Goal: Task Accomplishment & Management: Manage account settings

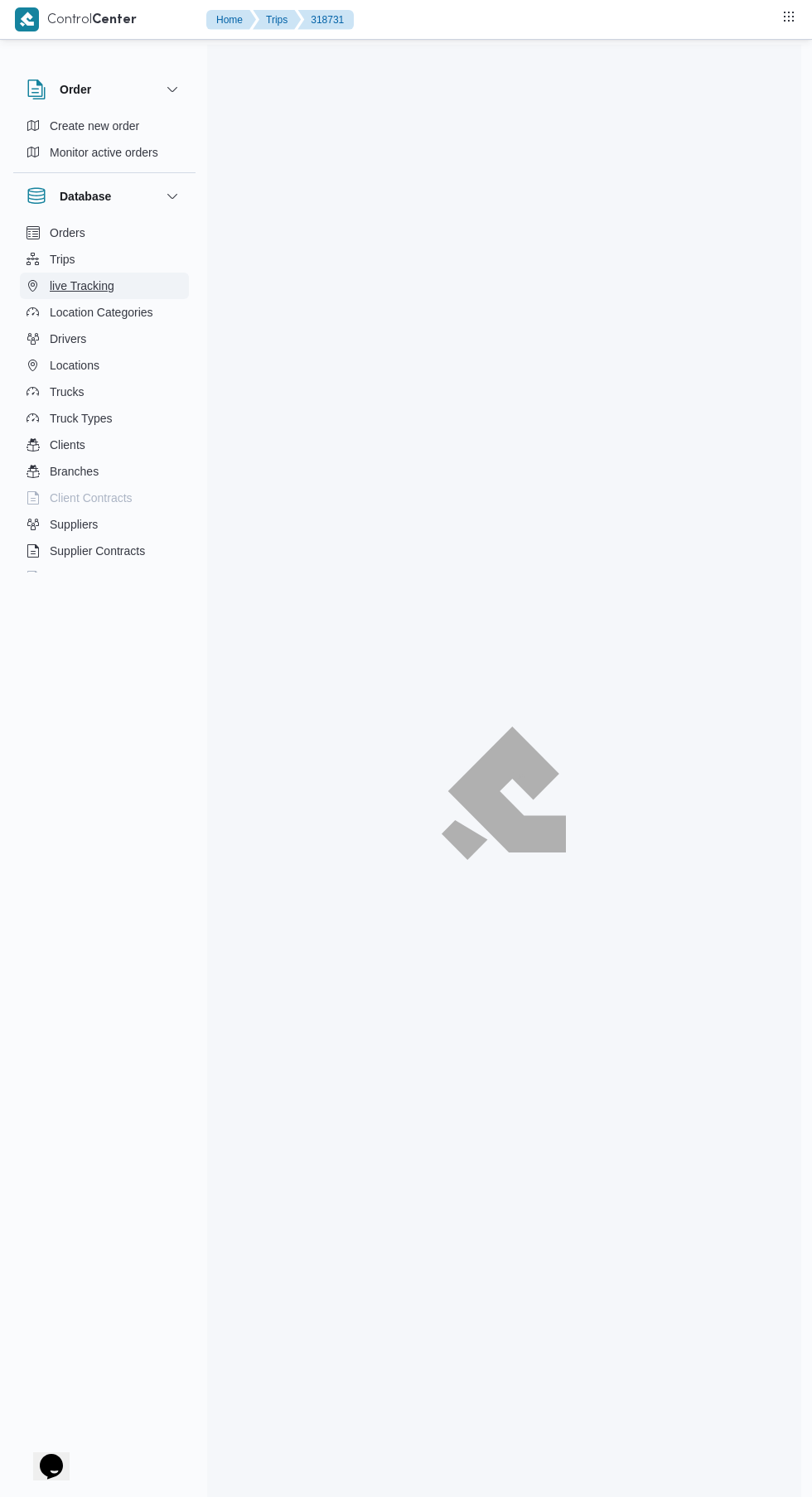
click at [33, 286] on icon "button" at bounding box center [33, 286] width 9 height 12
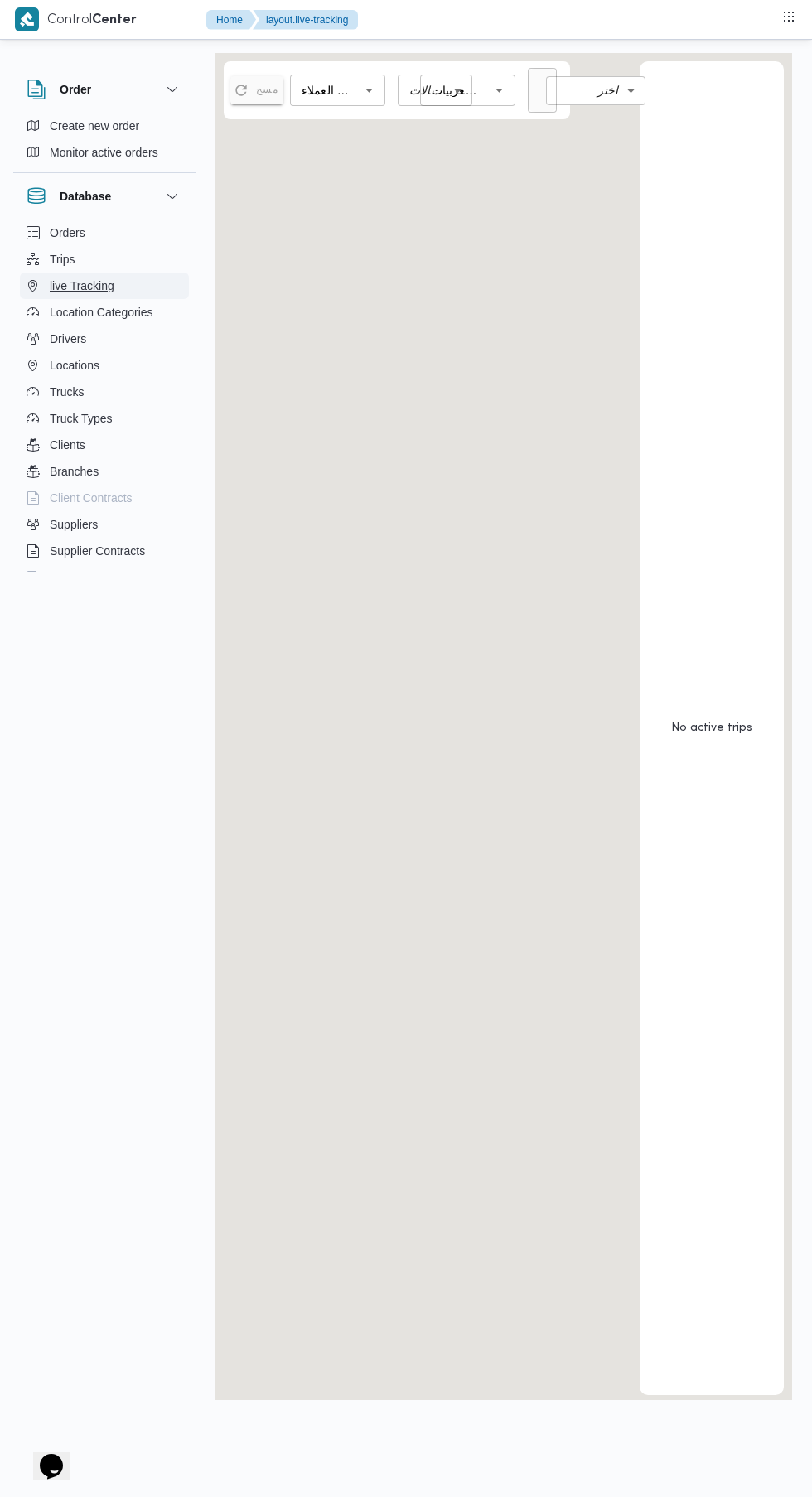
click at [80, 275] on button "live Tracking" at bounding box center [103, 286] width 169 height 27
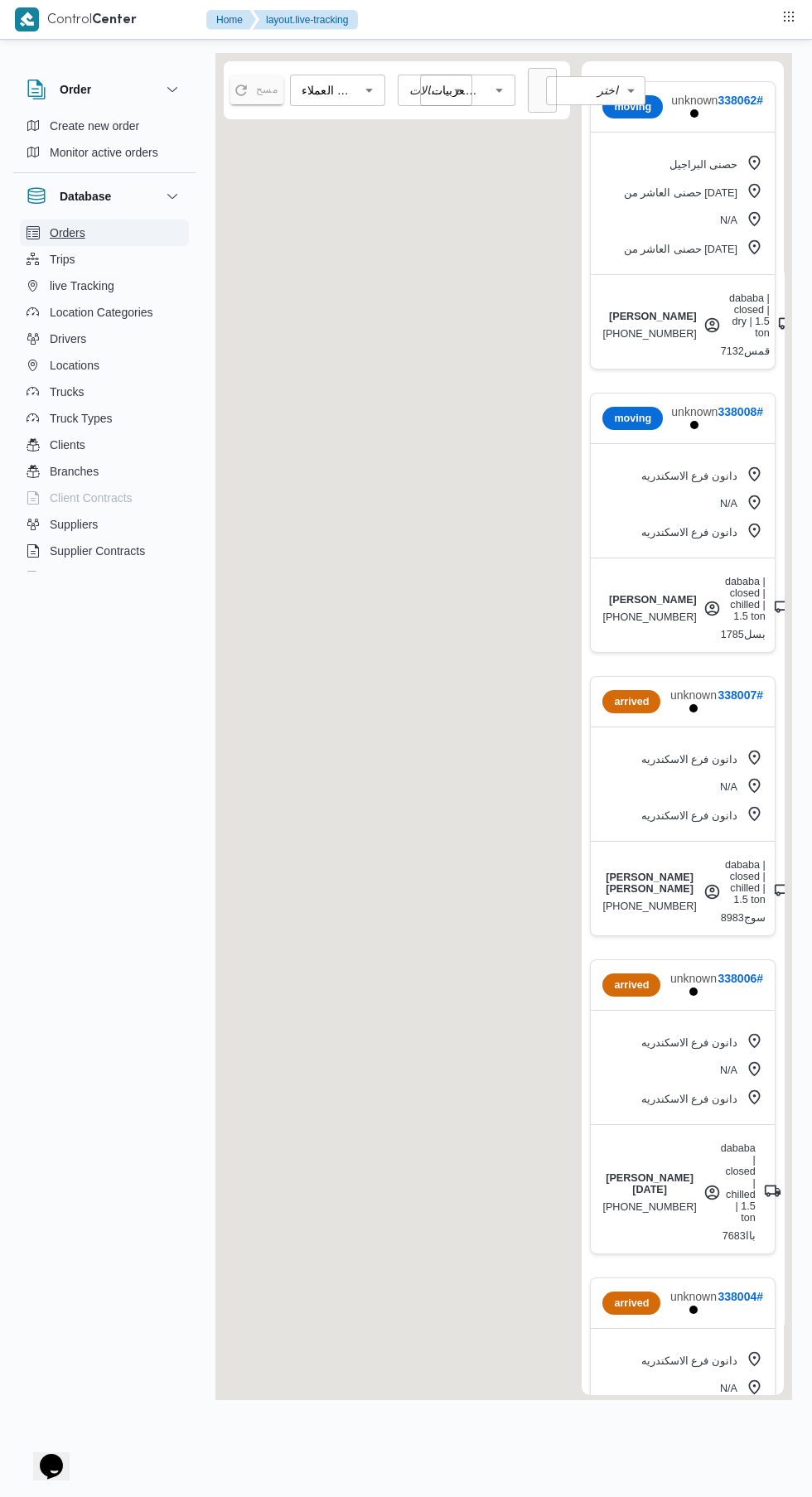
click at [91, 243] on button "Orders" at bounding box center [103, 233] width 169 height 27
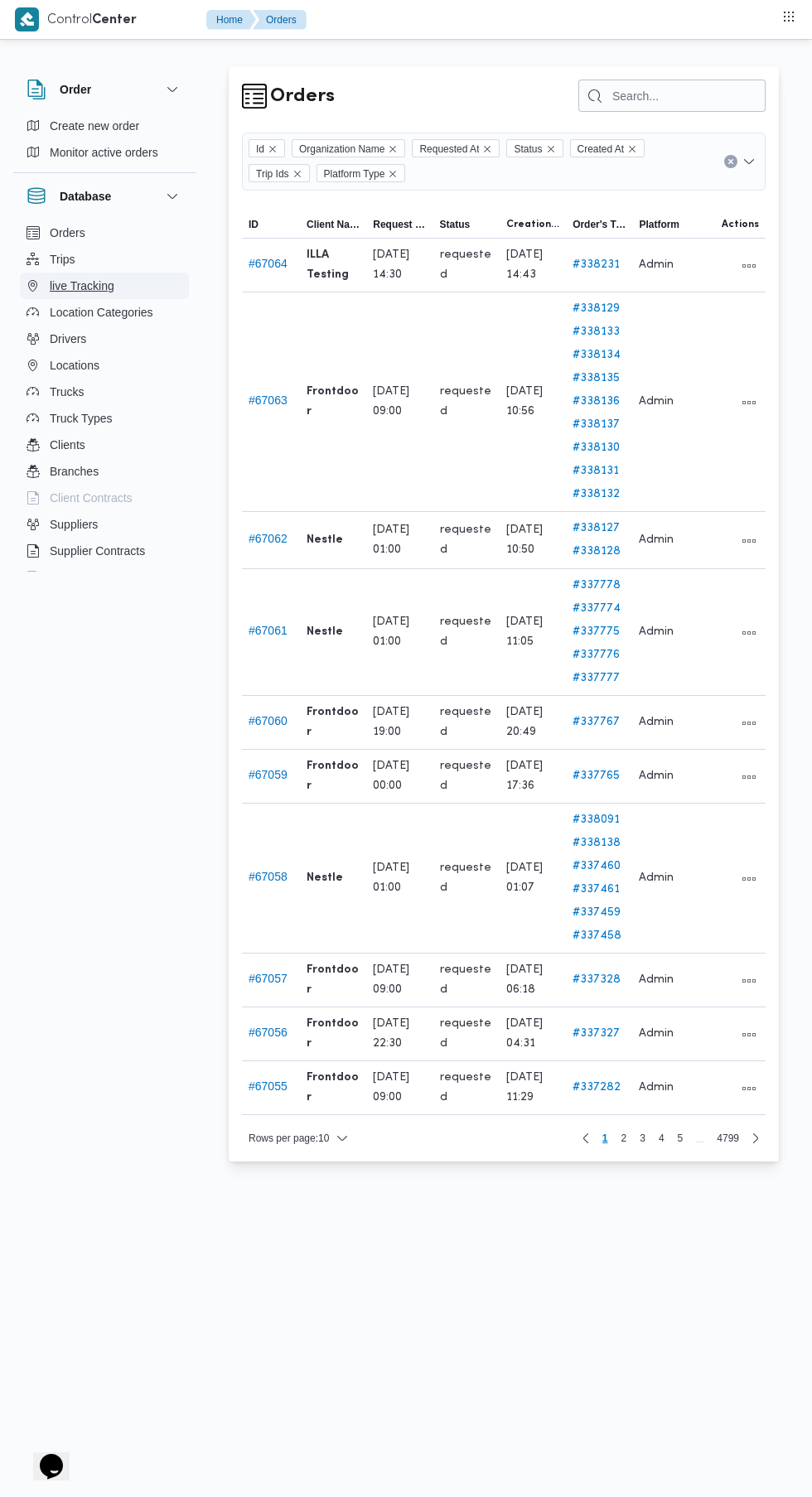
click at [71, 279] on span "live Tracking" at bounding box center [81, 286] width 65 height 19
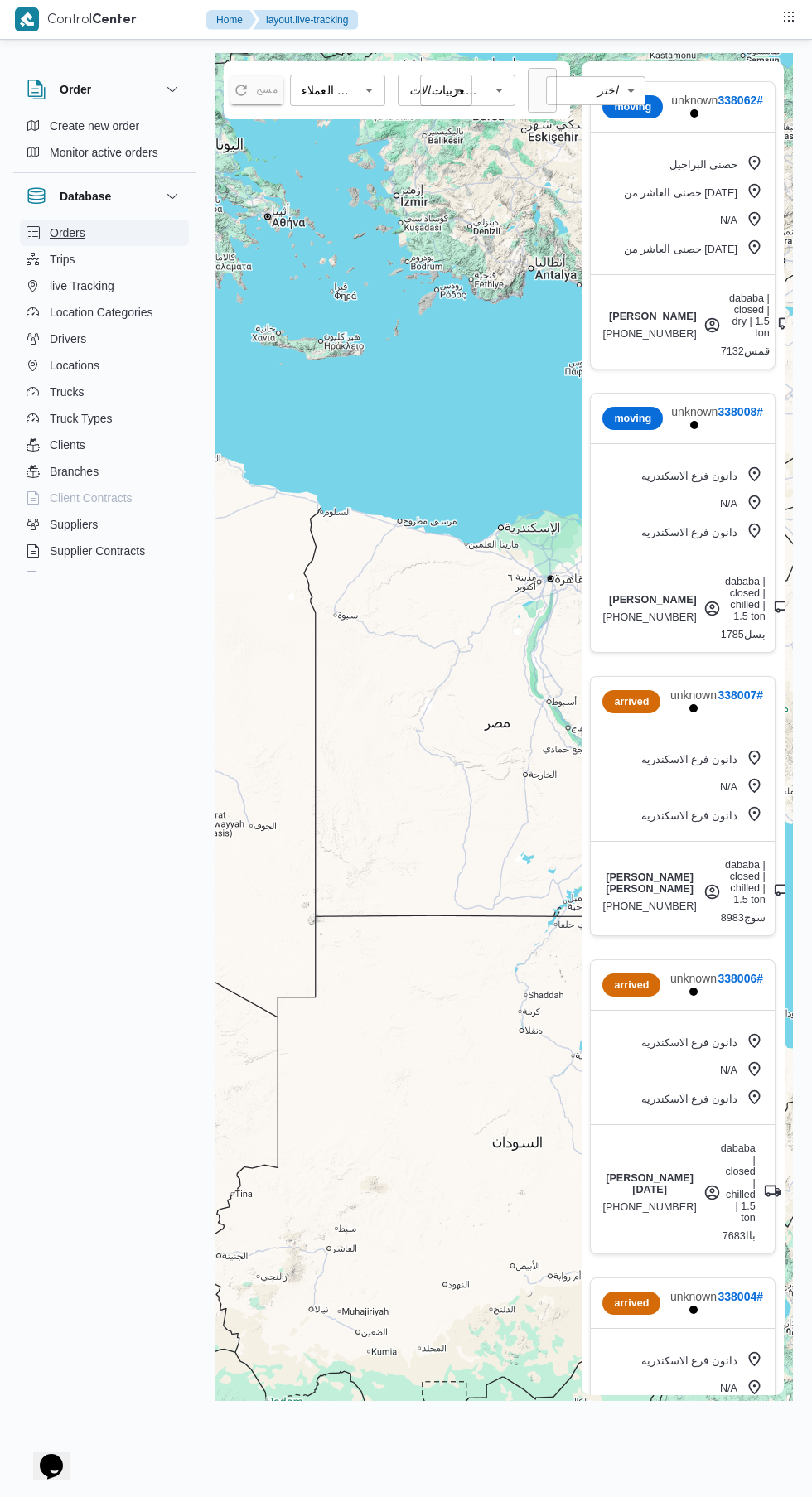
click at [66, 245] on button "Orders" at bounding box center [103, 233] width 169 height 27
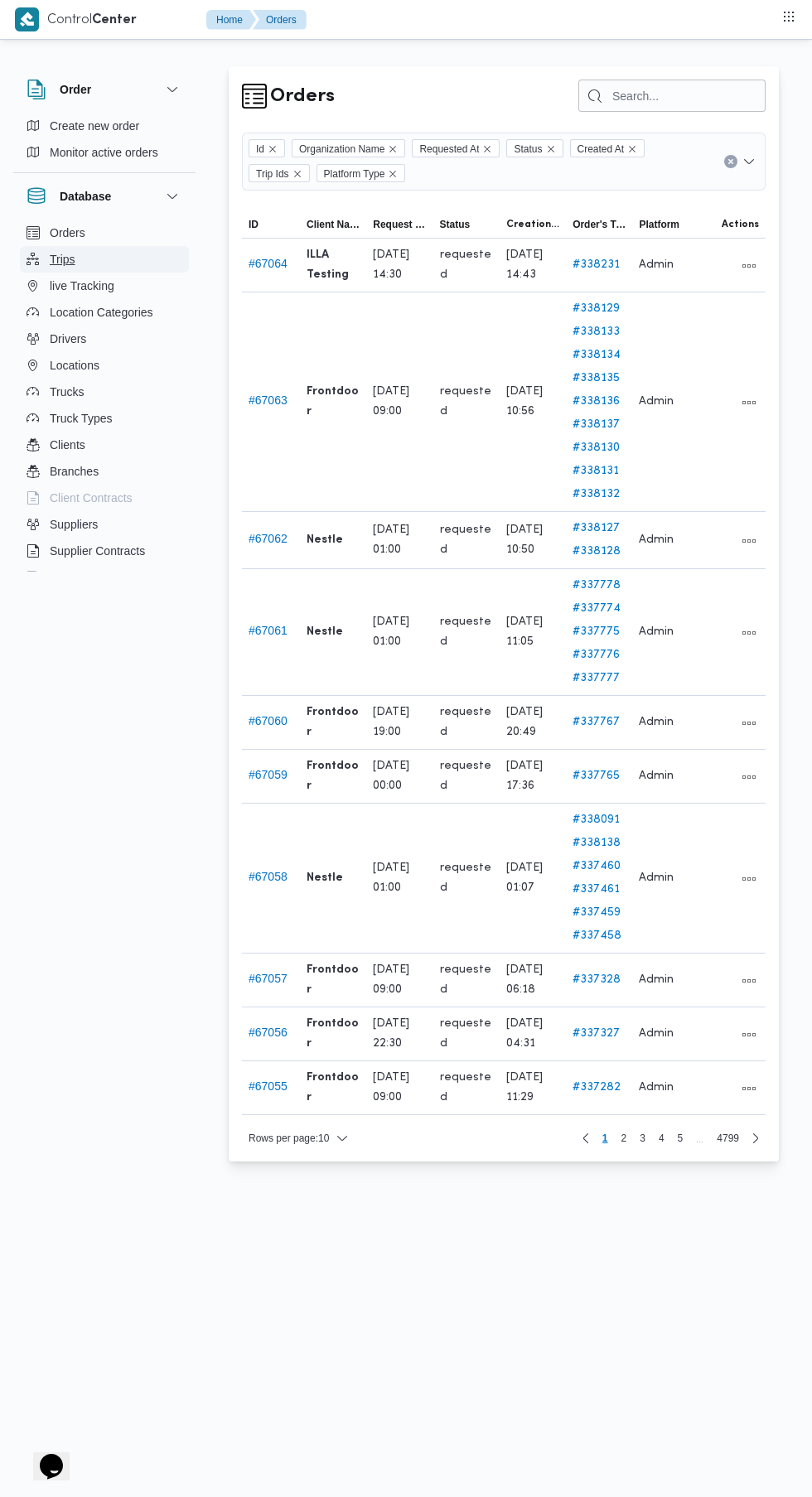
click at [62, 250] on span "Trips" at bounding box center [62, 259] width 26 height 19
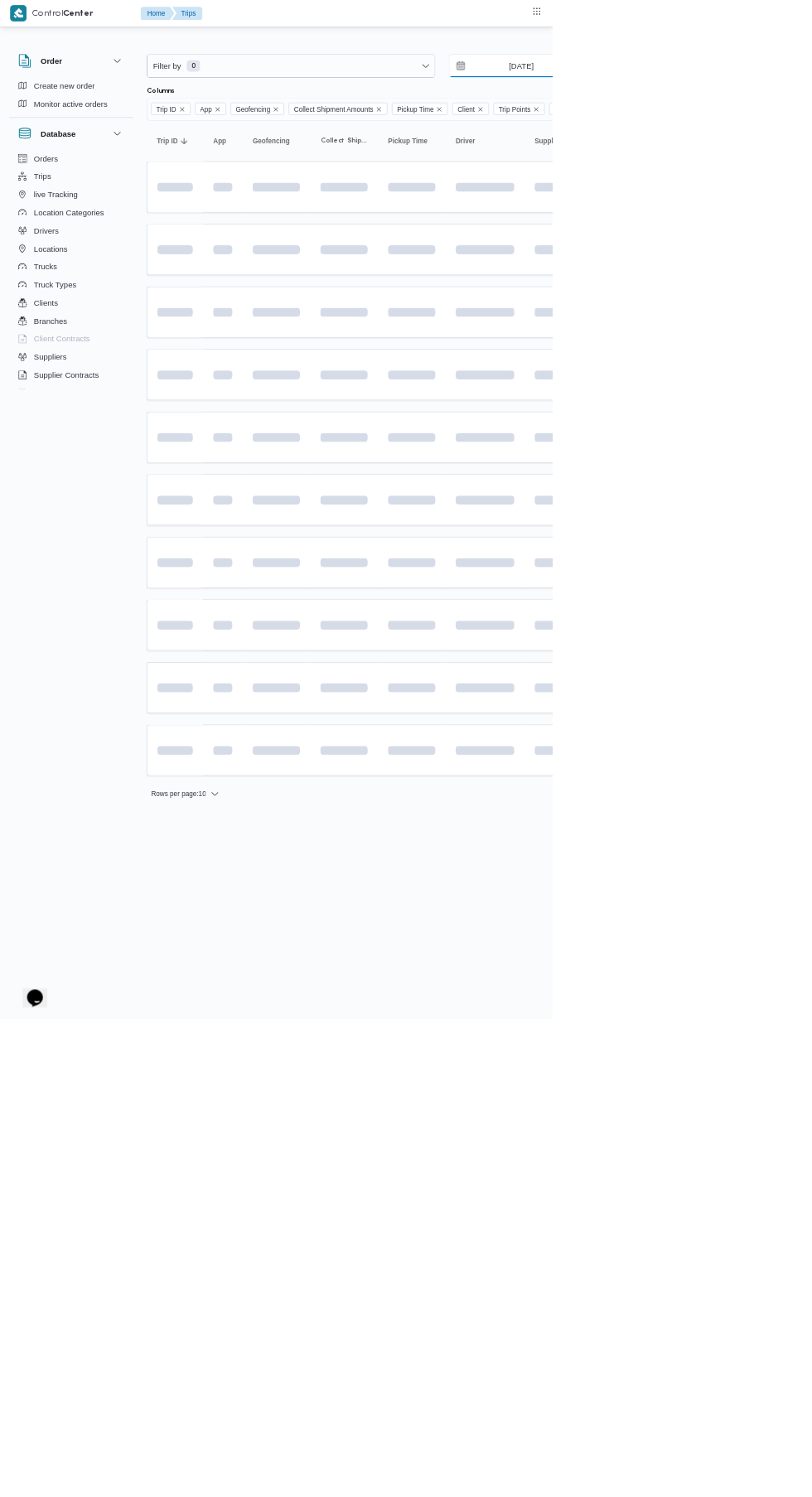
click at [741, 97] on input "10/9/2025" at bounding box center [754, 96] width 188 height 33
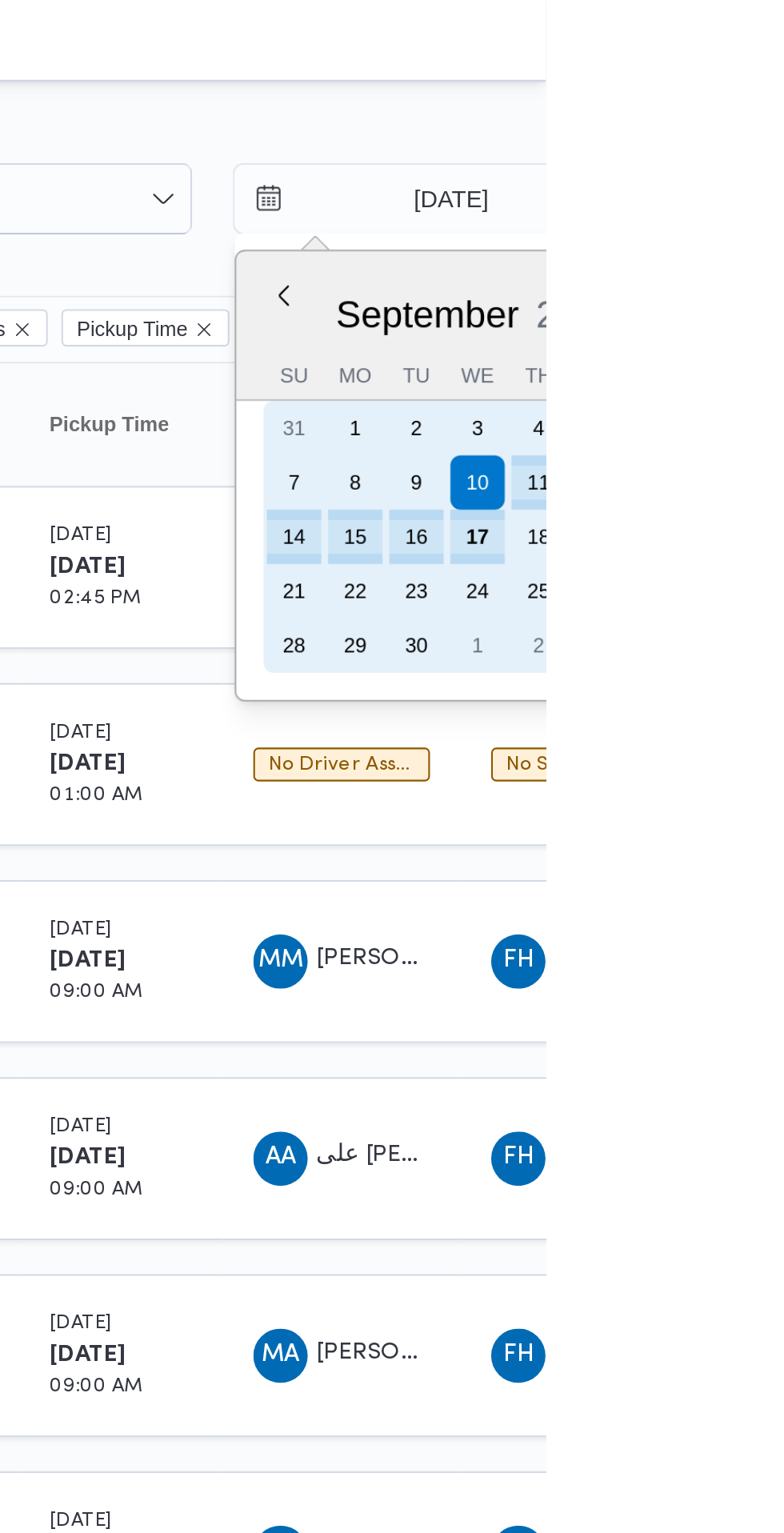
click at [753, 257] on div "17" at bounding box center [752, 253] width 26 height 26
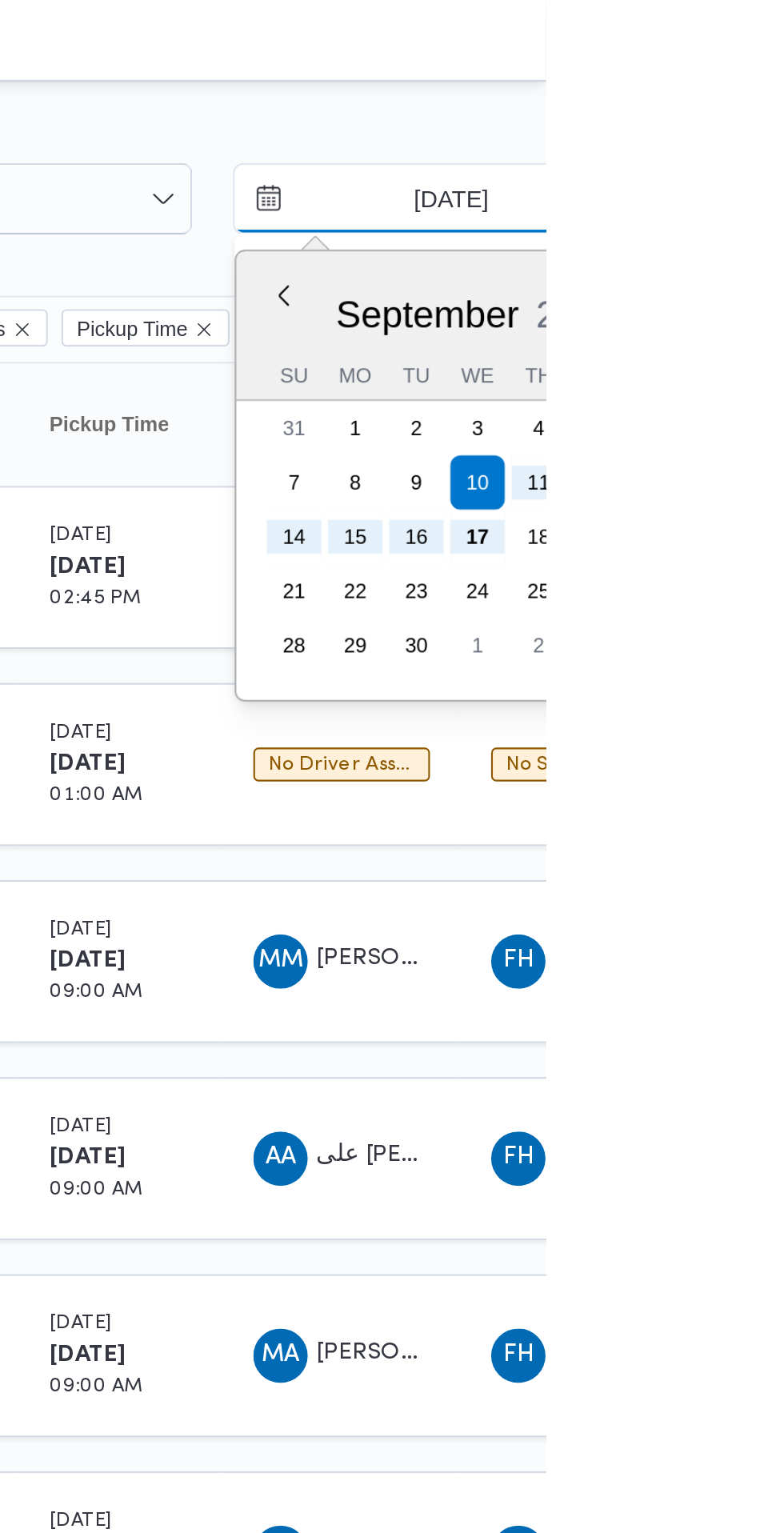
type input "17/9/2025"
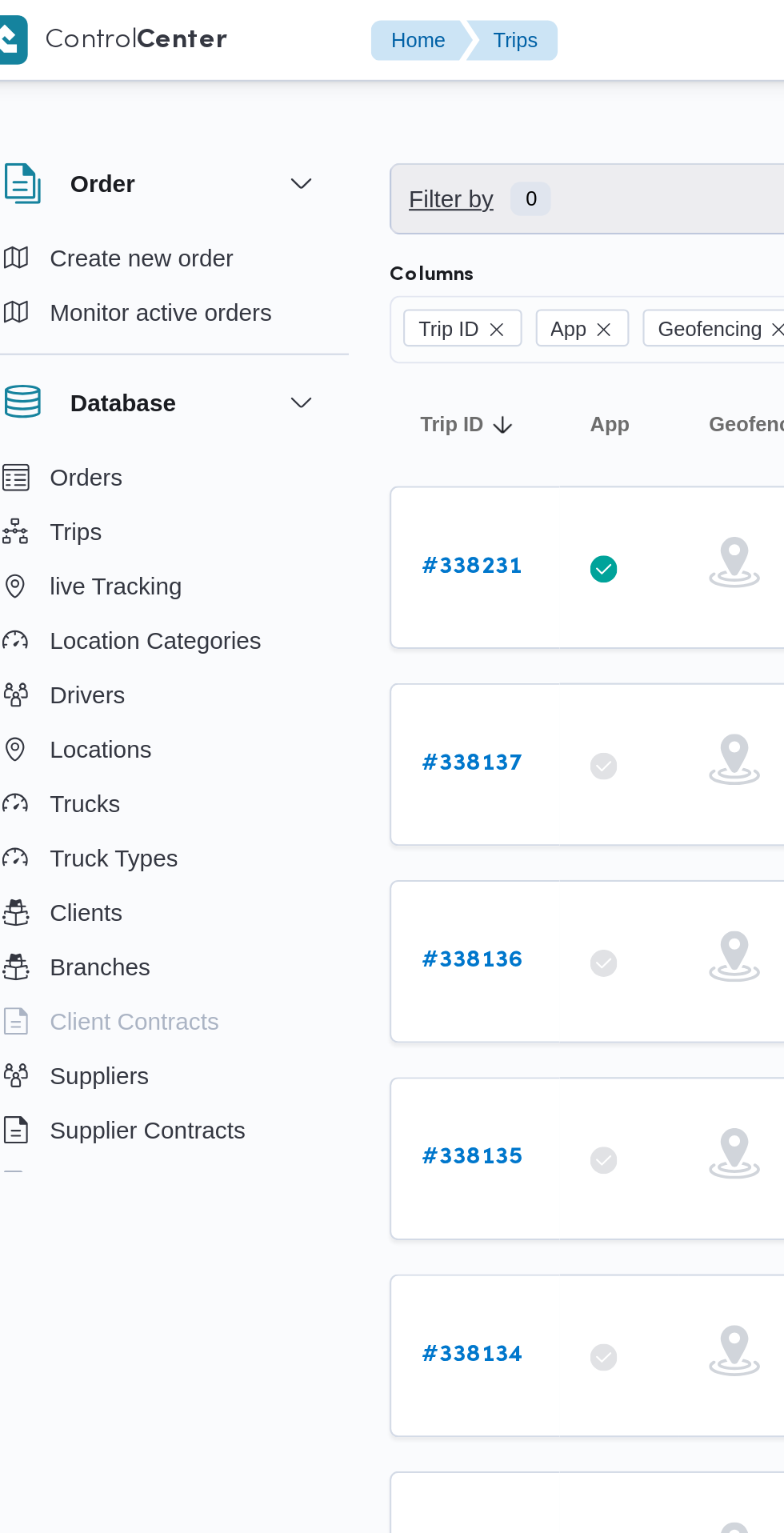
click at [328, 95] on span "Filter by 0" at bounding box center [412, 93] width 408 height 32
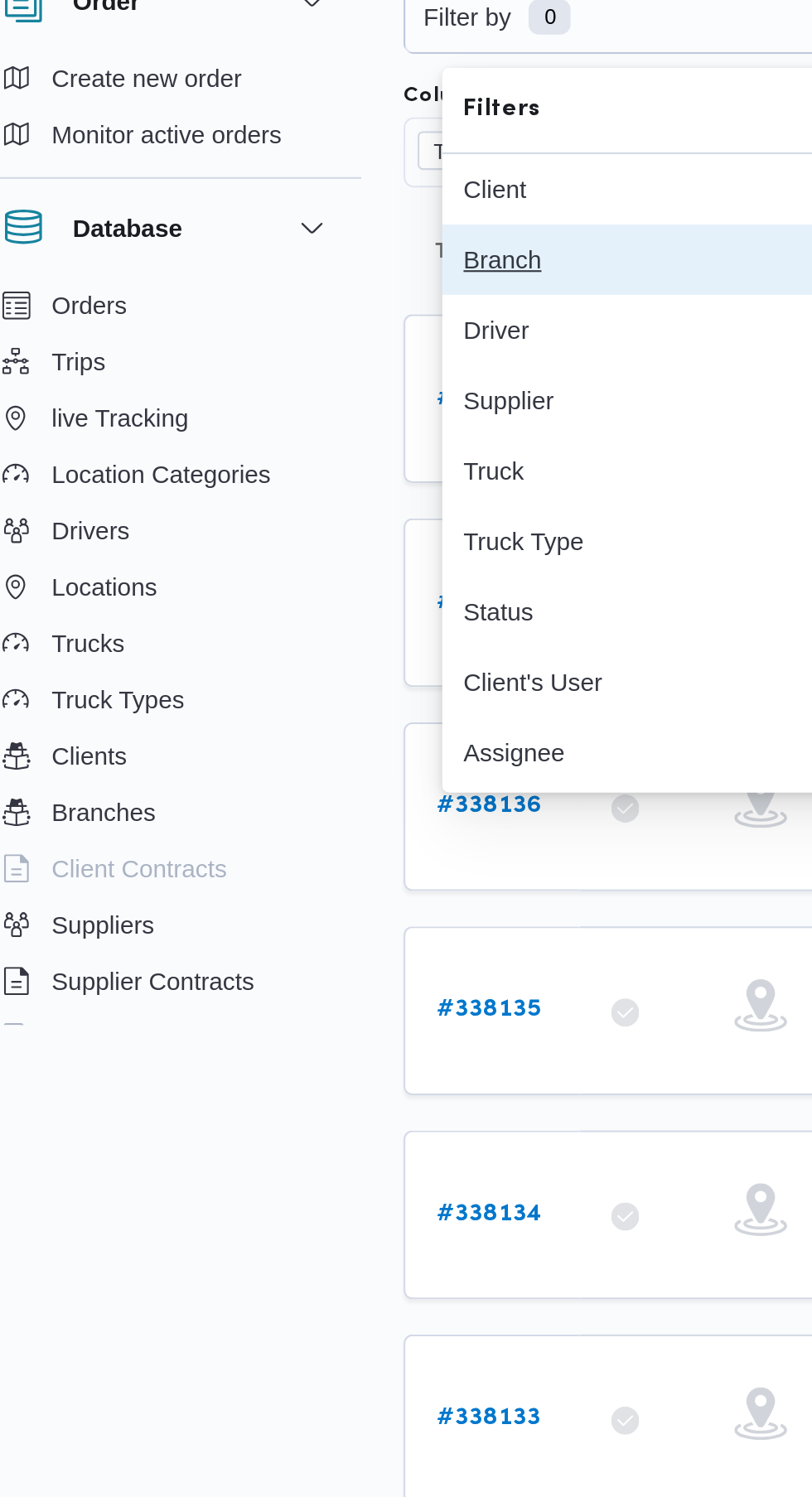
click at [307, 216] on div "Branch" at bounding box center [333, 211] width 179 height 13
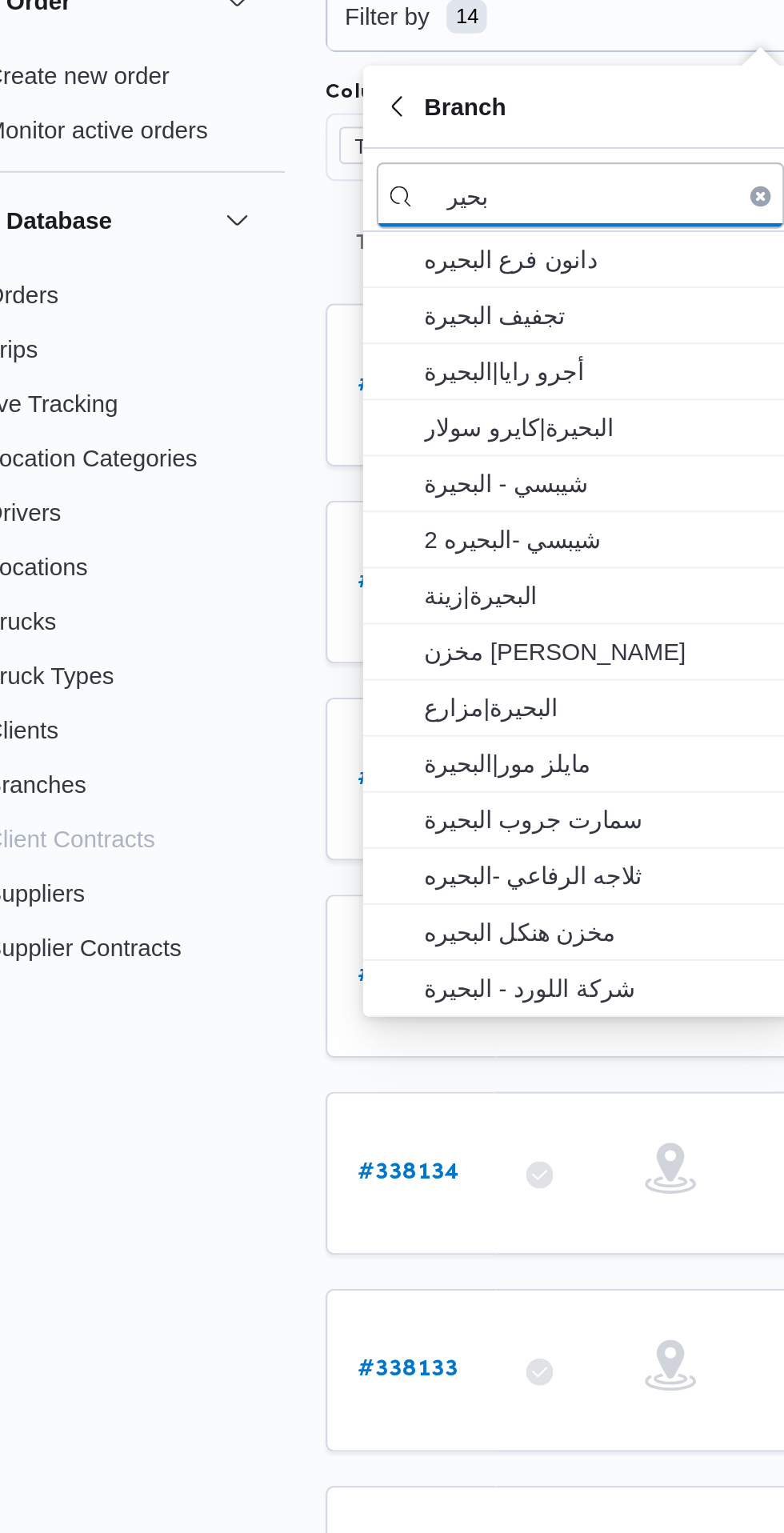
type input "بحير"
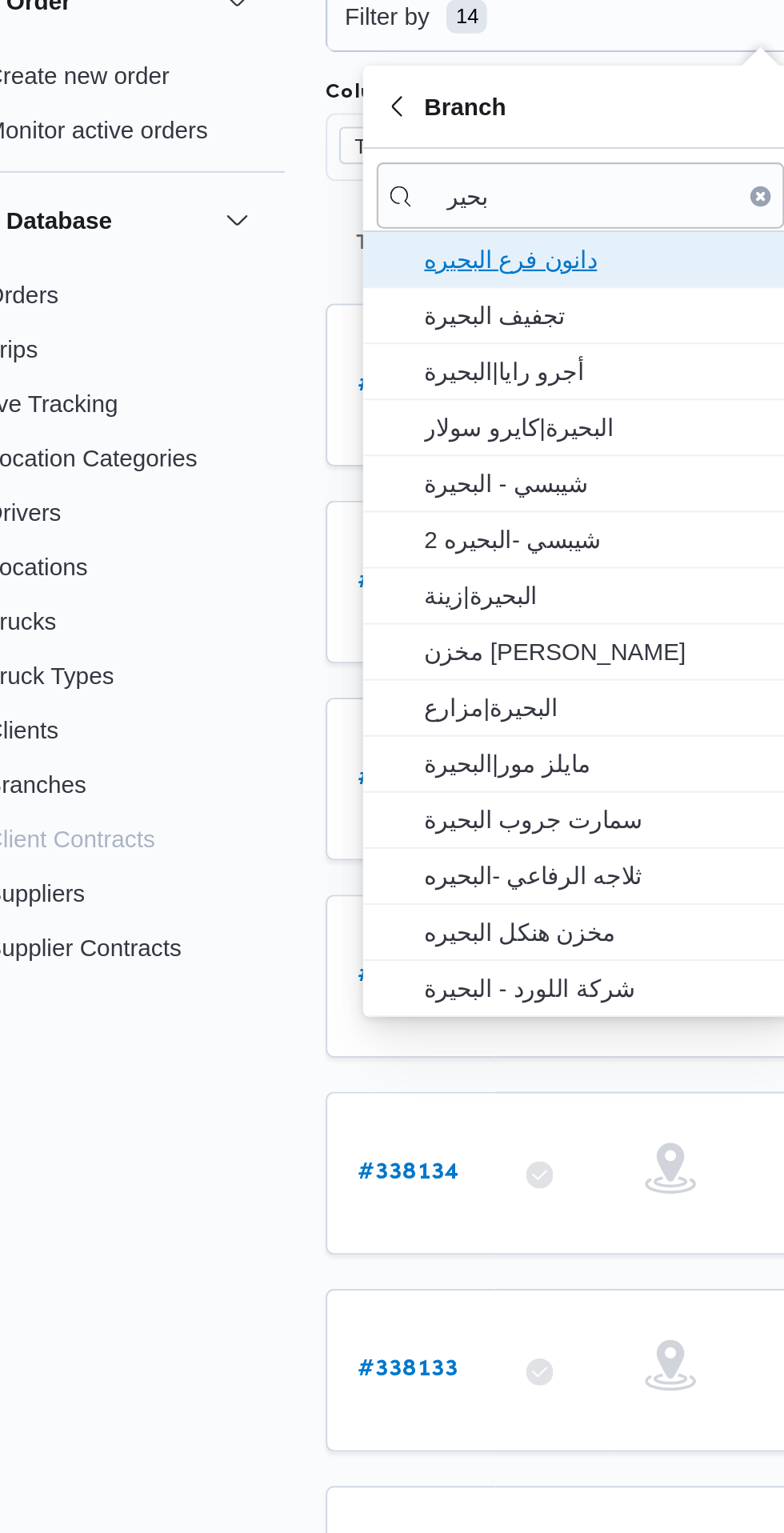
click at [373, 209] on span "دانون فرع البحيره" at bounding box center [337, 208] width 167 height 19
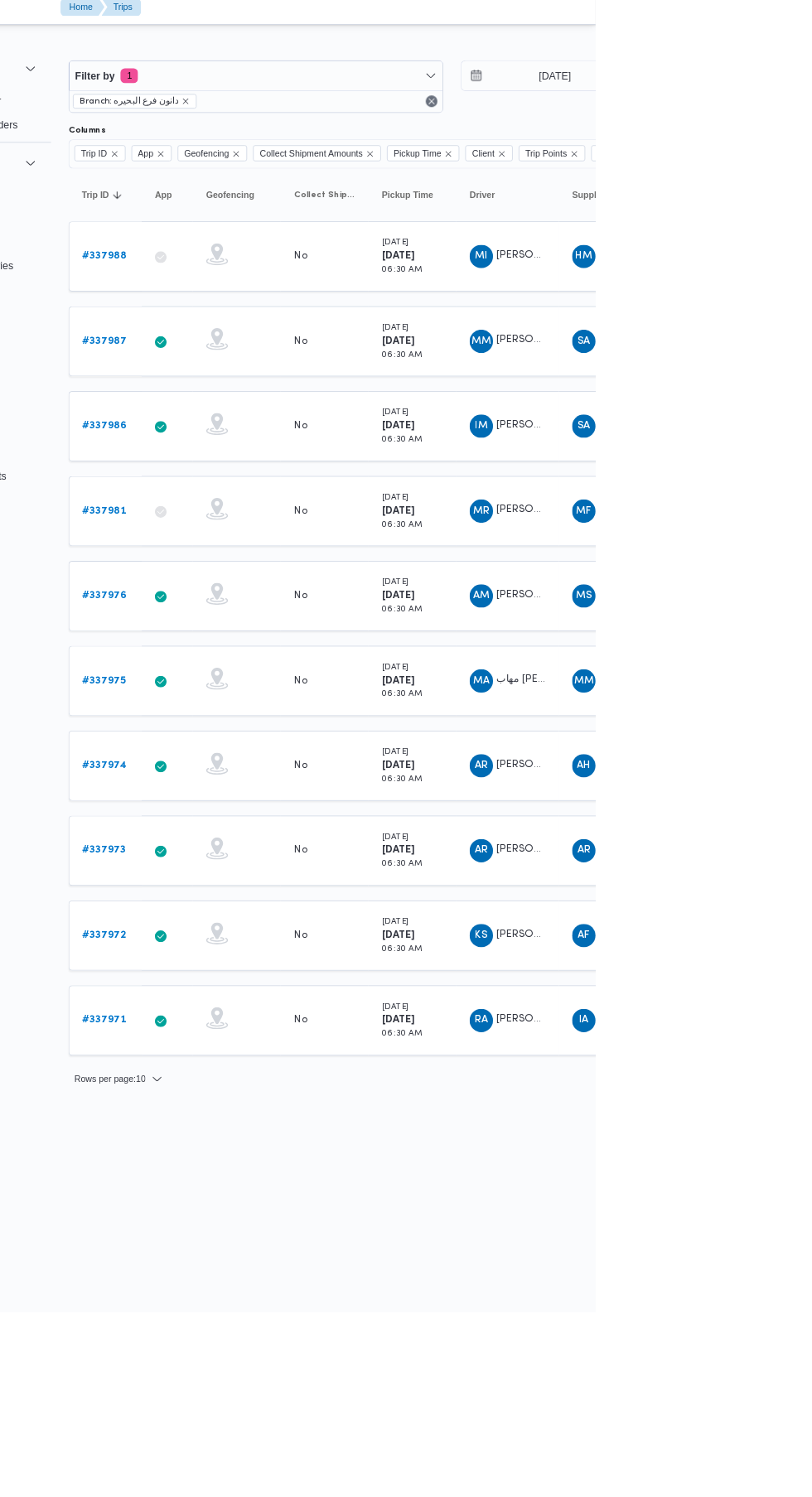
scroll to position [0, 27]
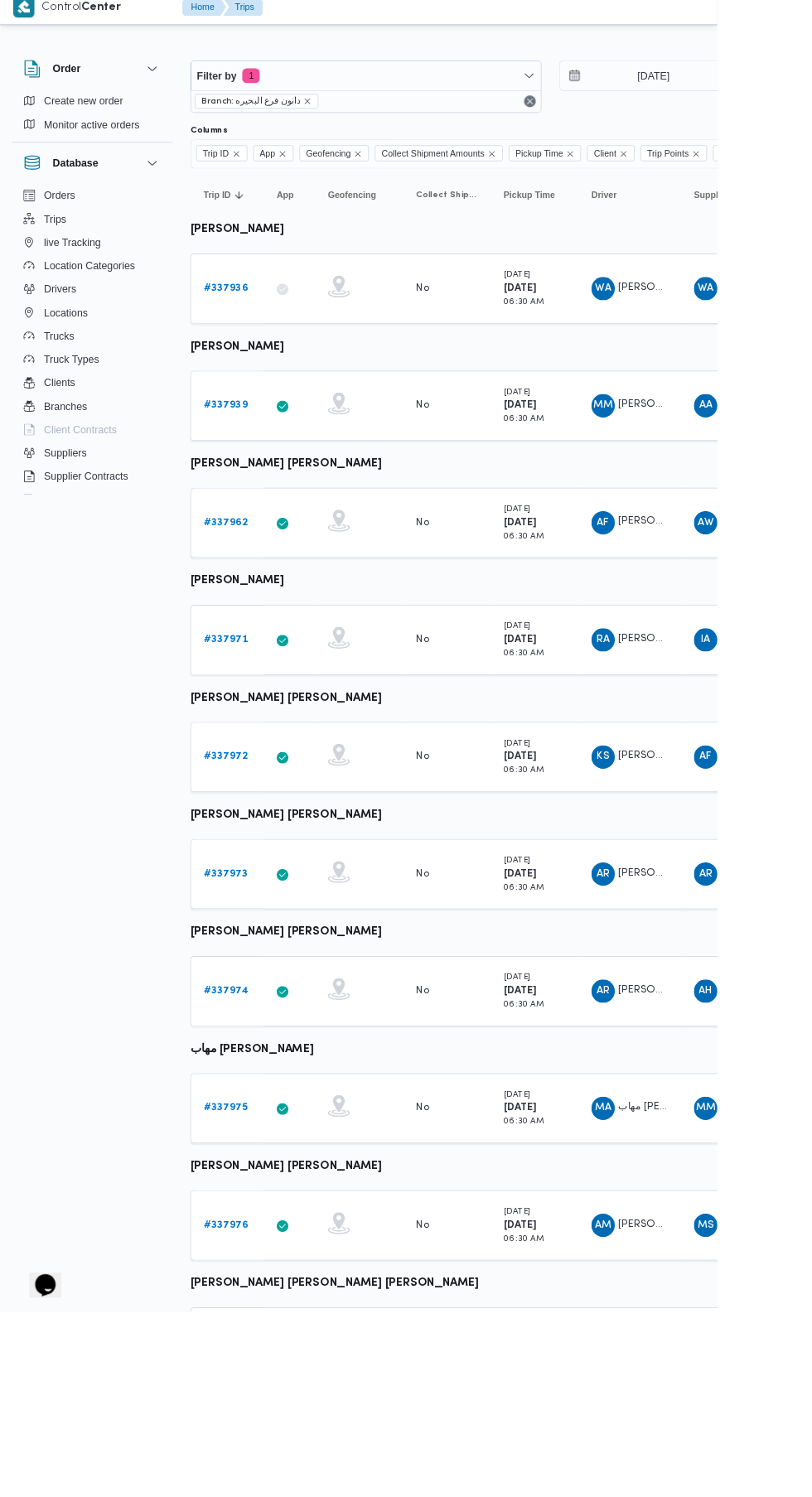
click at [241, 345] on link "# 337936" at bounding box center [256, 338] width 50 height 19
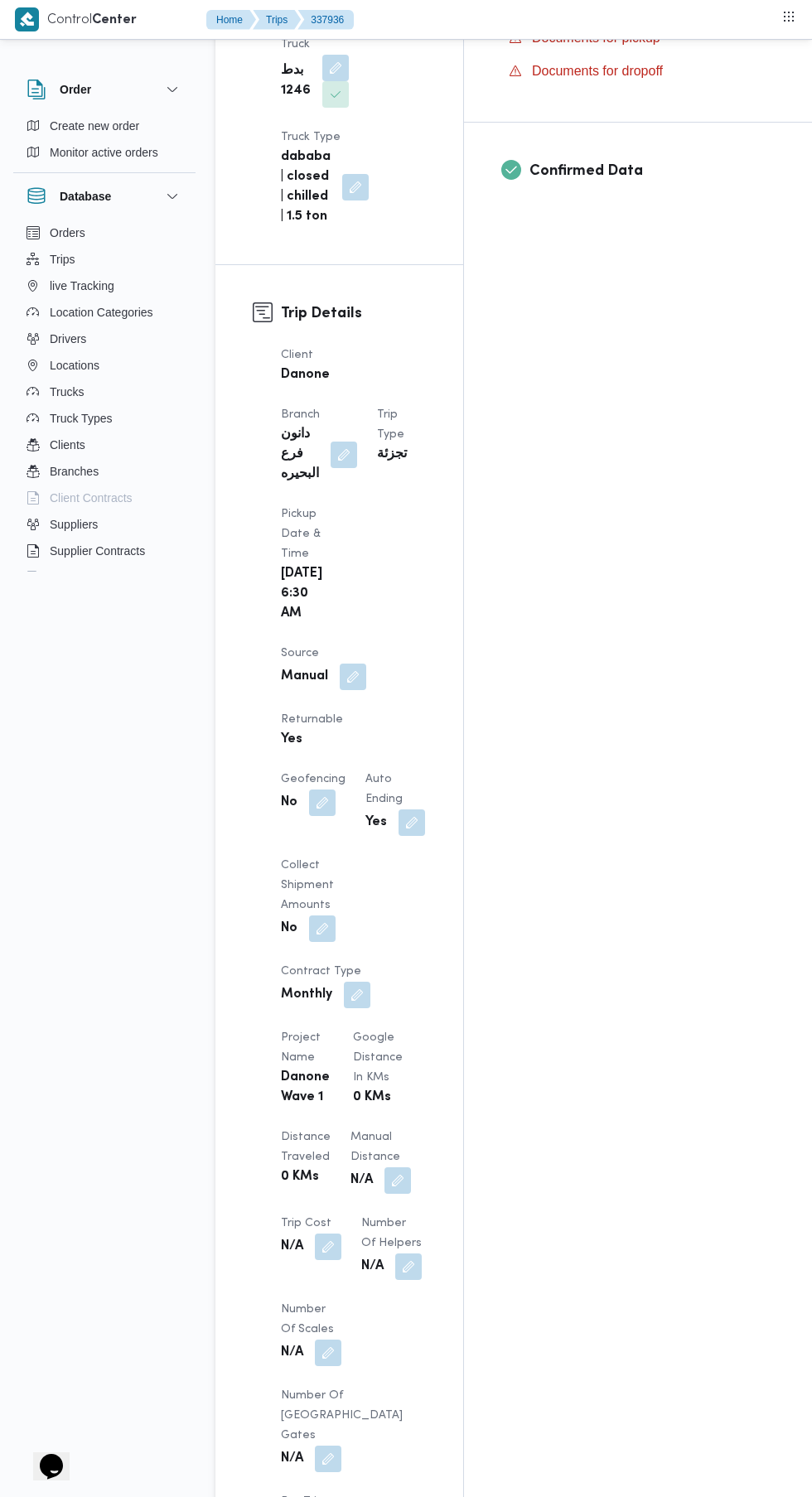
scroll to position [1605, 0]
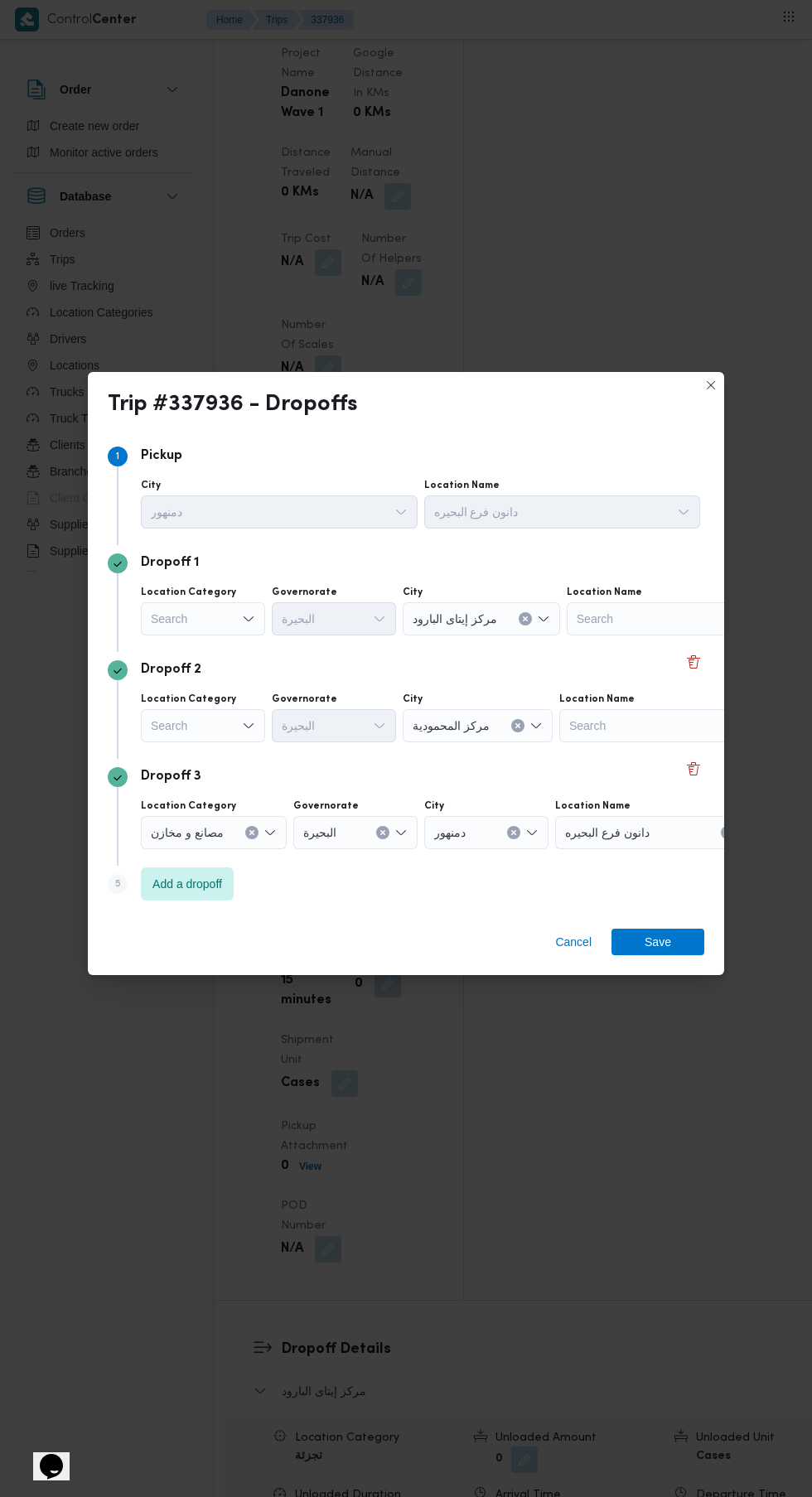
click at [794, 852] on div "Trip #337936 - Dropoffs Step 1 1 Pickup City دمنهور Location Name دانون فرع الب…" at bounding box center [406, 748] width 812 height 1497
click at [693, 763] on button "Delete" at bounding box center [693, 769] width 19 height 19
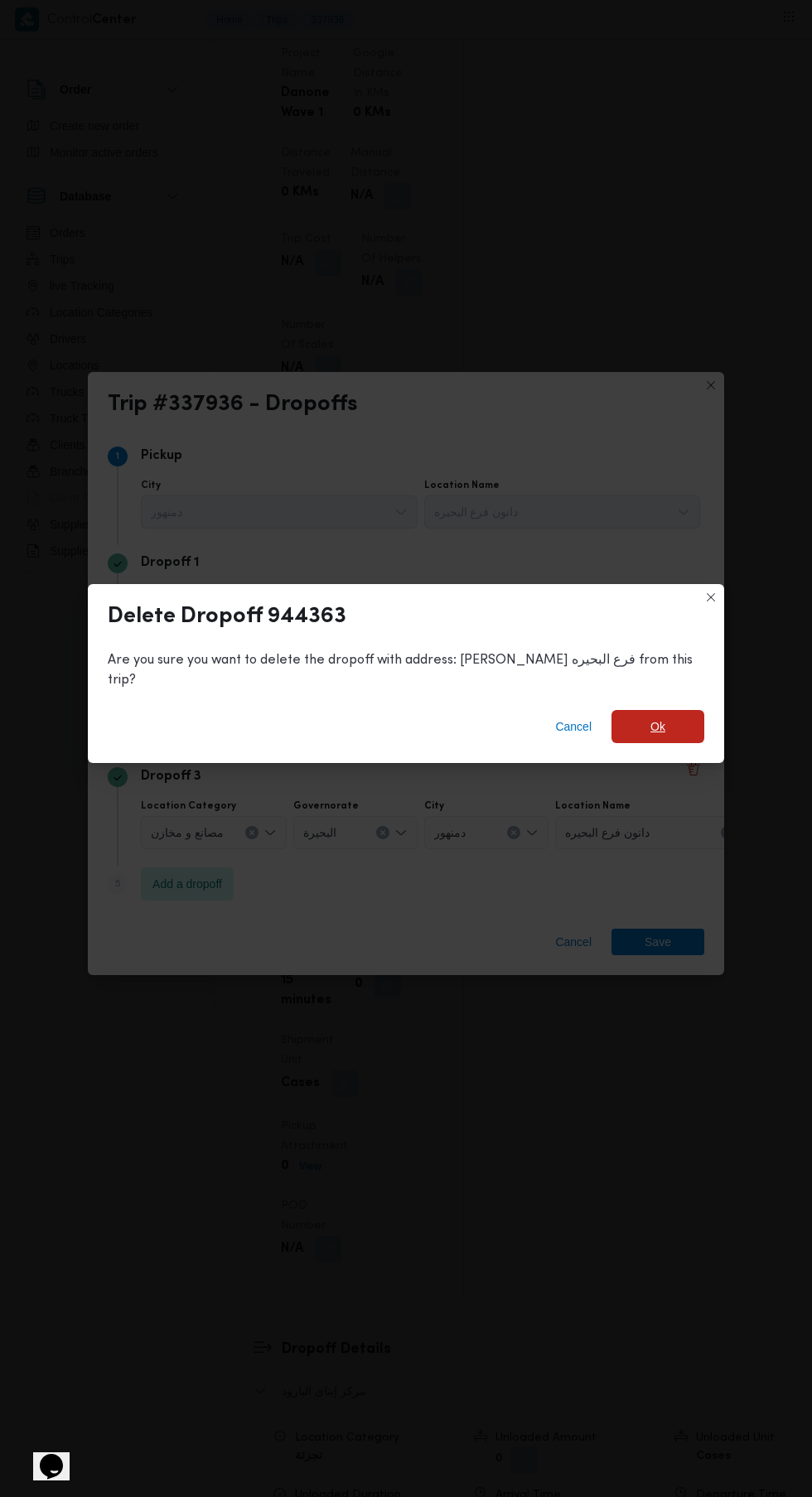
click at [650, 717] on span "Ok" at bounding box center [657, 726] width 15 height 19
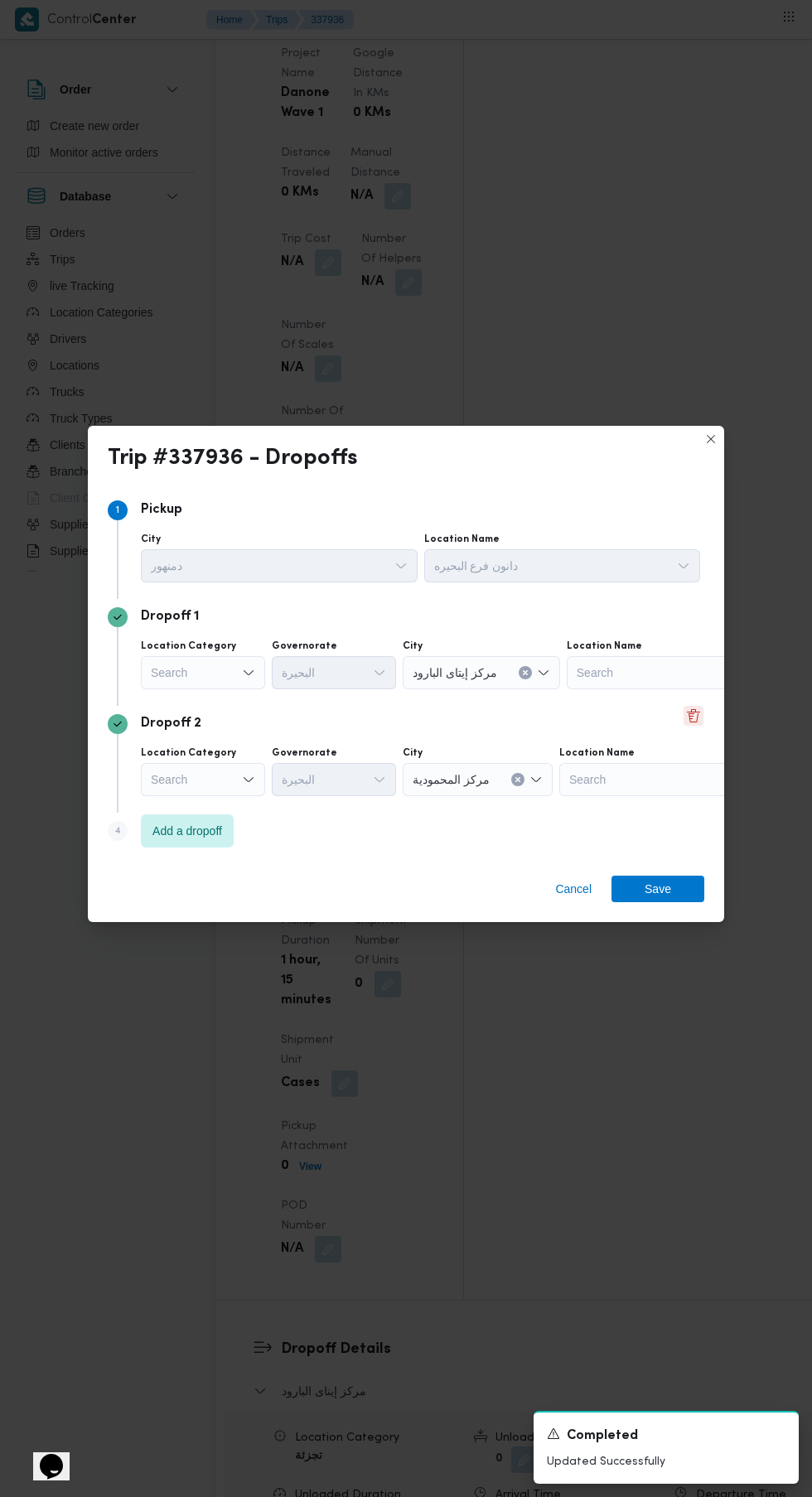
click at [693, 708] on button "Delete" at bounding box center [693, 716] width 19 height 19
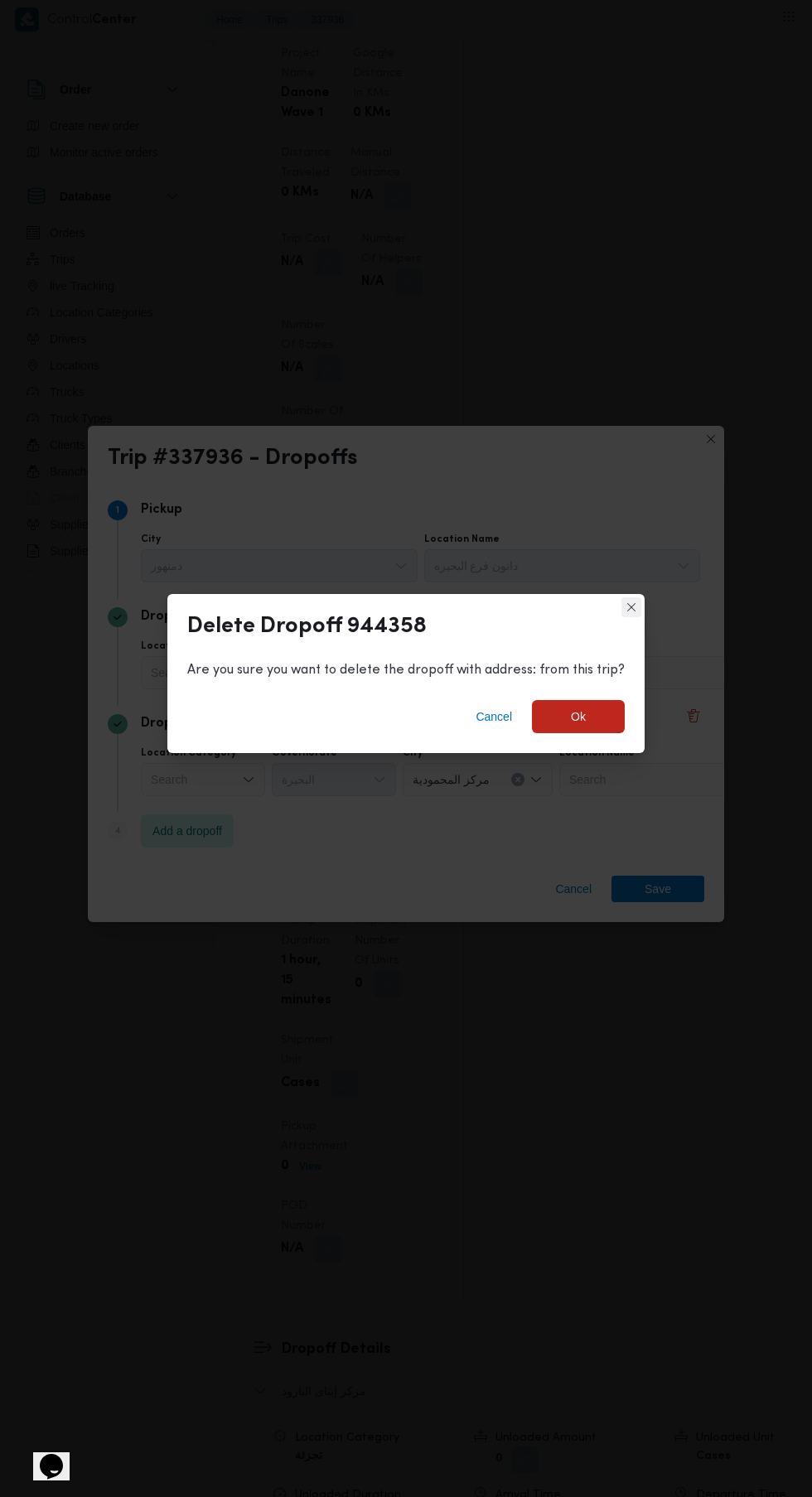
click at [627, 601] on button "Closes this modal window" at bounding box center [631, 607] width 19 height 19
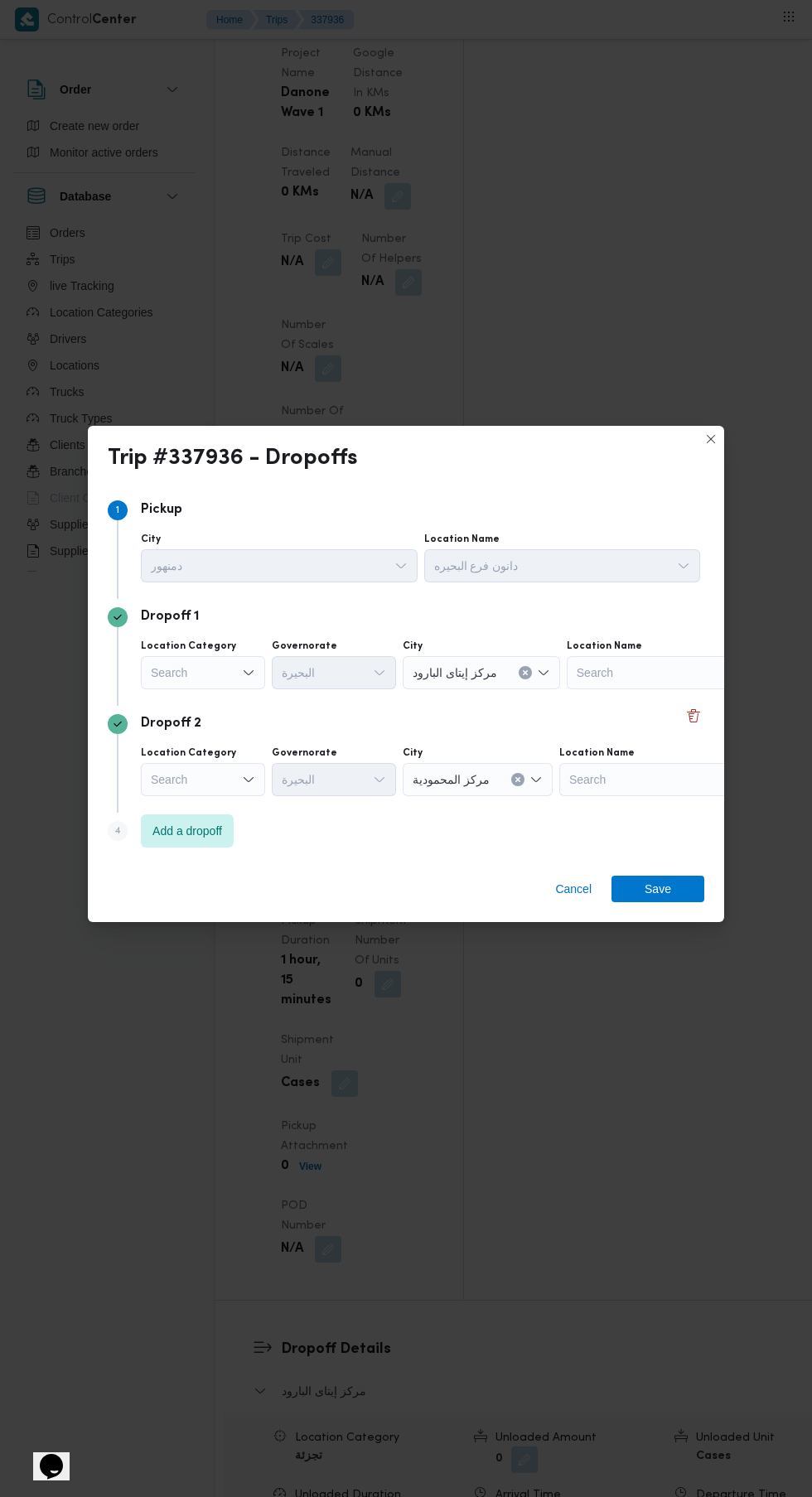
click at [203, 675] on div "Search" at bounding box center [203, 672] width 124 height 33
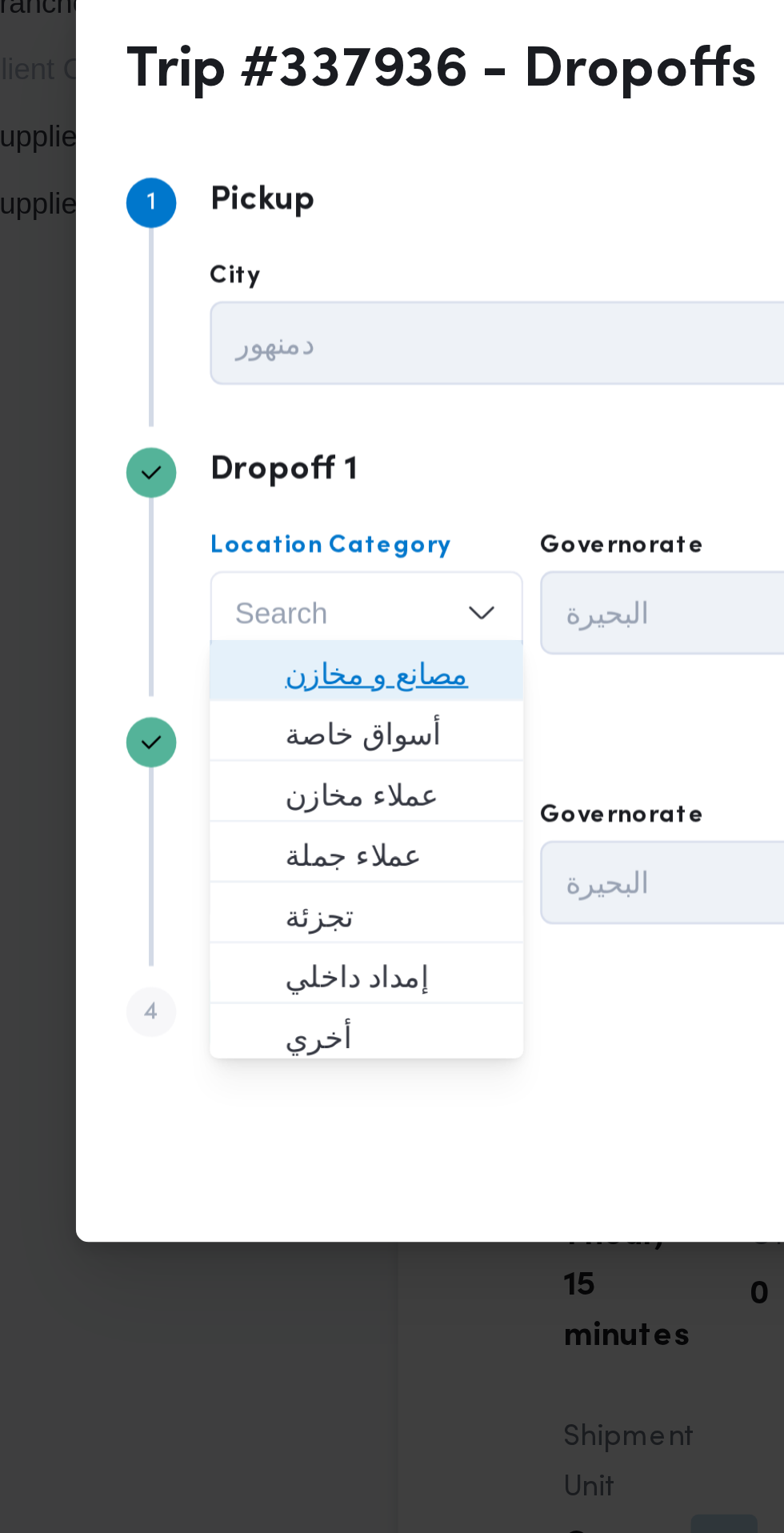
click at [228, 711] on span "مصانع و مخازن" at bounding box center [206, 711] width 82 height 19
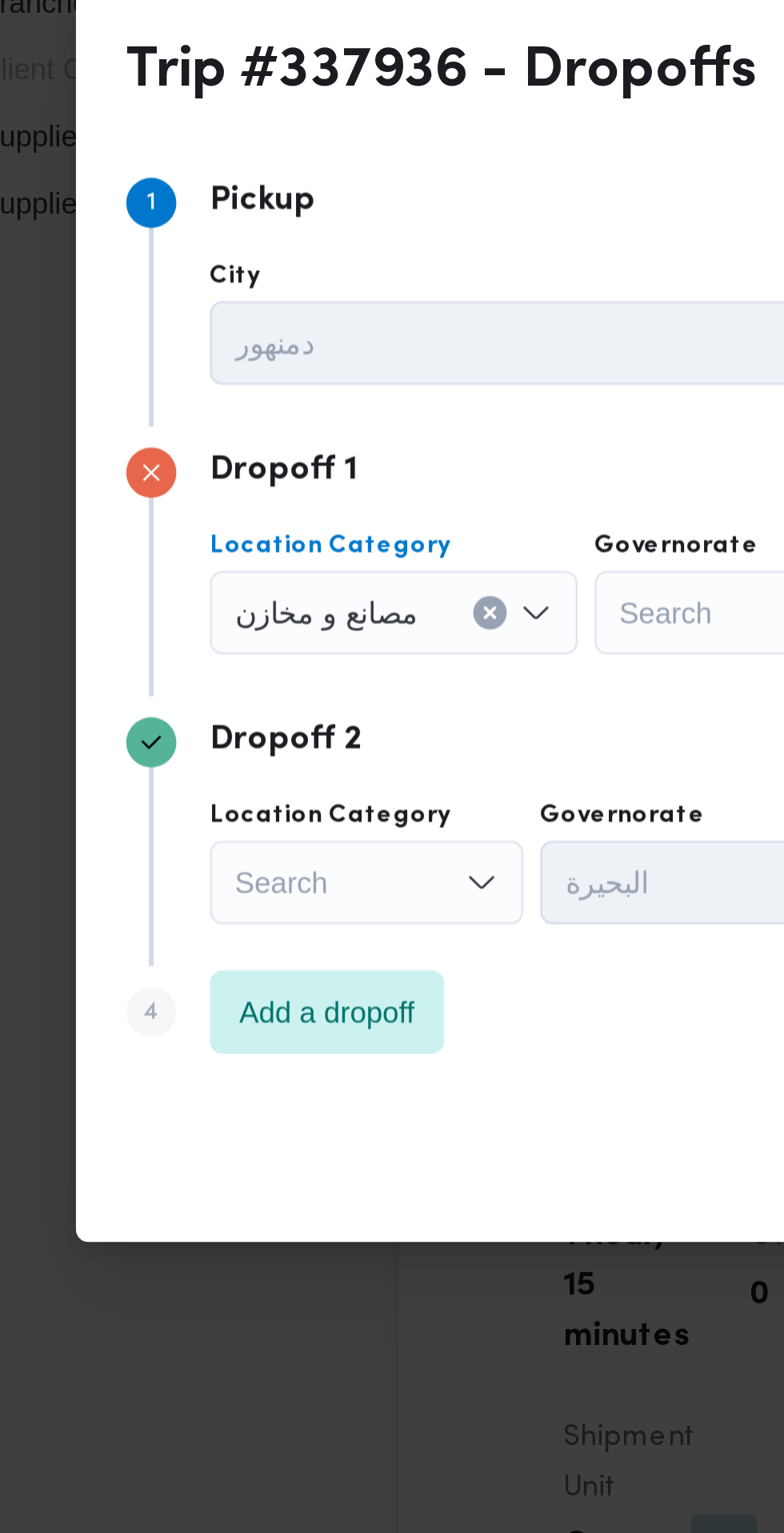
click at [222, 682] on input "Location Category" at bounding box center [223, 688] width 2 height 19
click at [237, 682] on button "Clear input" at bounding box center [243, 688] width 13 height 13
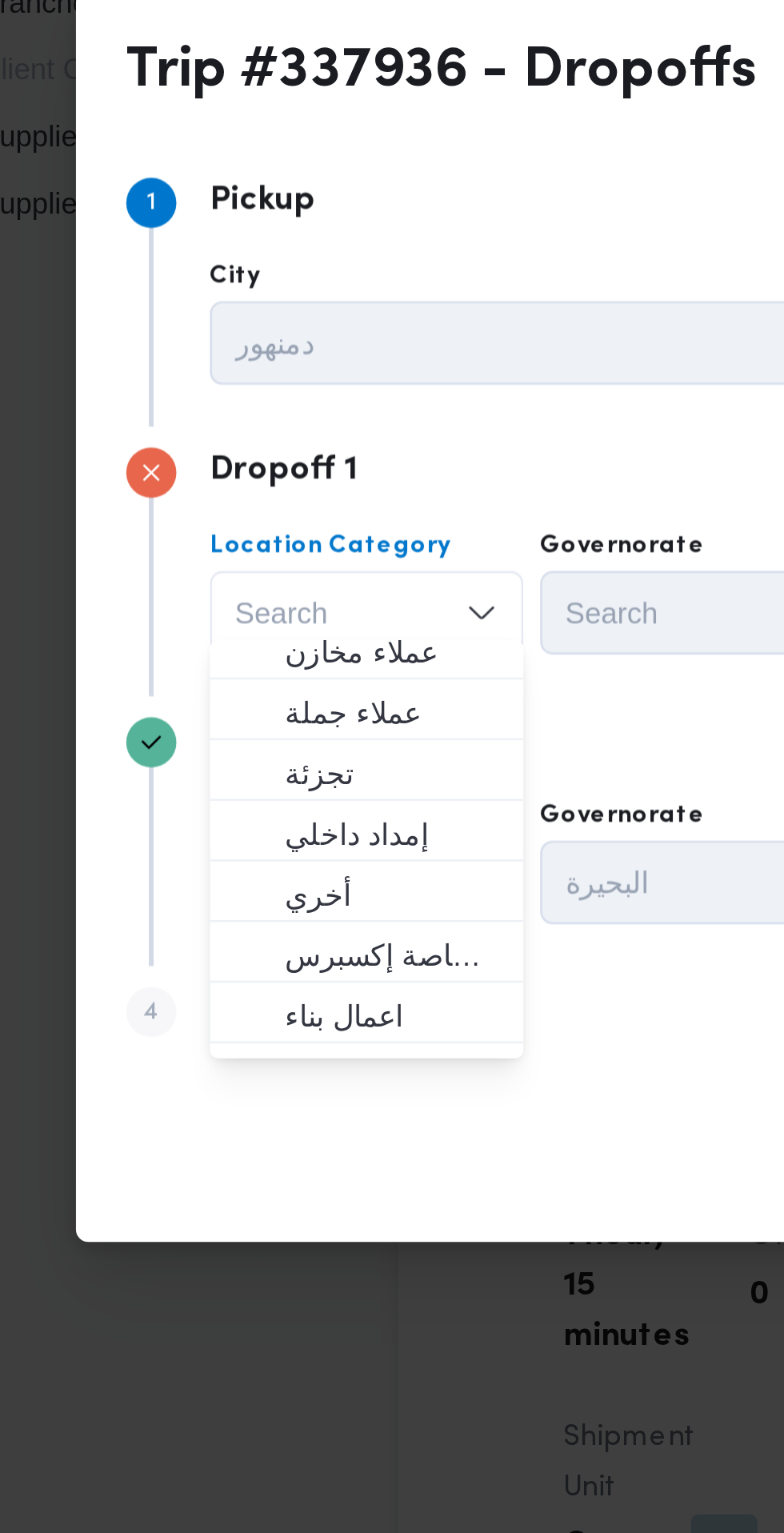
scroll to position [62, 0]
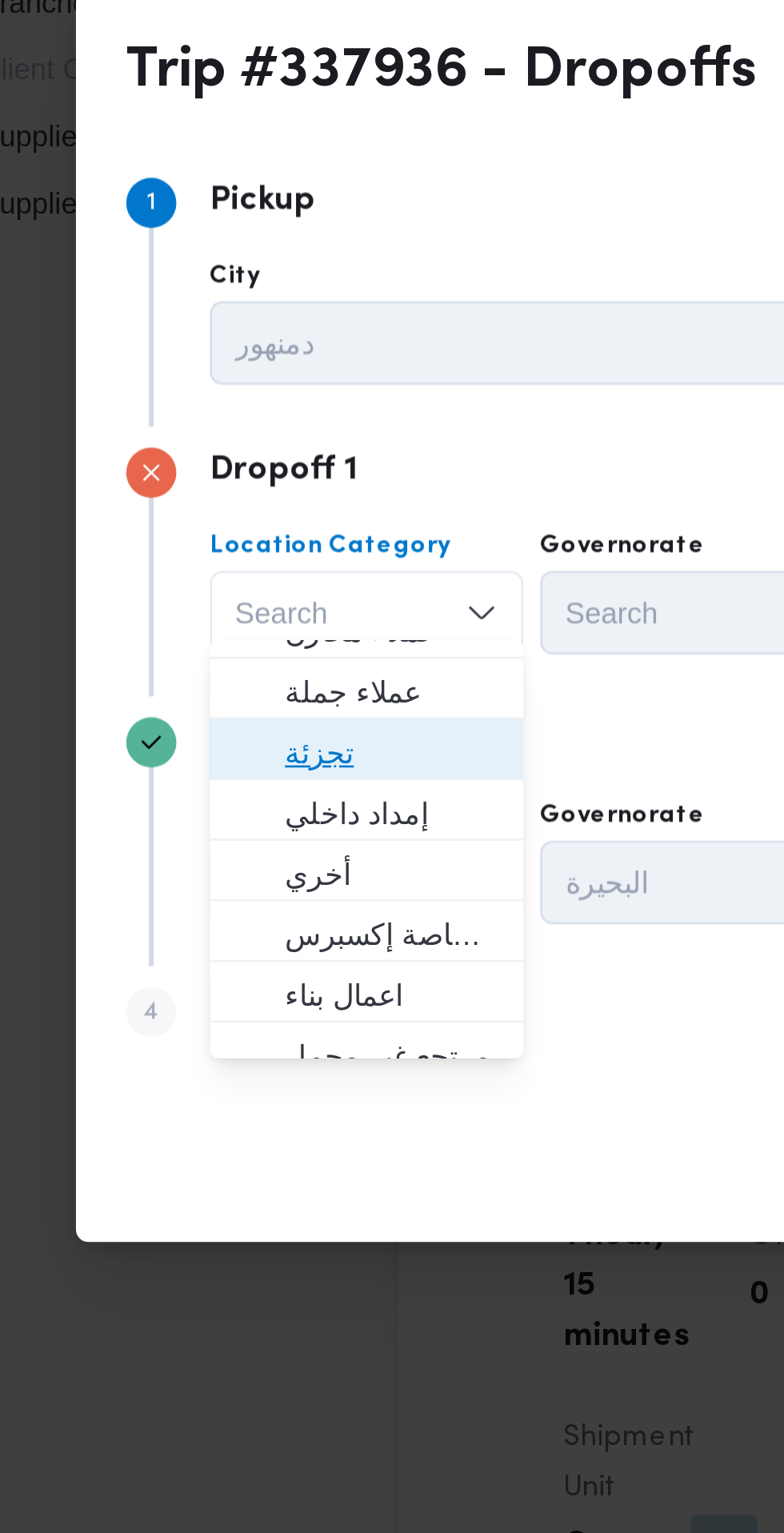
click at [208, 742] on span "تجزئة" at bounding box center [206, 742] width 82 height 19
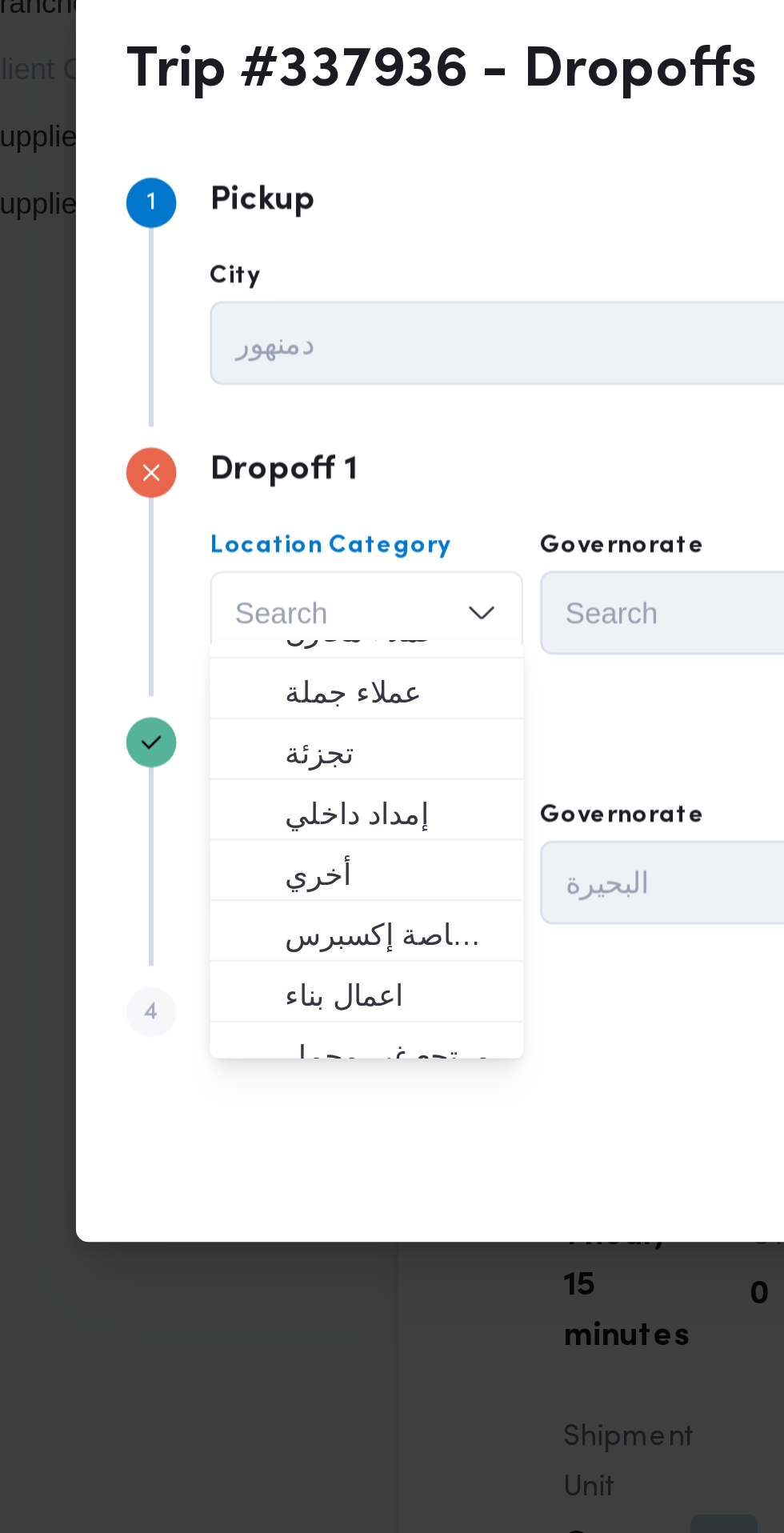
scroll to position [0, 0]
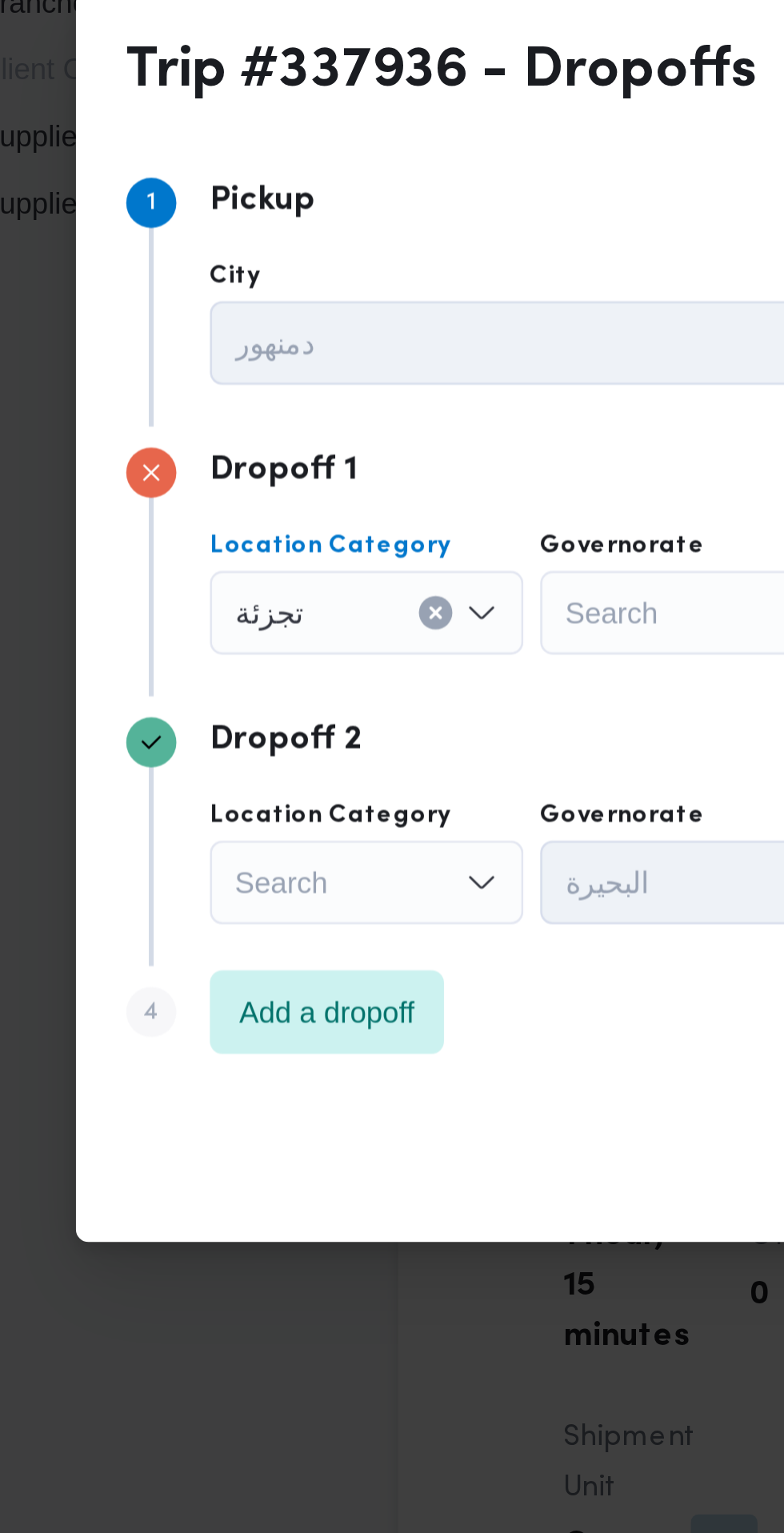
click at [306, 678] on div "Search" at bounding box center [322, 688] width 120 height 32
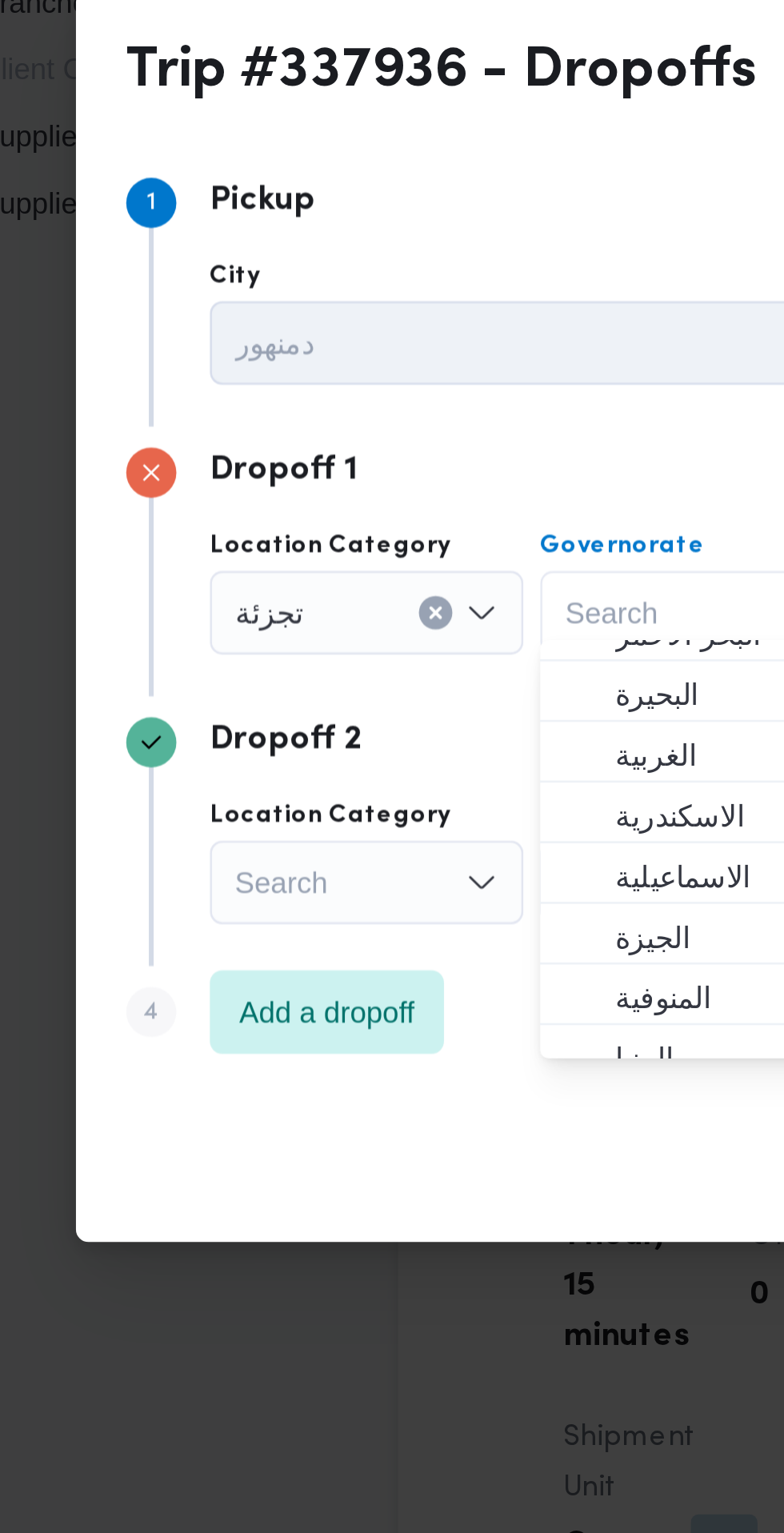
scroll to position [38, 0]
click at [313, 713] on span "البحيرة" at bounding box center [332, 721] width 82 height 19
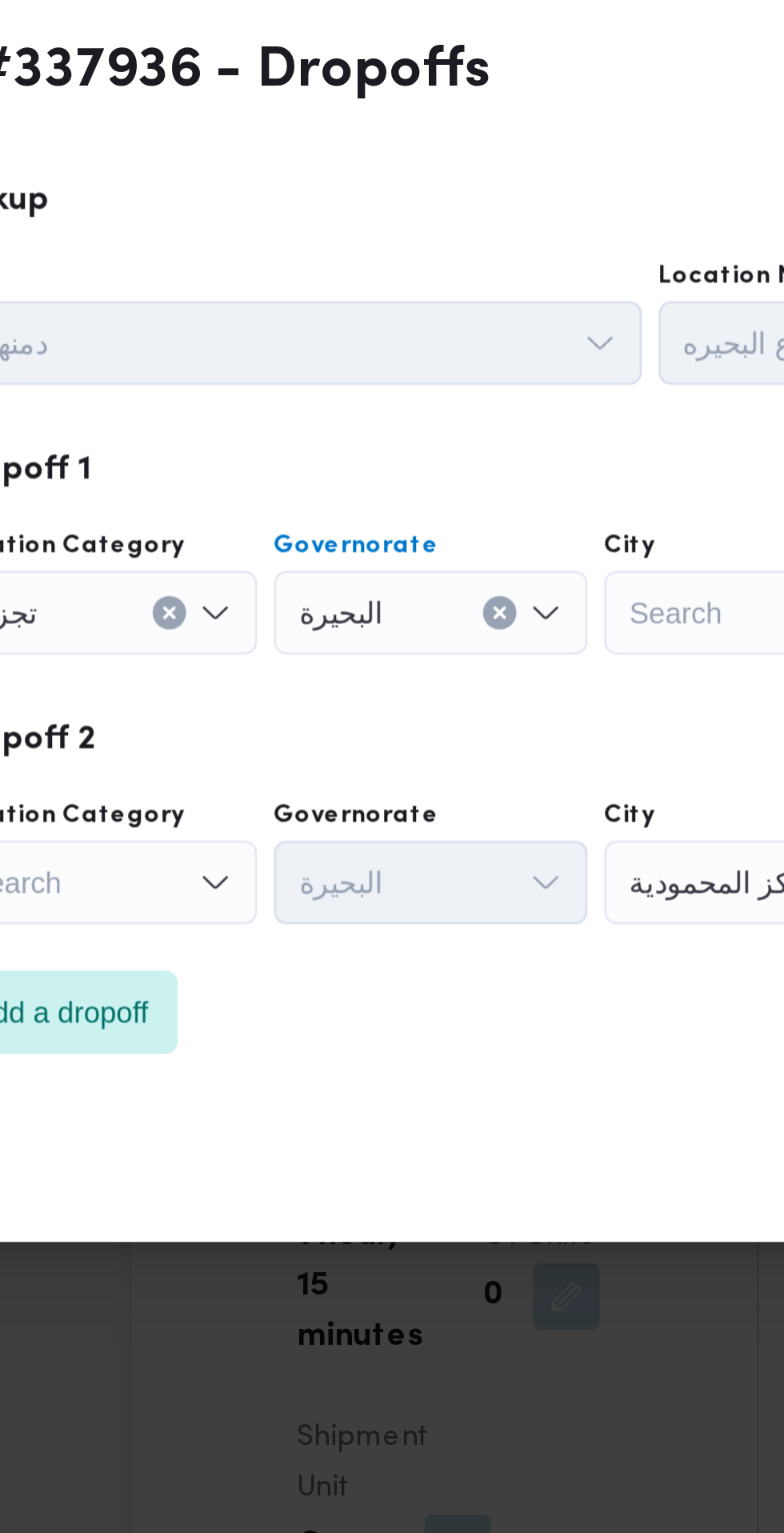
click at [399, 687] on input "City" at bounding box center [399, 688] width 2 height 19
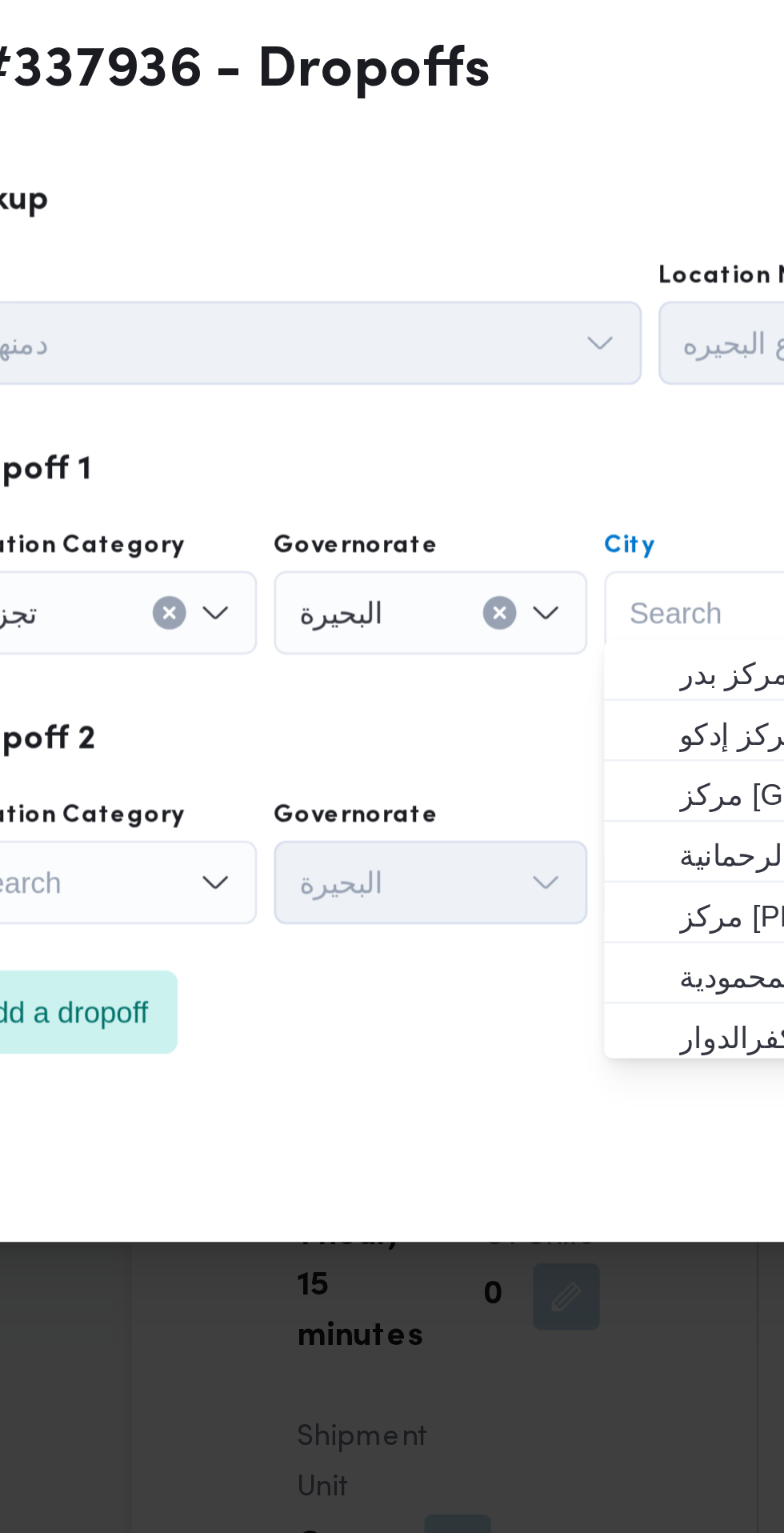
type input "ذ"
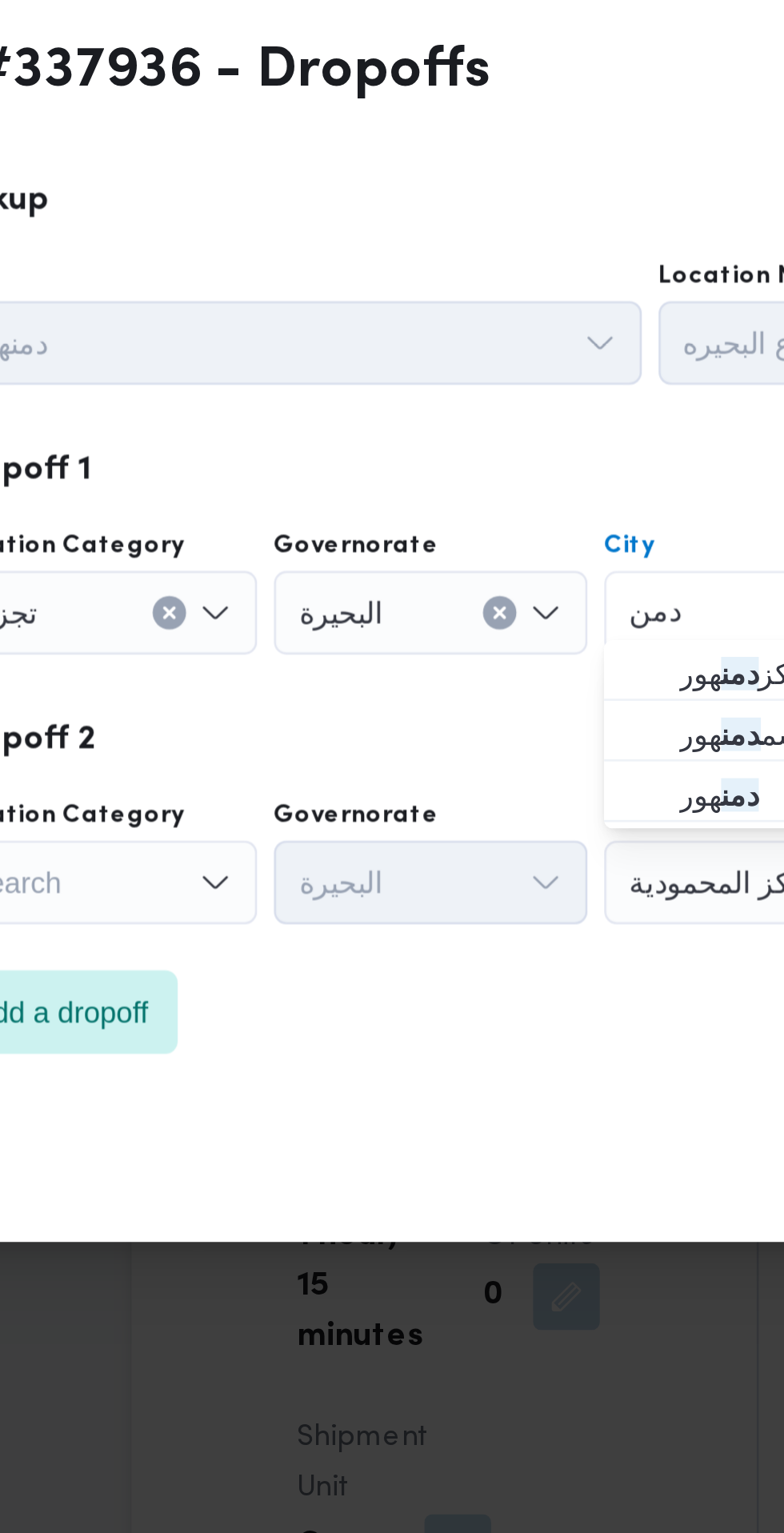
type input "دمن"
click at [439, 716] on mark "دمن" at bounding box center [441, 711] width 15 height 13
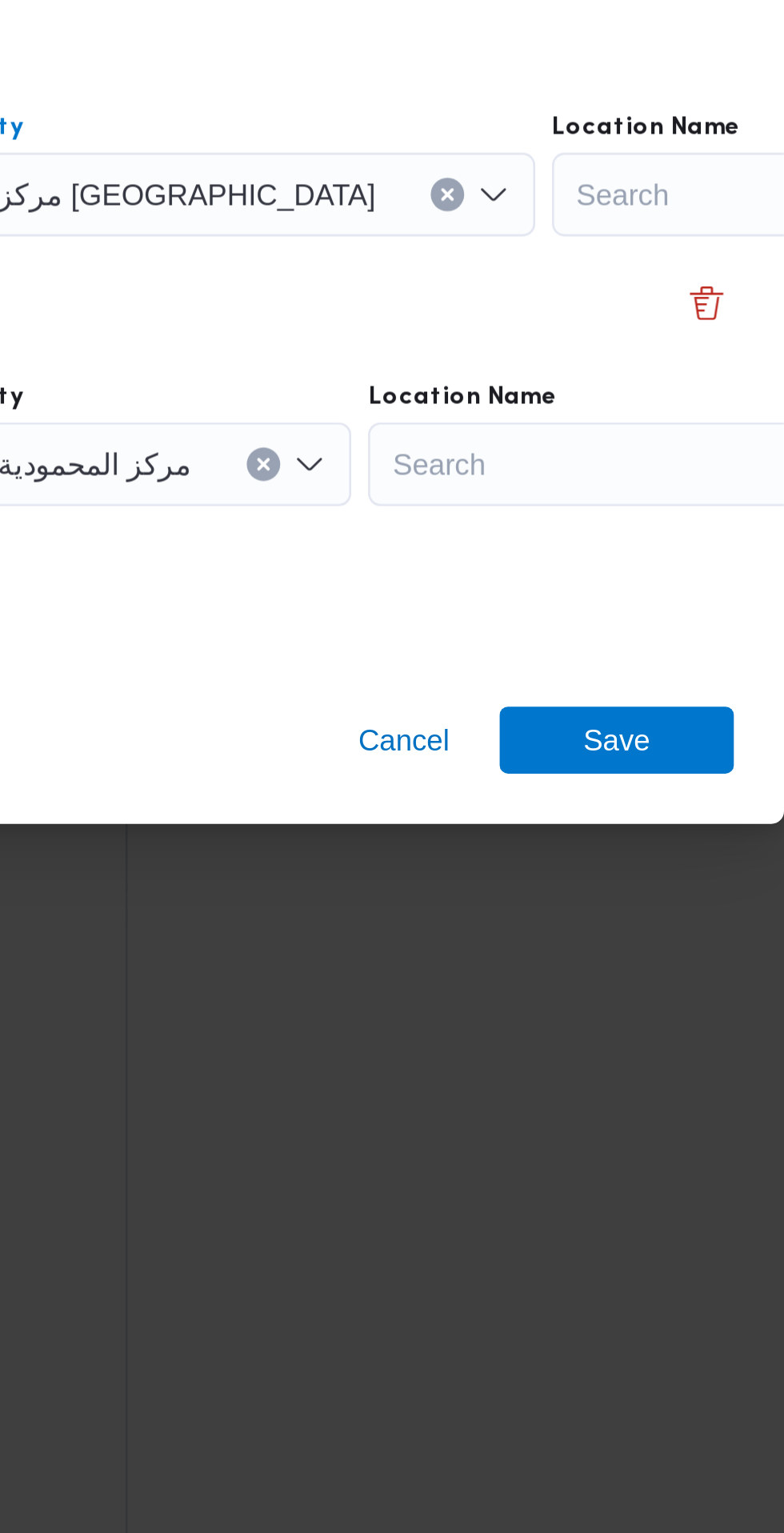
scroll to position [1549, 0]
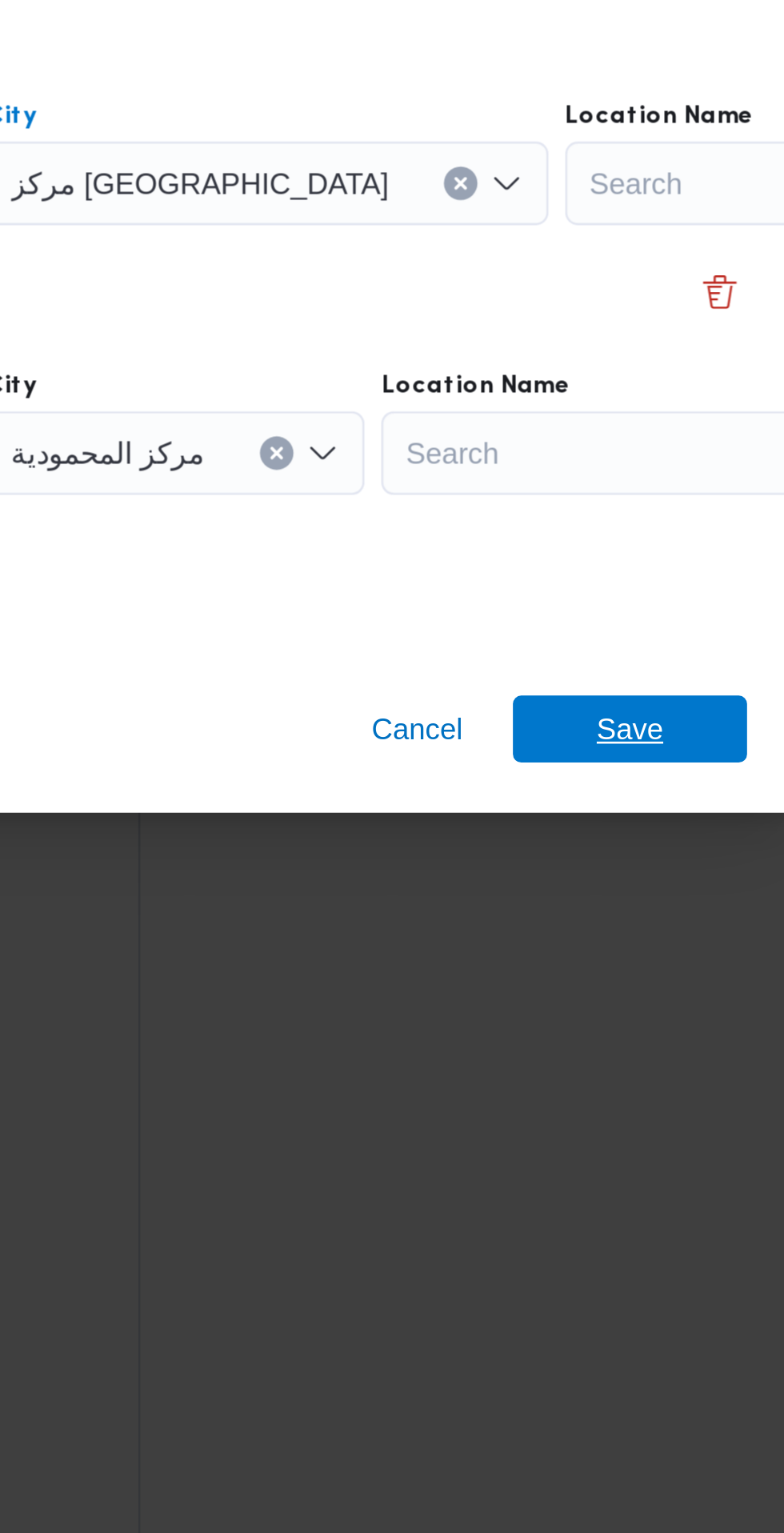
click at [637, 897] on span "Save" at bounding box center [635, 898] width 26 height 26
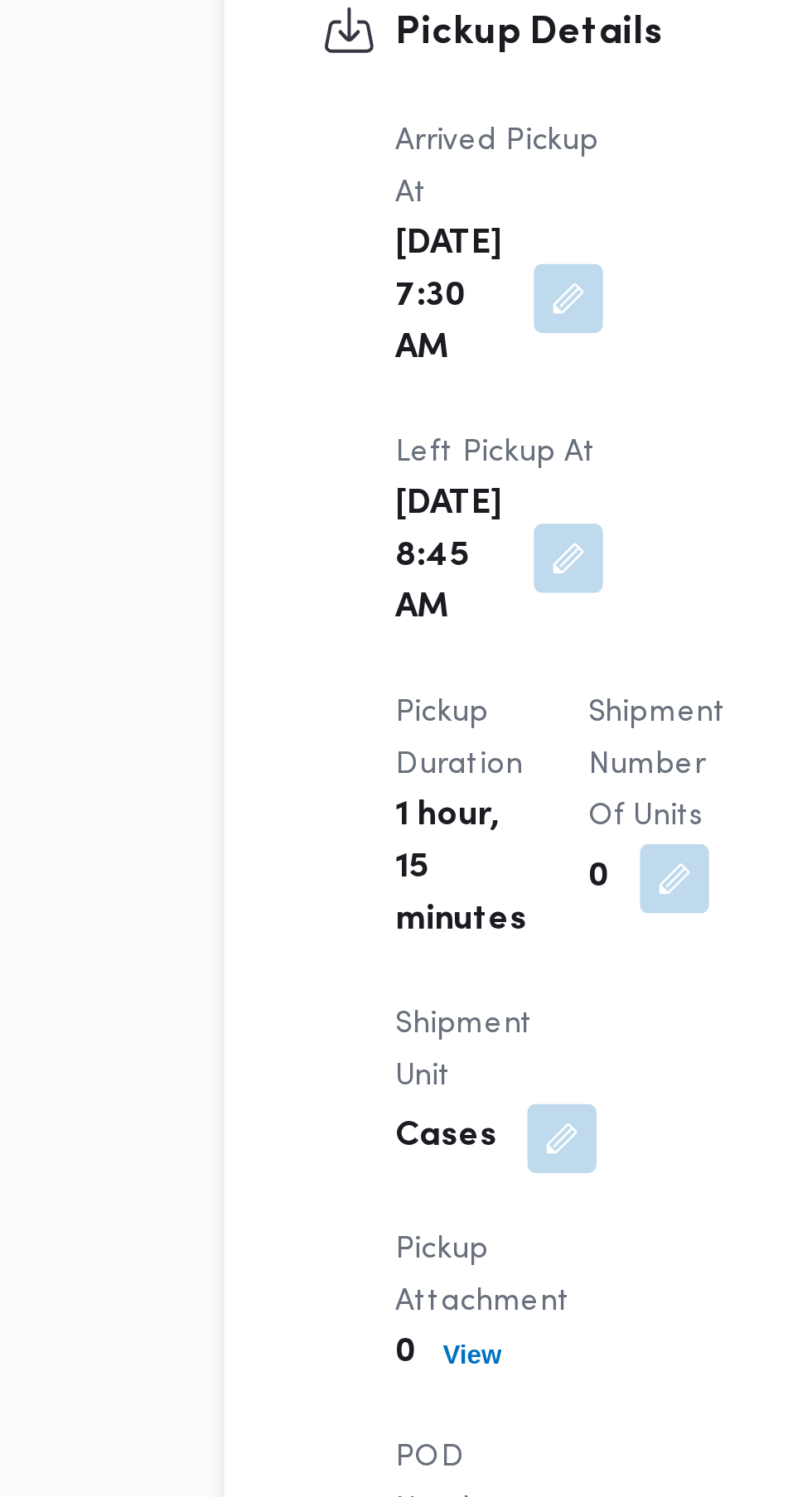
scroll to position [1633, 0]
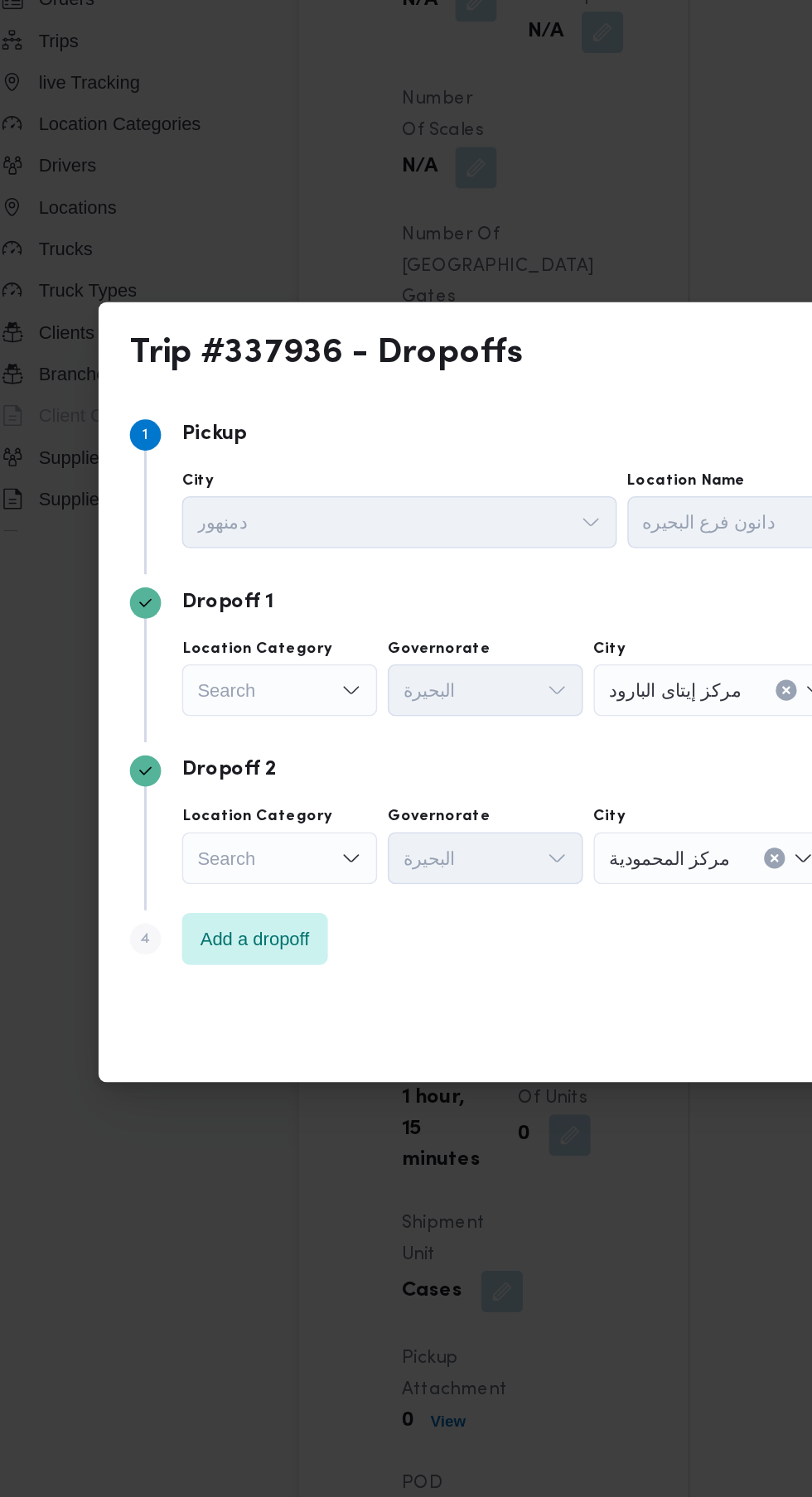
click at [151, 666] on input "Location Category" at bounding box center [151, 672] width 2 height 19
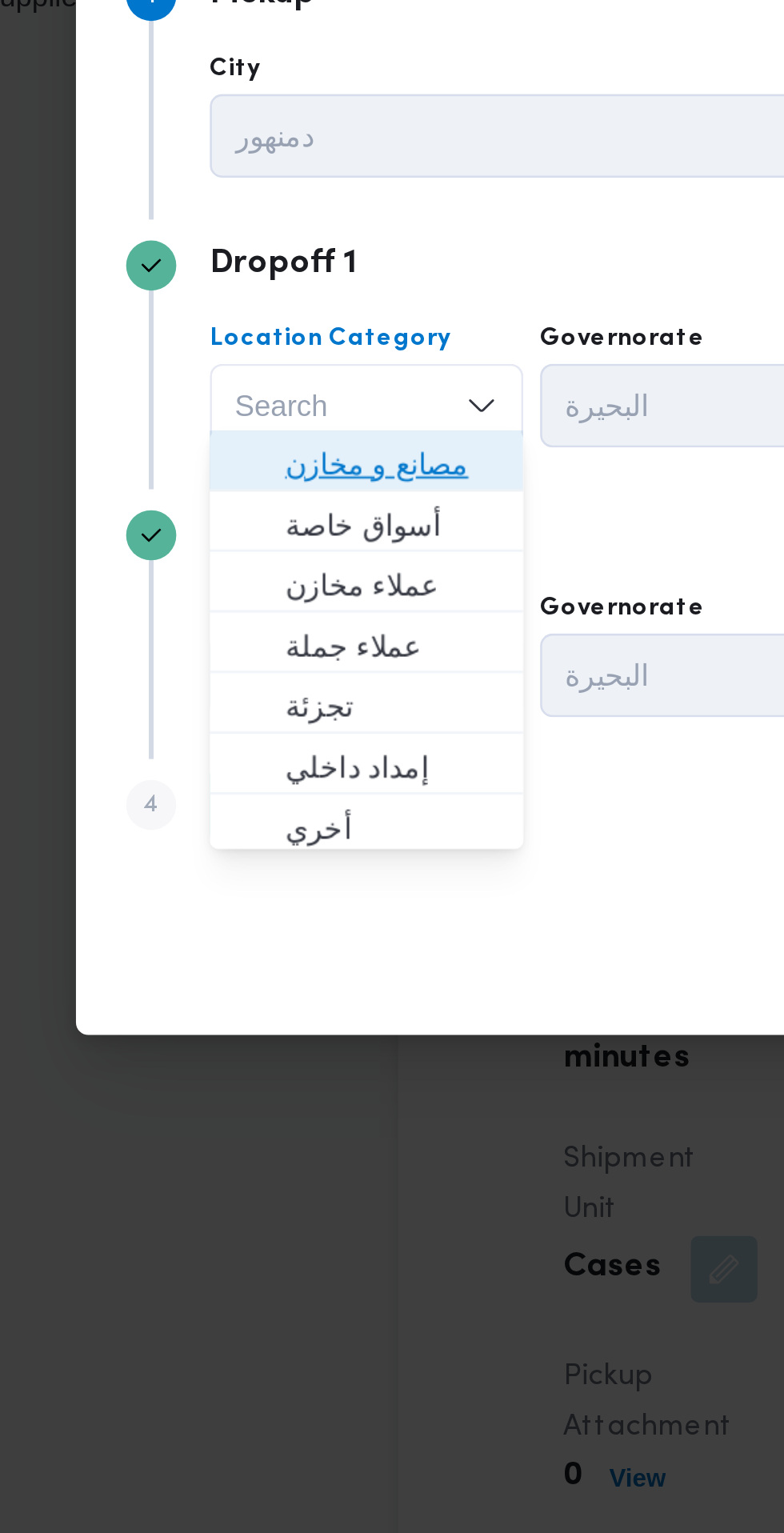
click at [221, 714] on span "مصانع و مخازن" at bounding box center [206, 711] width 82 height 19
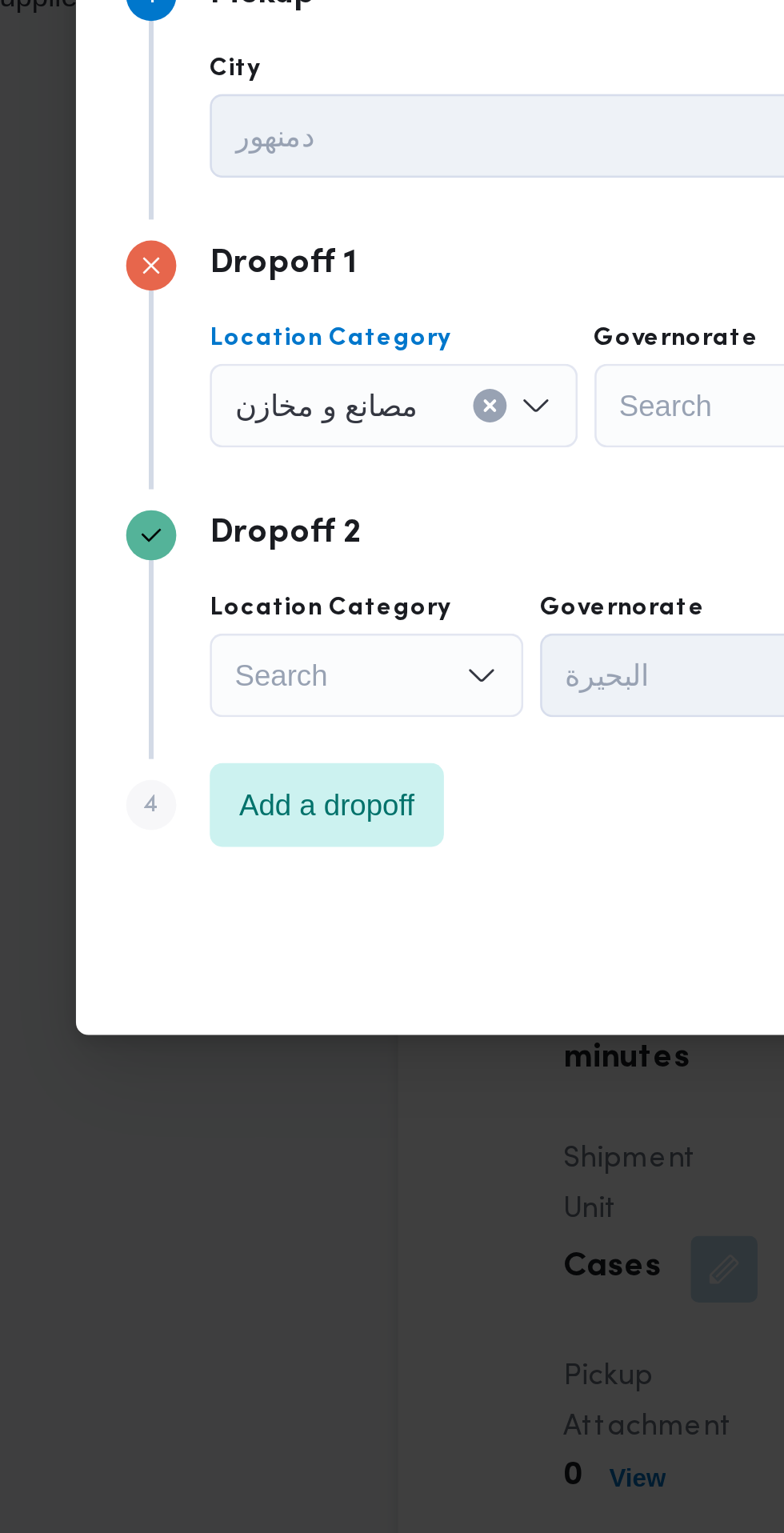
click at [312, 688] on div "Search" at bounding box center [343, 688] width 120 height 32
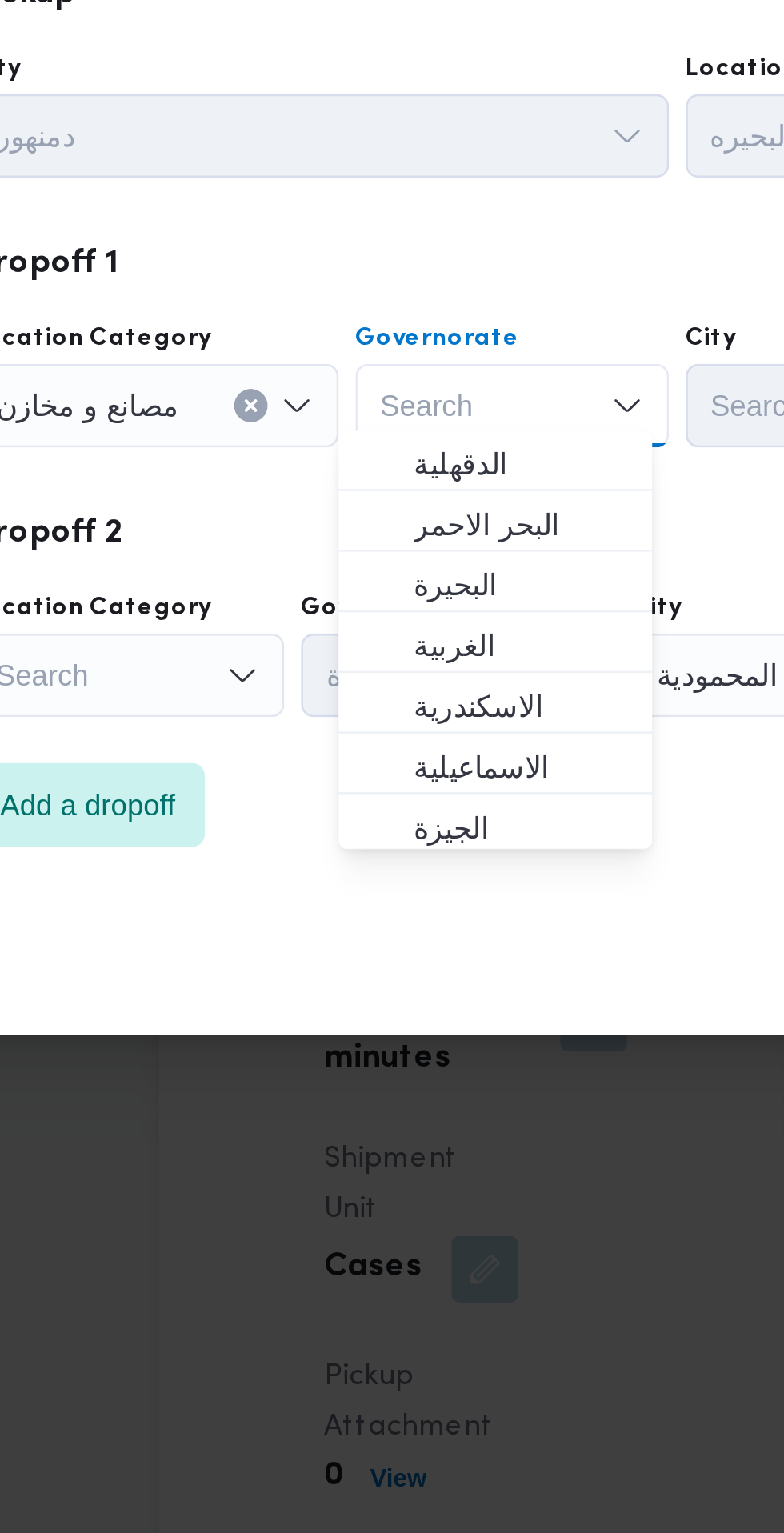
click at [222, 686] on input "Location Category" at bounding box center [223, 688] width 2 height 19
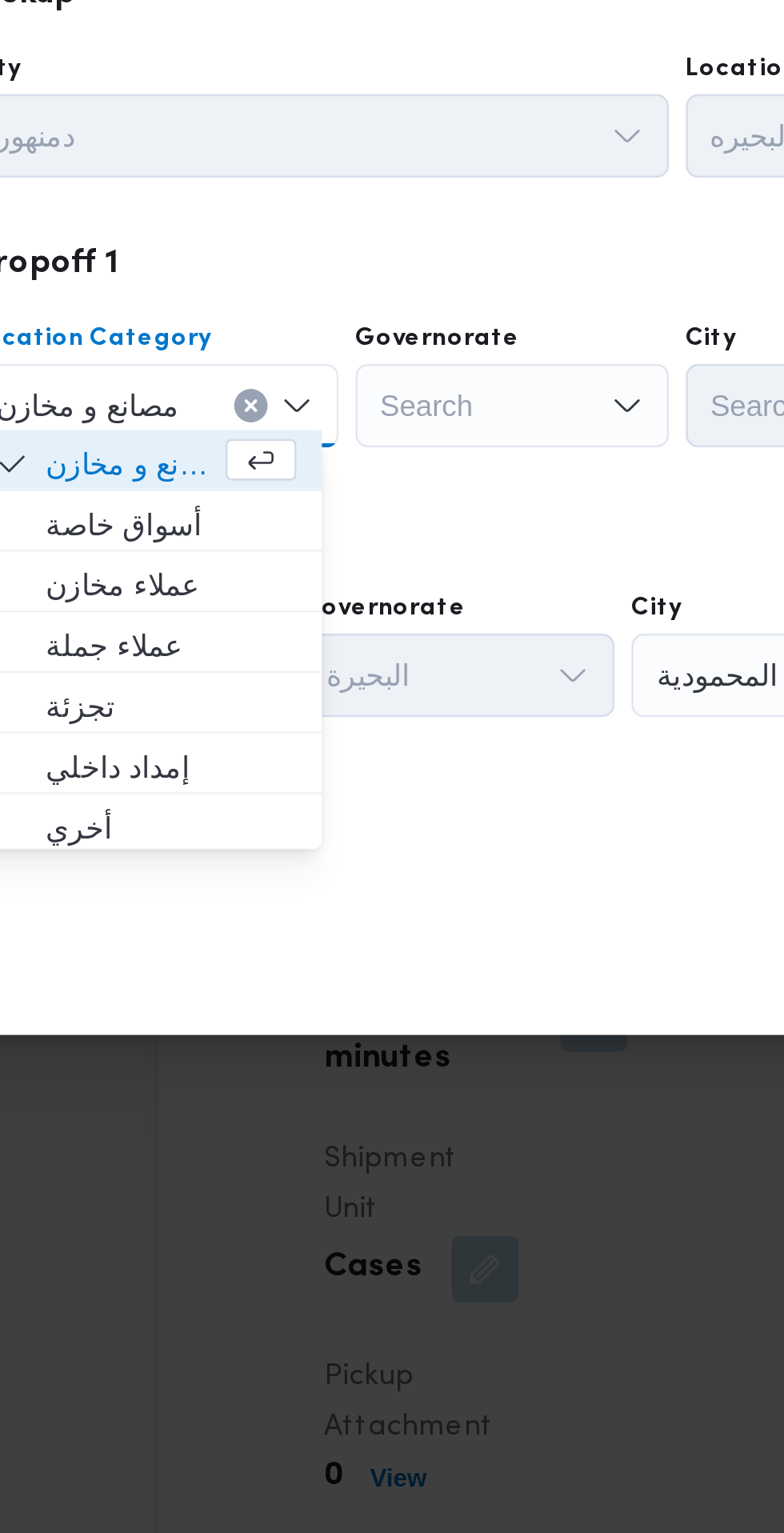
click at [222, 679] on input "Location Category" at bounding box center [223, 688] width 2 height 19
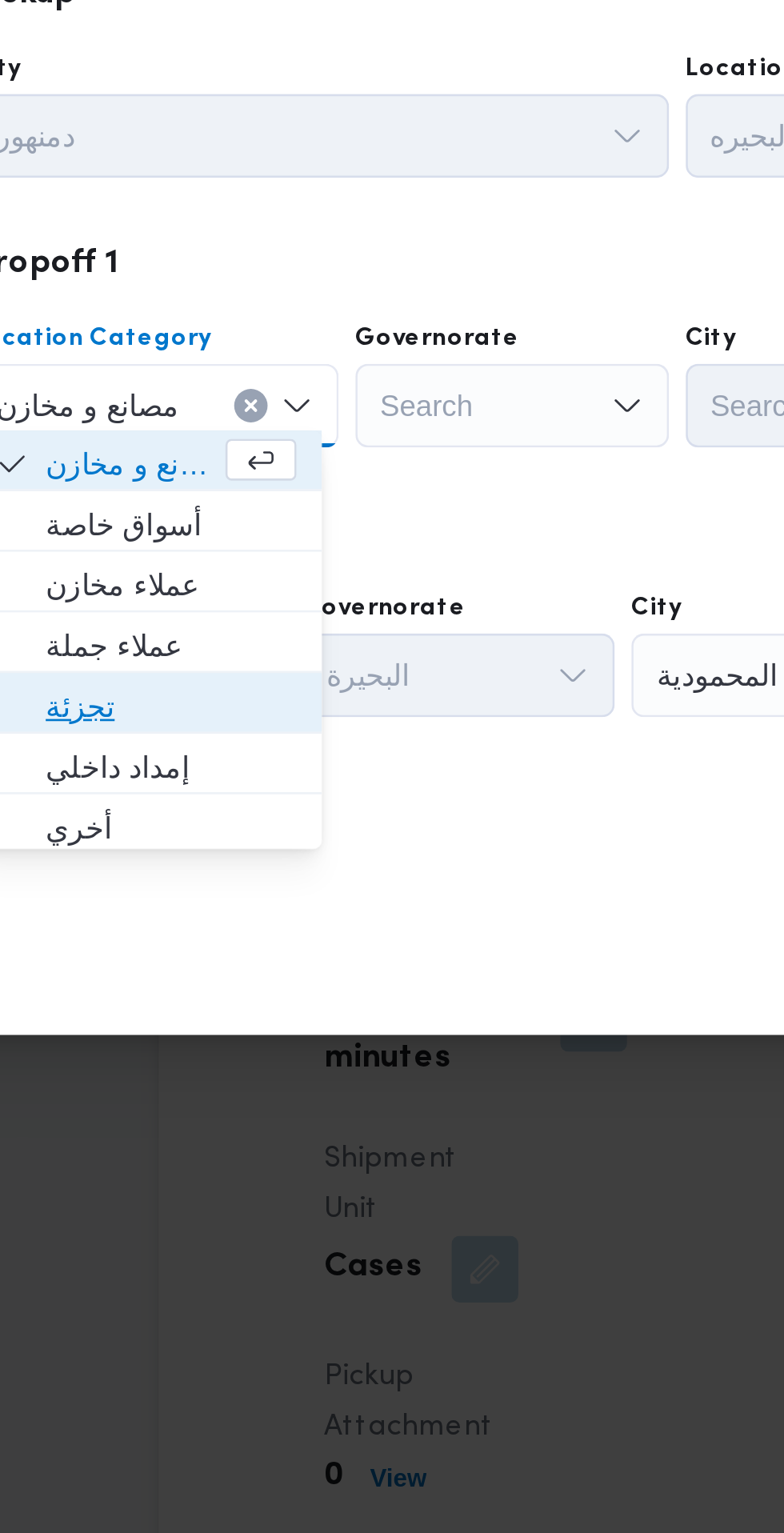
click at [183, 806] on span "تجزئة" at bounding box center [213, 804] width 96 height 19
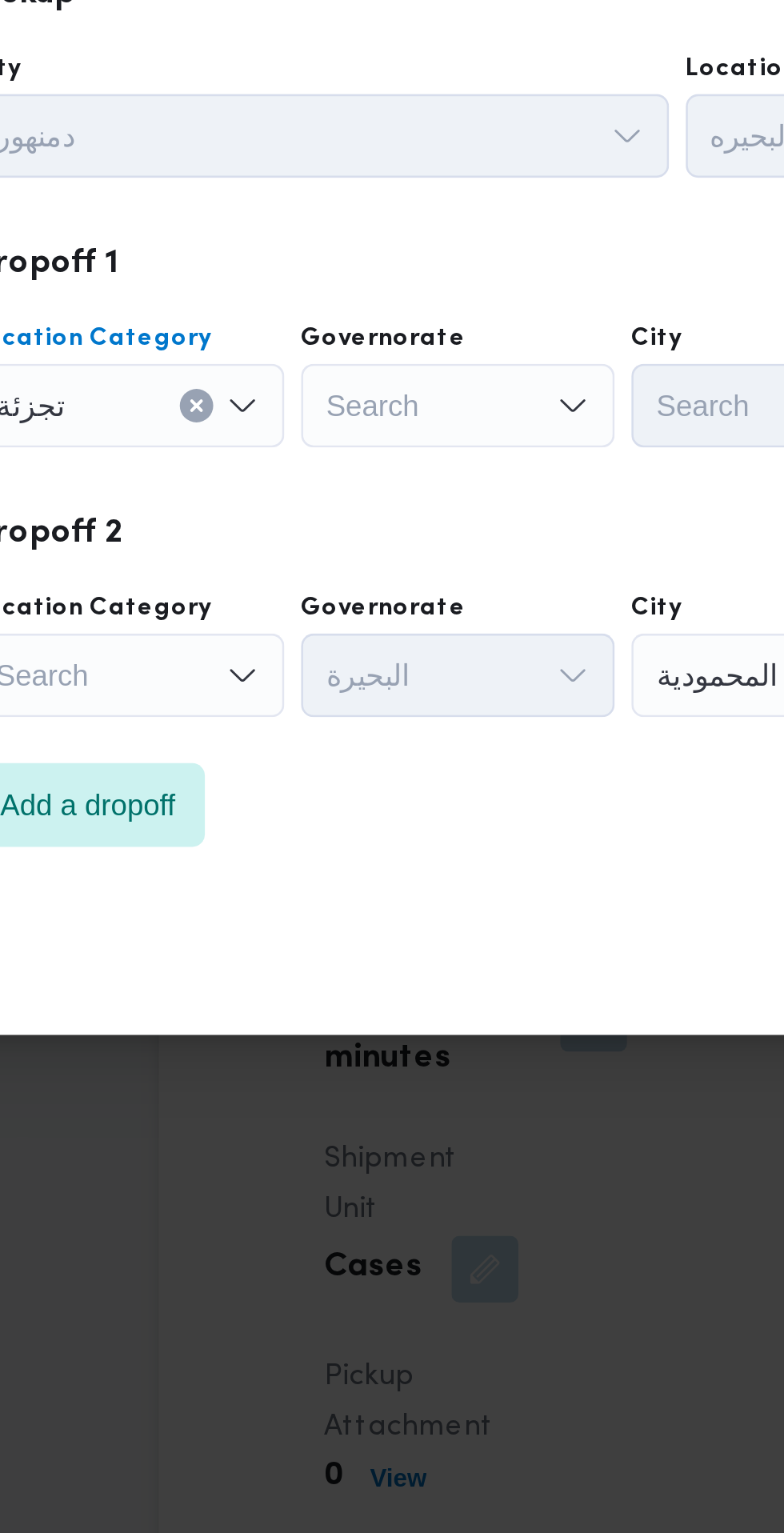
click at [344, 687] on div "Search" at bounding box center [322, 688] width 120 height 32
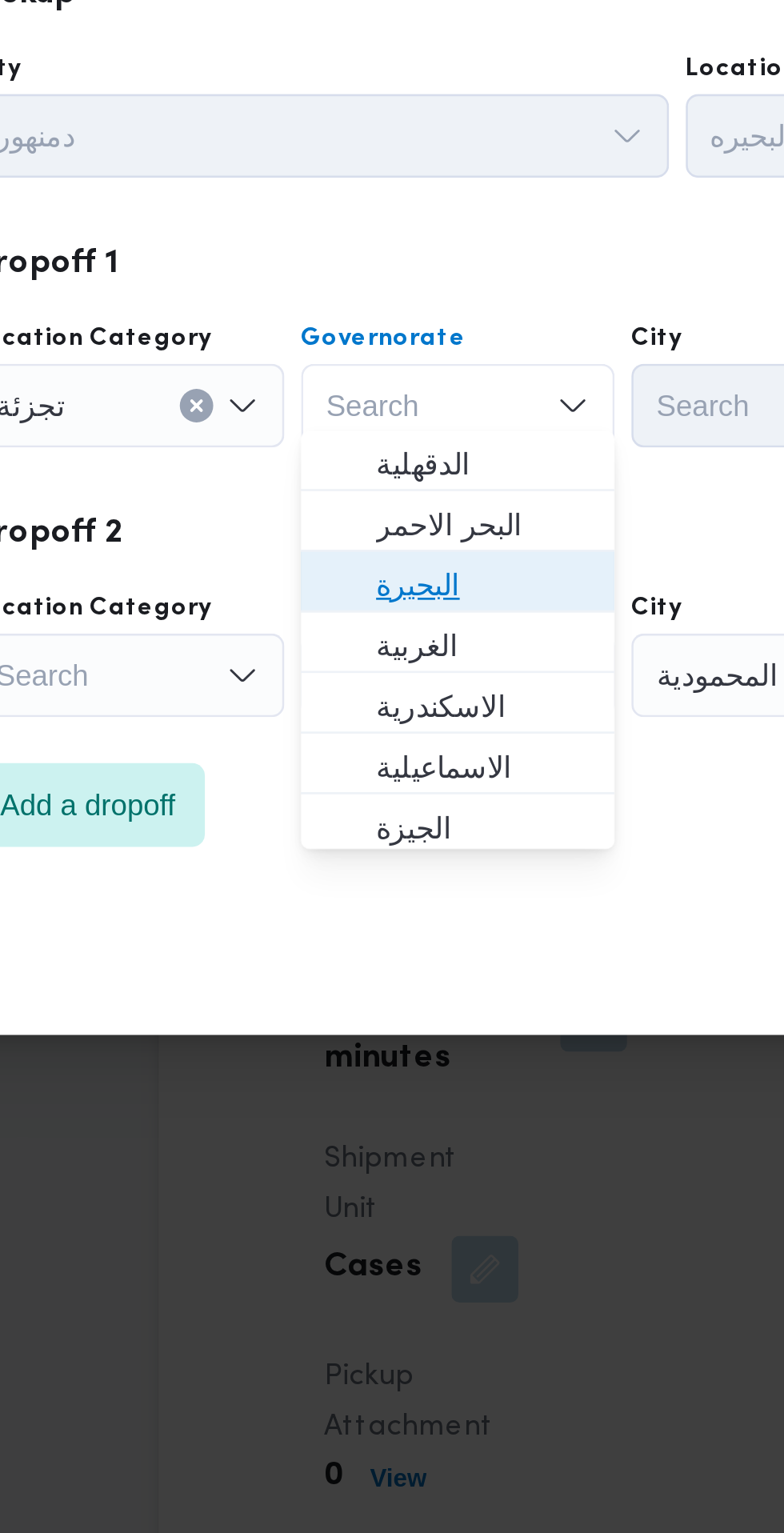
click at [338, 766] on span "البحيرة" at bounding box center [332, 758] width 82 height 19
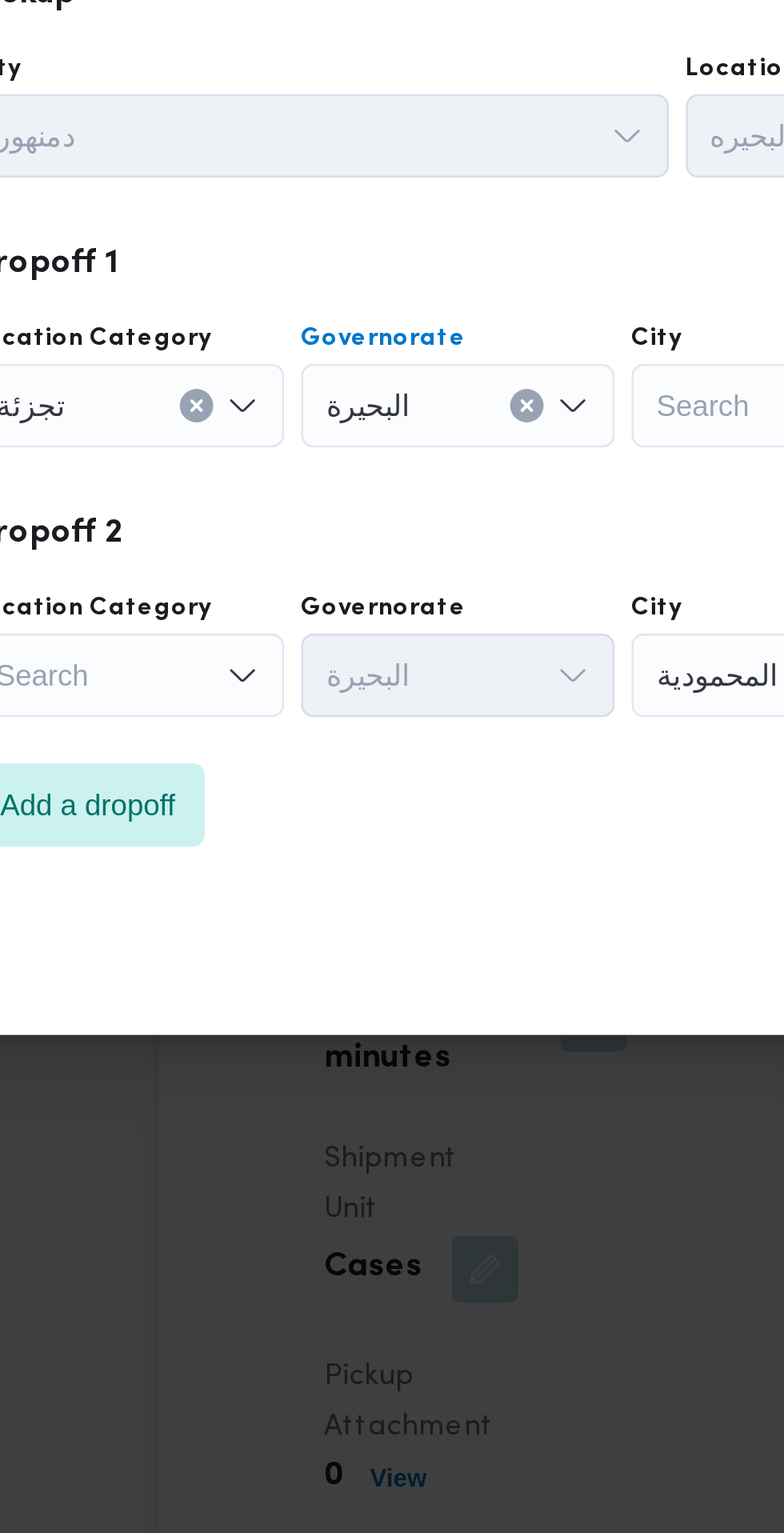
click at [414, 682] on div "Search" at bounding box center [448, 688] width 120 height 32
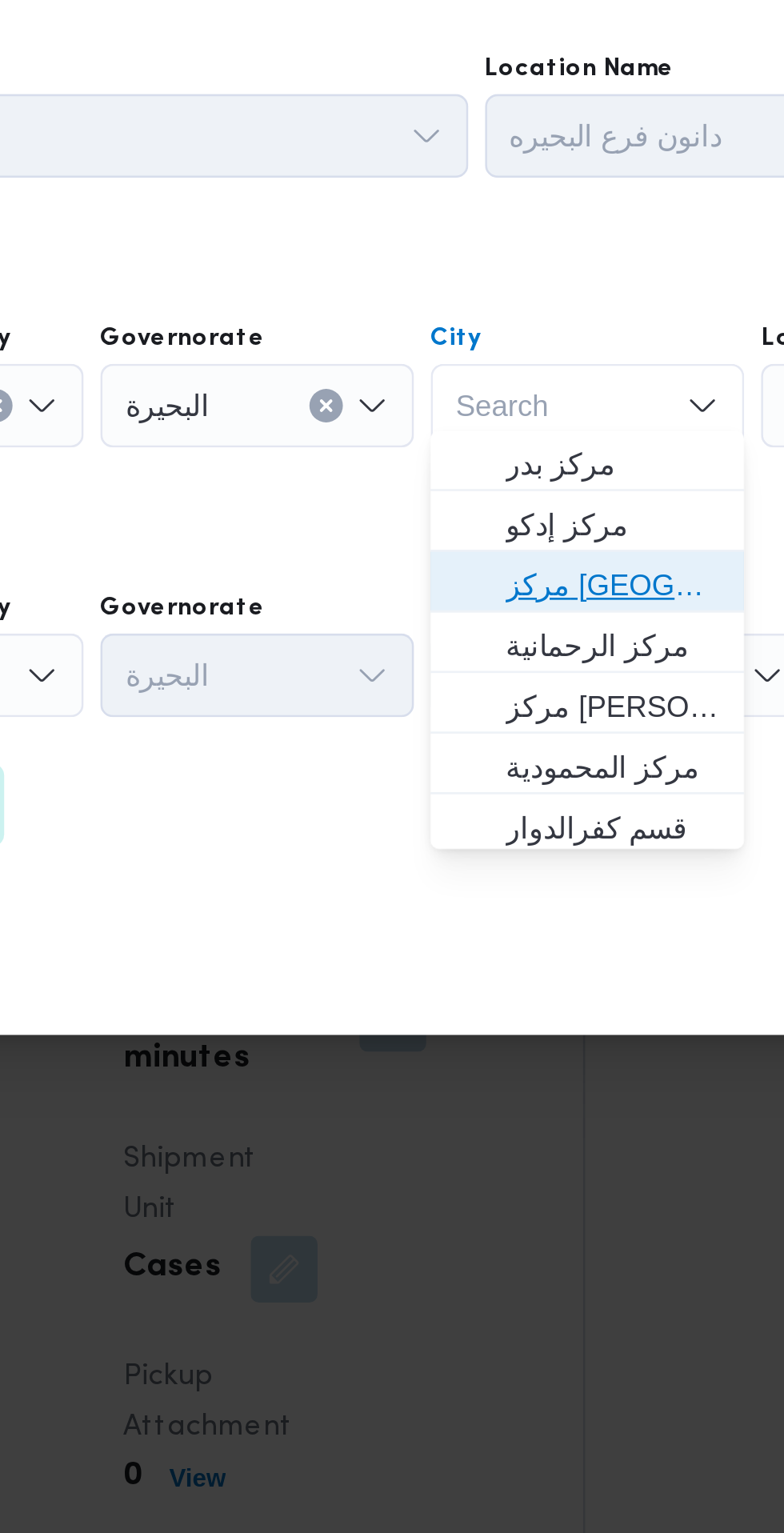
click at [459, 758] on span "مركز دمنهور" at bounding box center [459, 758] width 82 height 19
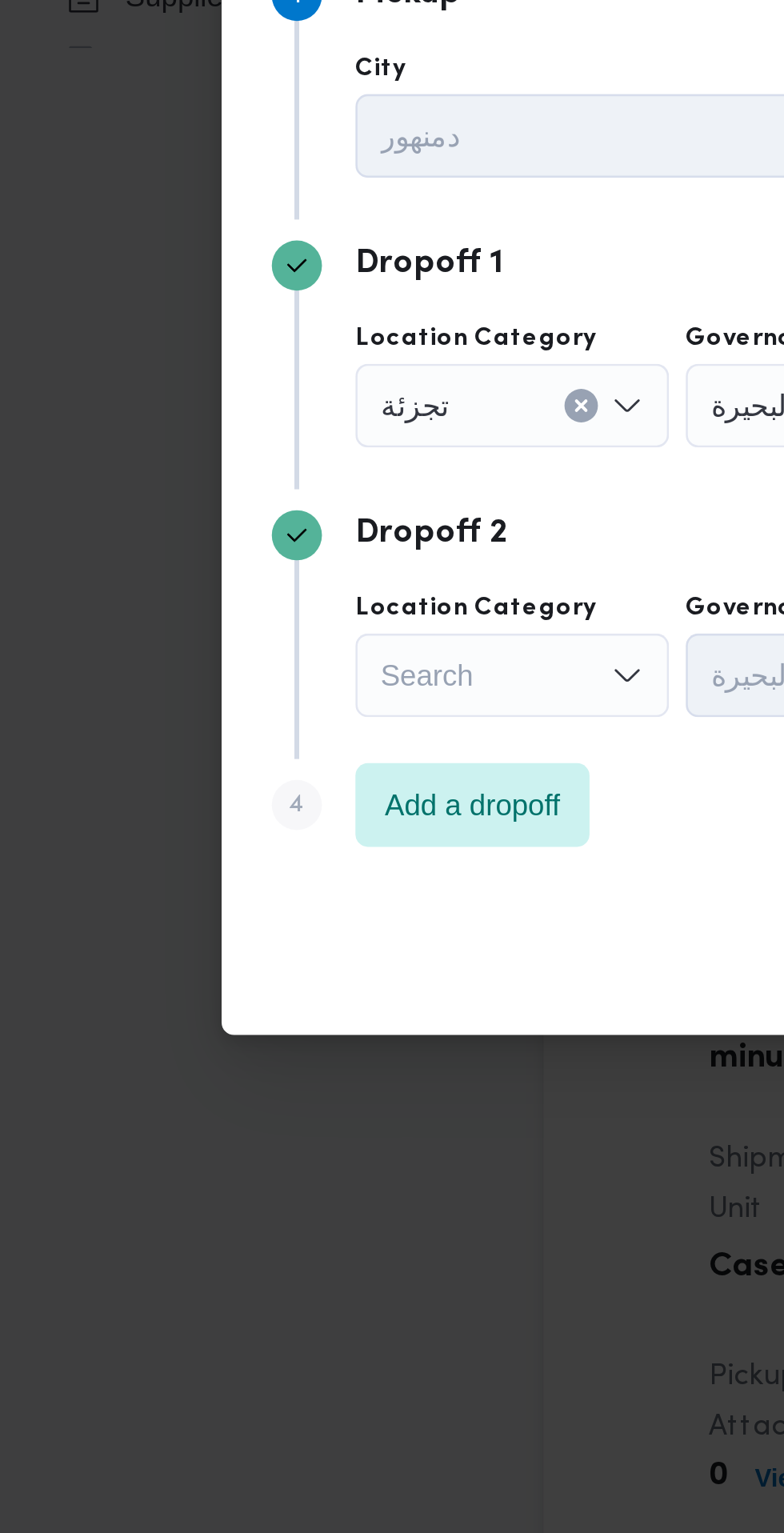
click at [192, 787] on div "Search" at bounding box center [196, 792] width 120 height 32
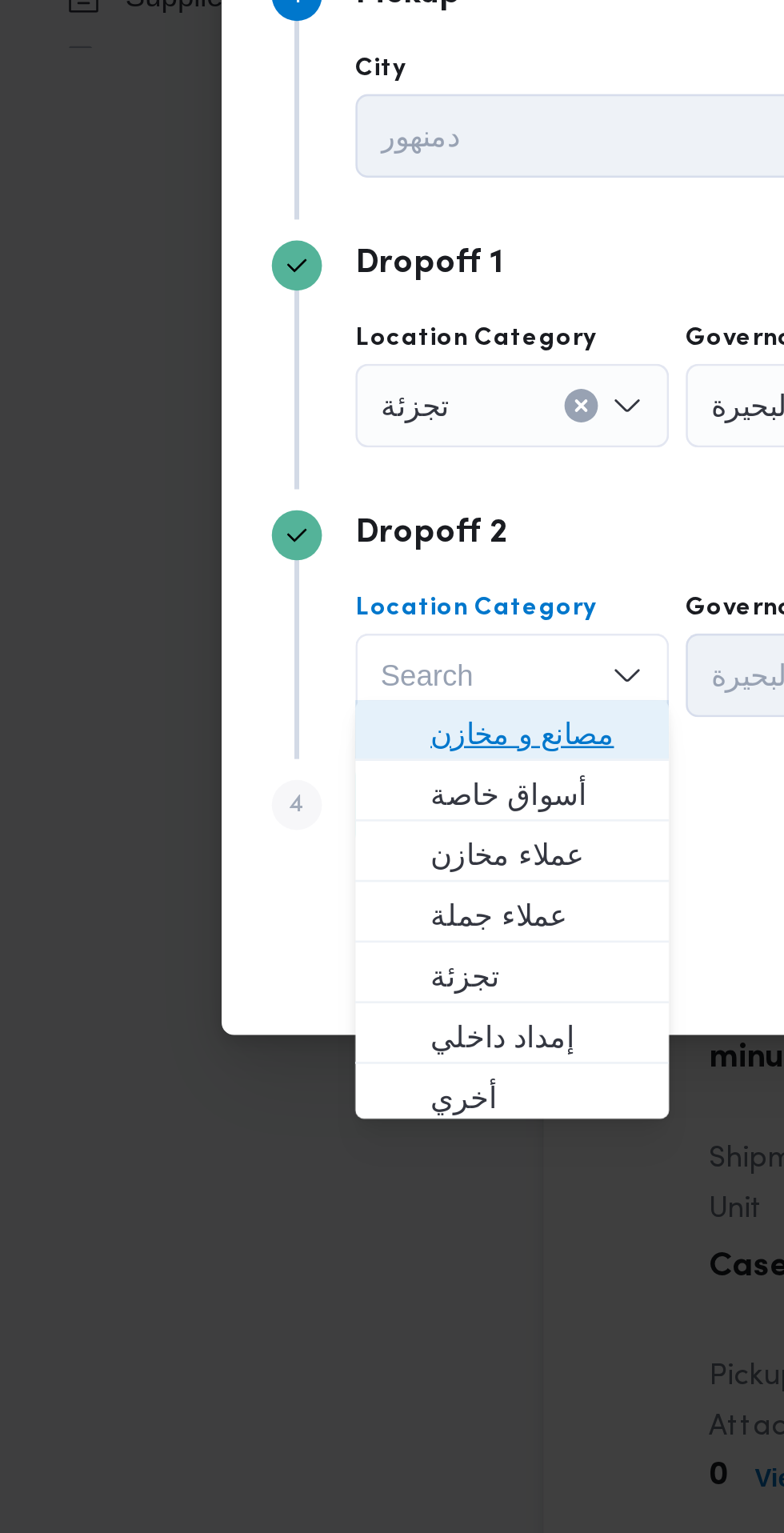
click at [212, 818] on span "مصانع و مخازن" at bounding box center [206, 814] width 82 height 19
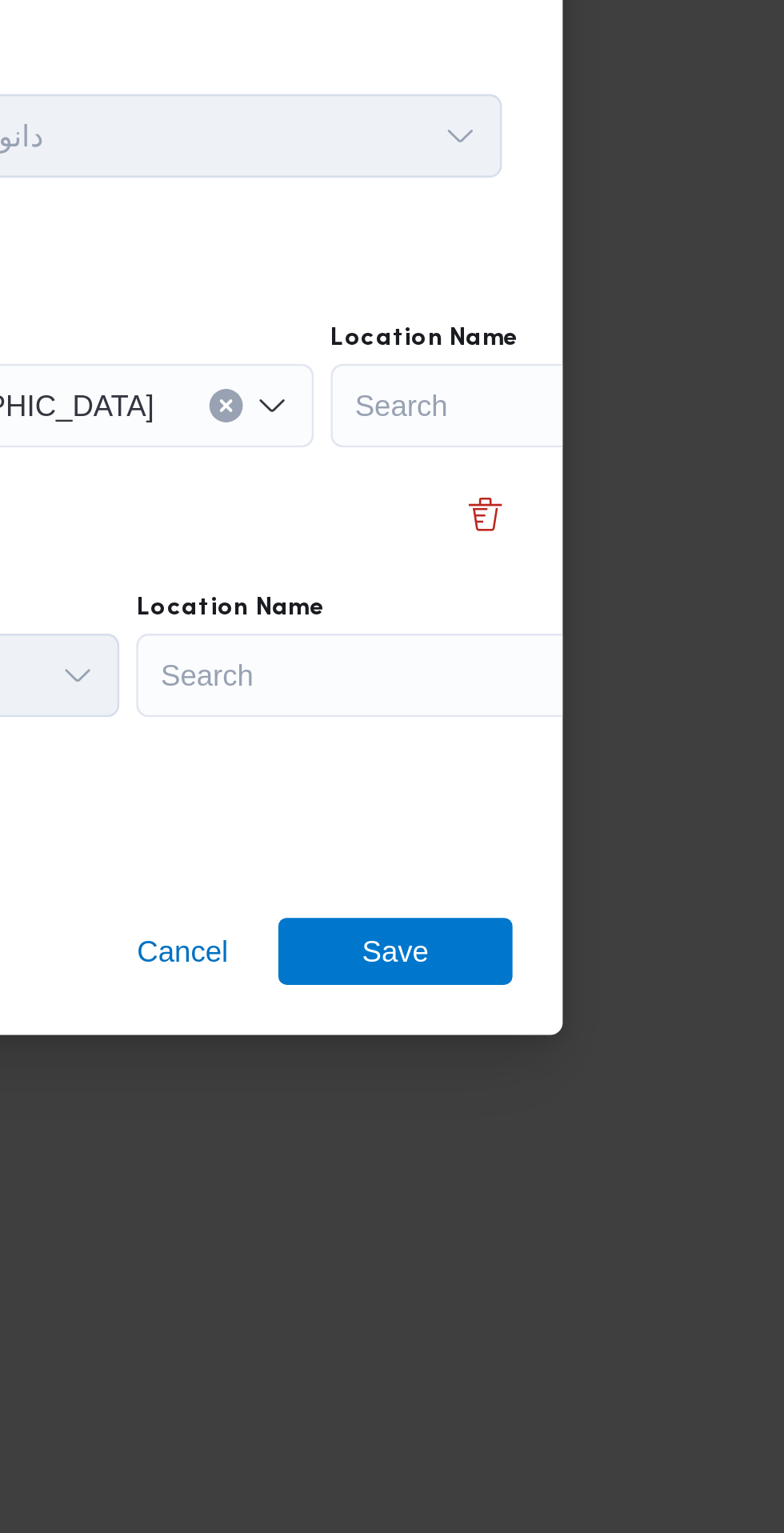
click at [647, 788] on div "Search" at bounding box center [636, 792] width 200 height 32
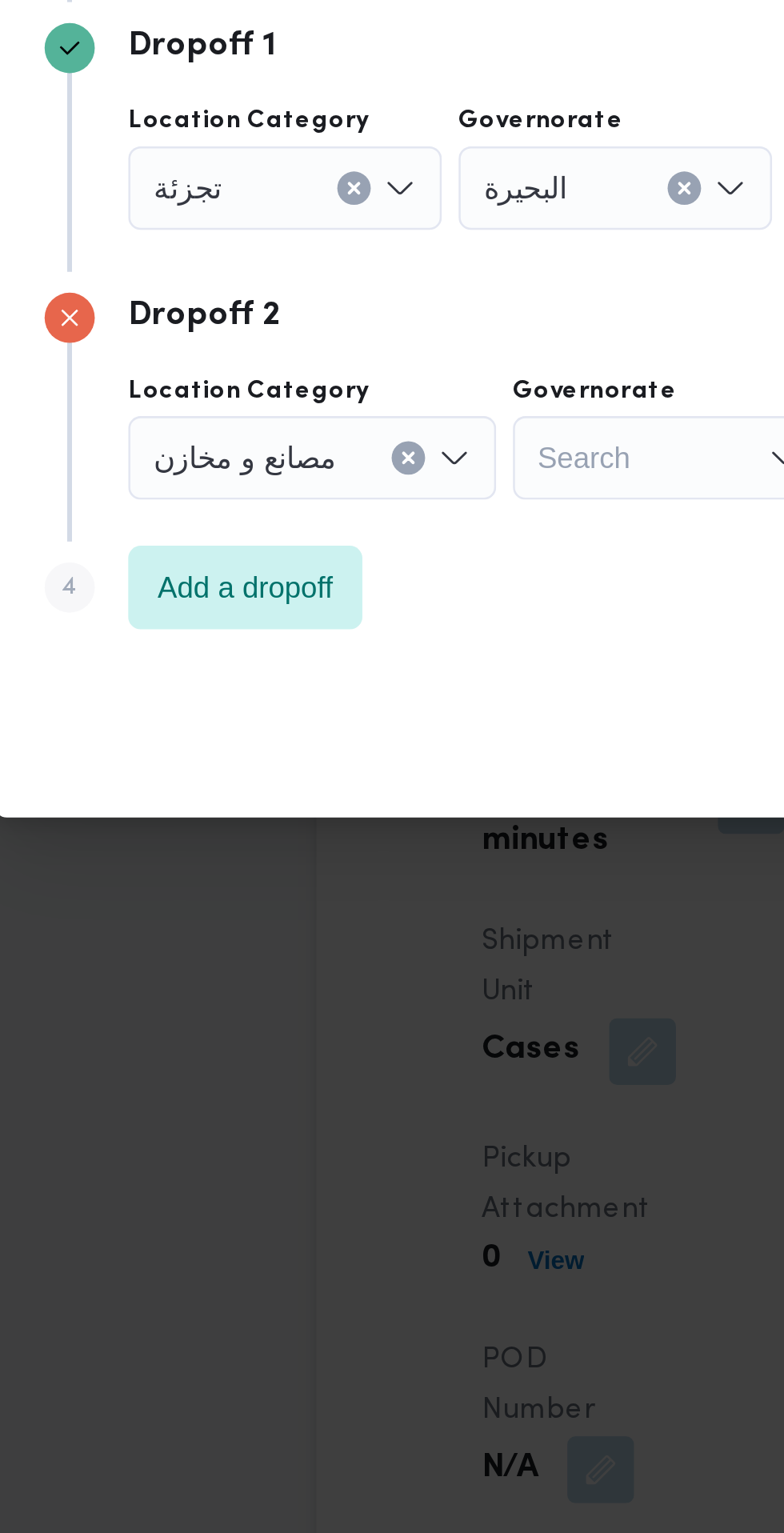
click at [321, 784] on div "Search" at bounding box center [343, 792] width 120 height 32
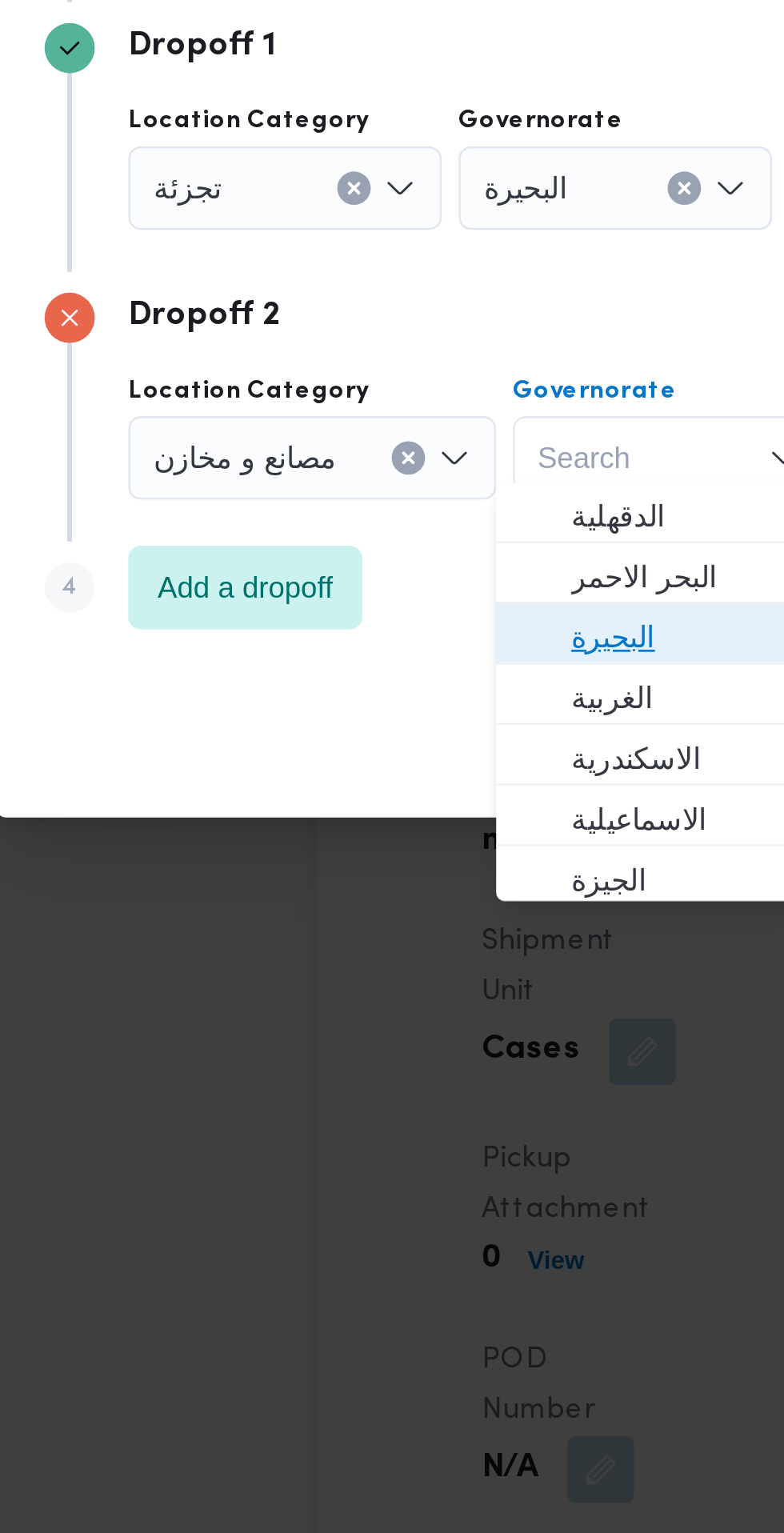
click at [343, 868] on span "البحيرة" at bounding box center [347, 861] width 82 height 19
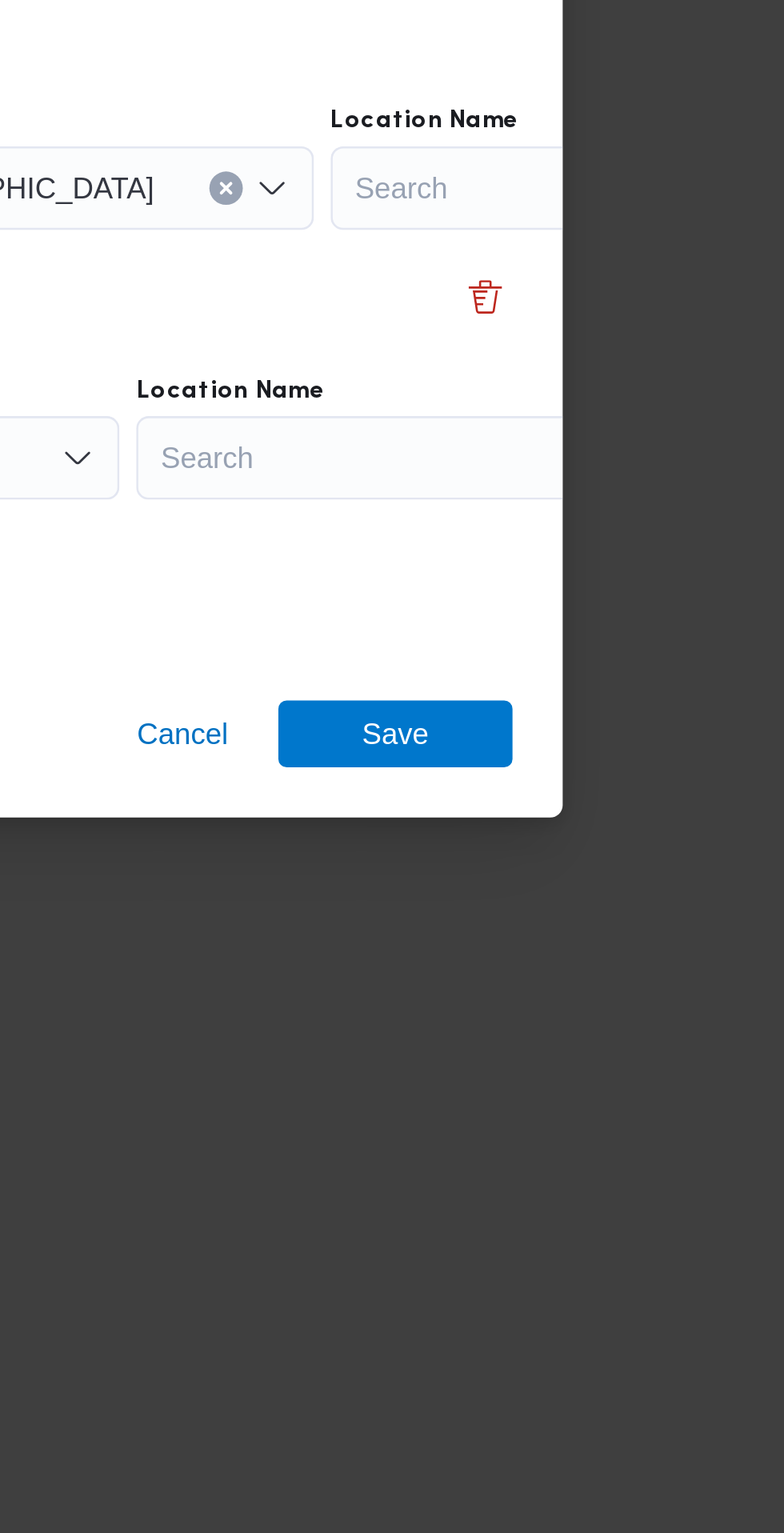
click at [642, 782] on div "Search" at bounding box center [636, 792] width 200 height 32
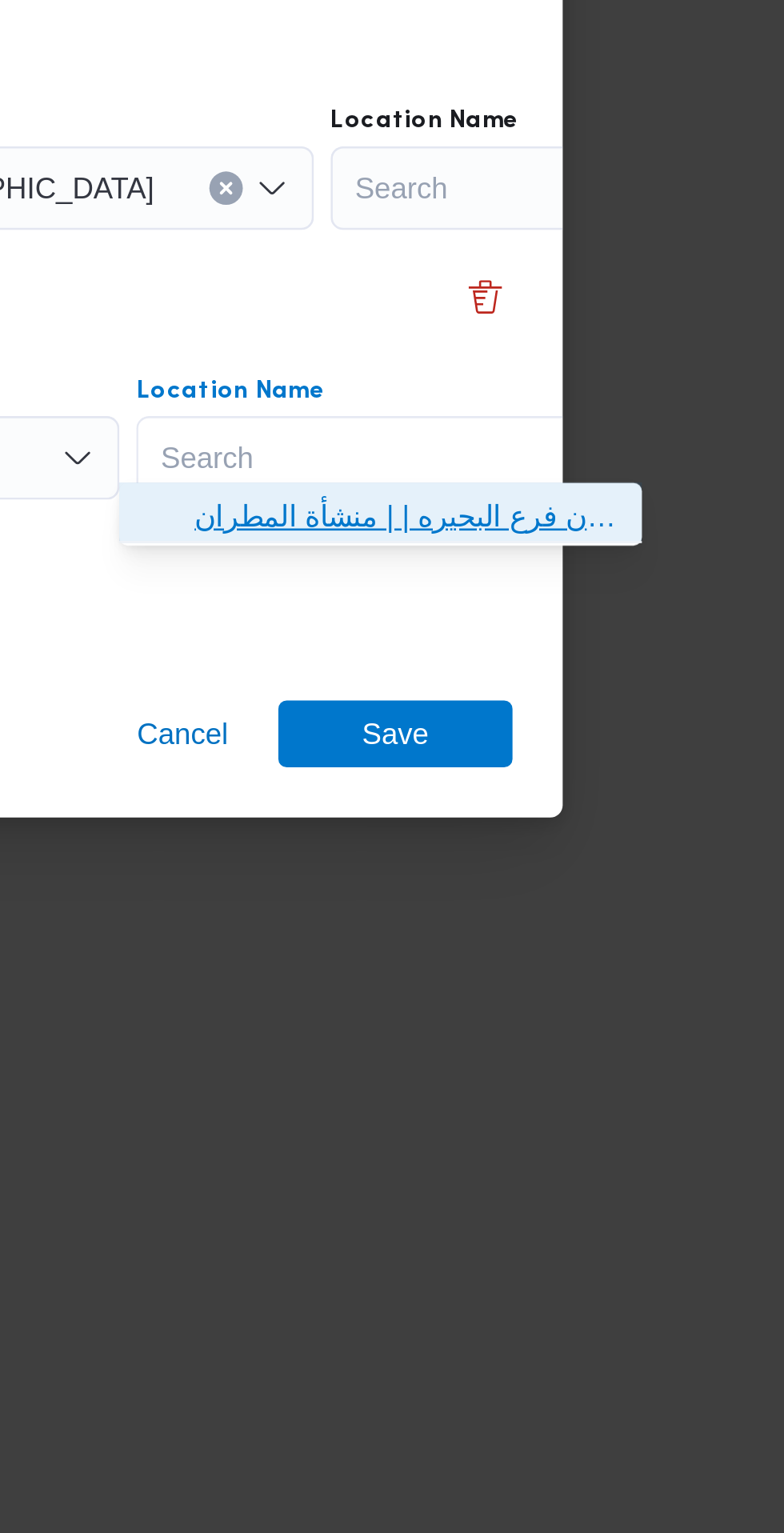
click at [693, 816] on span "دانون فرع البحيره | | منشأة المطران" at bounding box center [639, 814] width 161 height 19
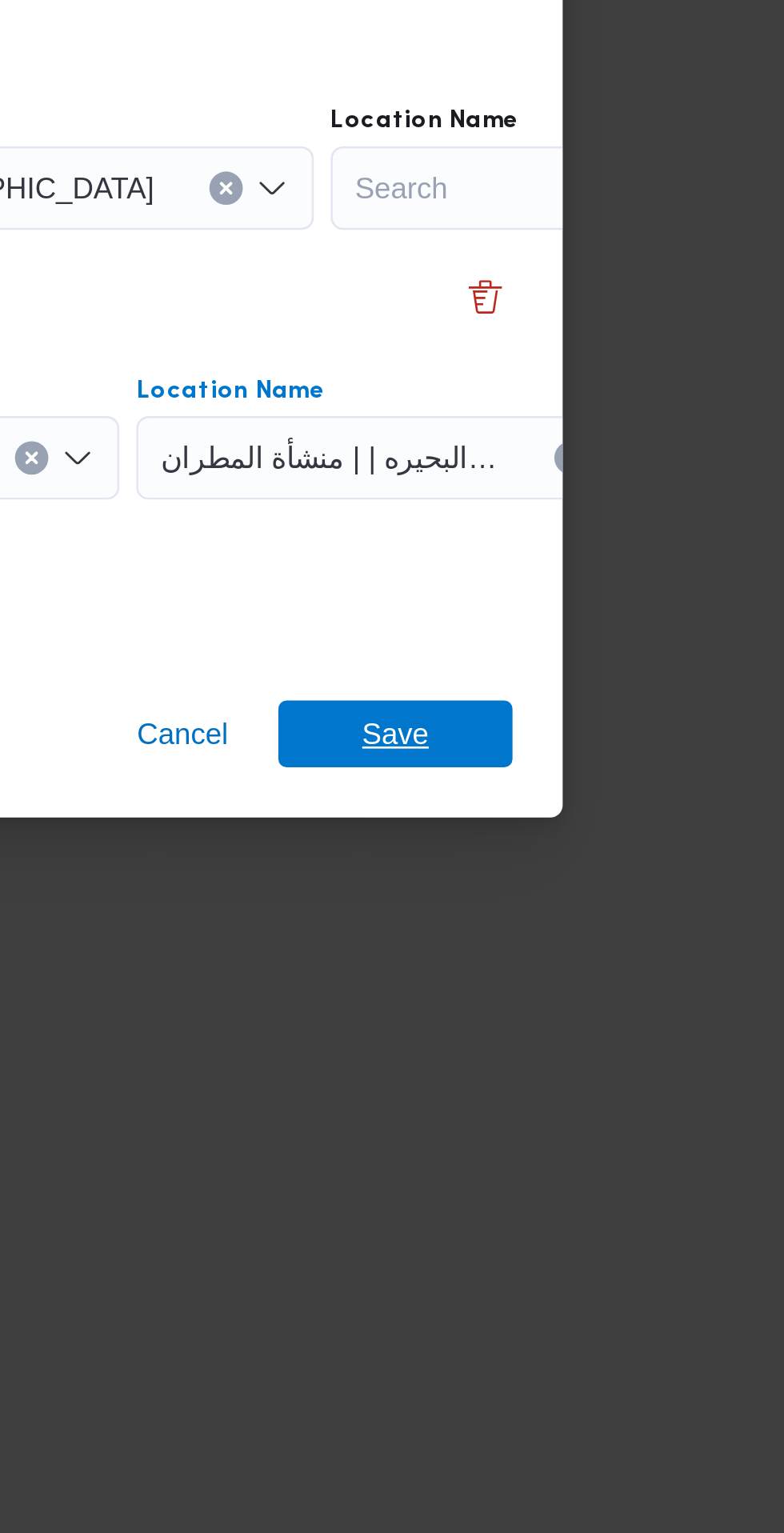
click at [658, 892] on span "Save" at bounding box center [635, 898] width 90 height 26
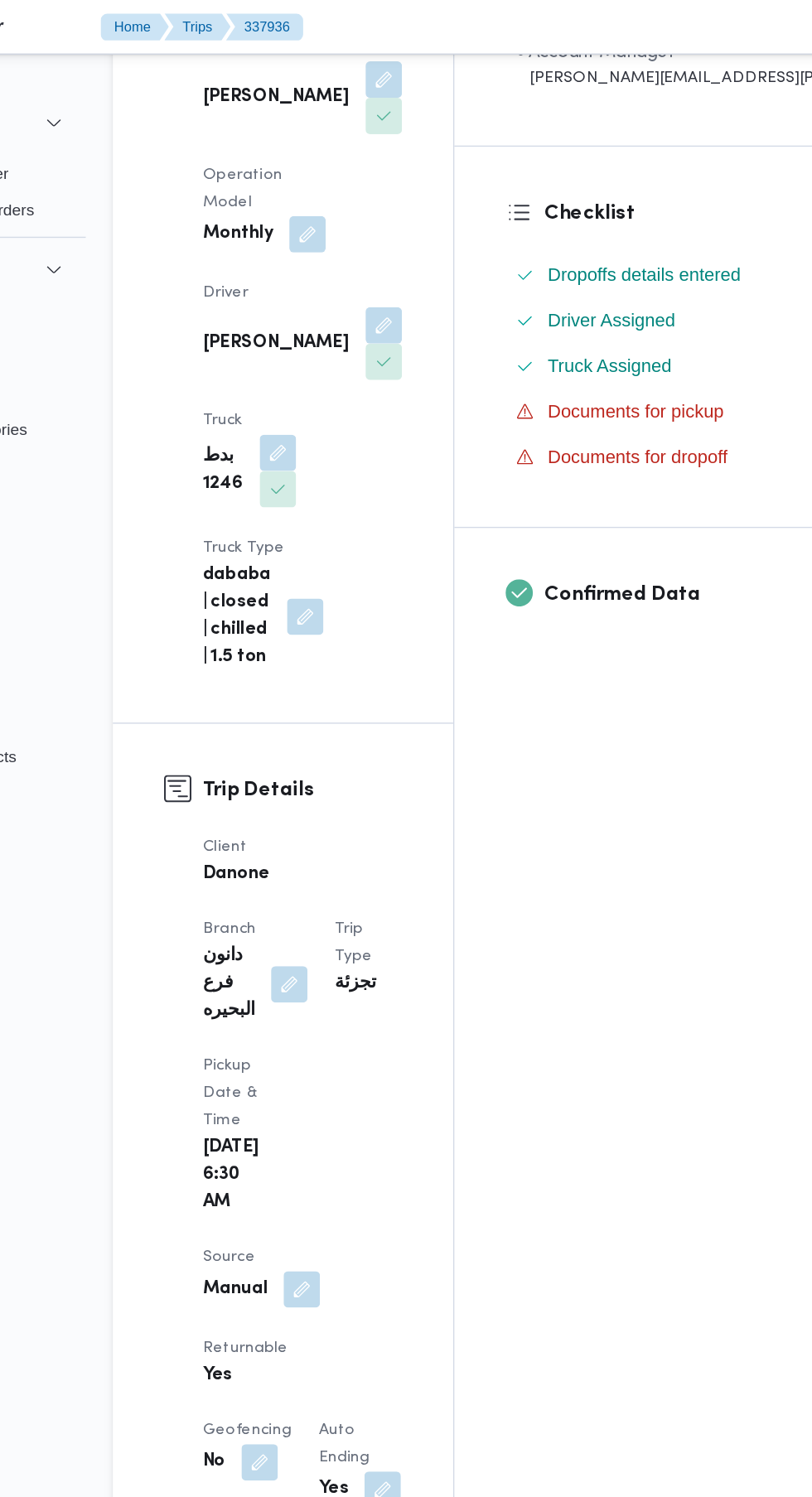
scroll to position [0, 0]
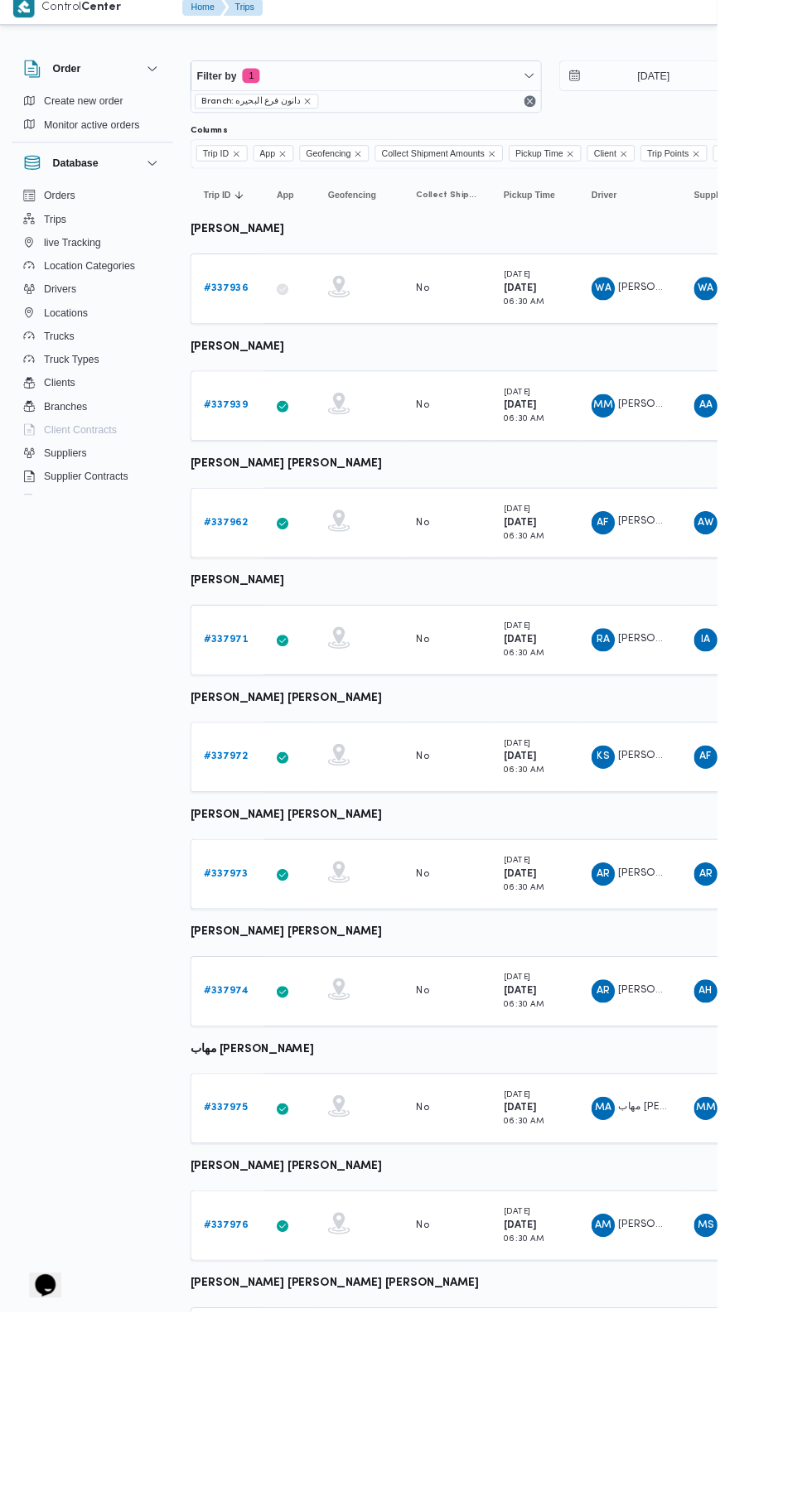
click at [235, 1398] on b "# 337976" at bounding box center [256, 1398] width 50 height 11
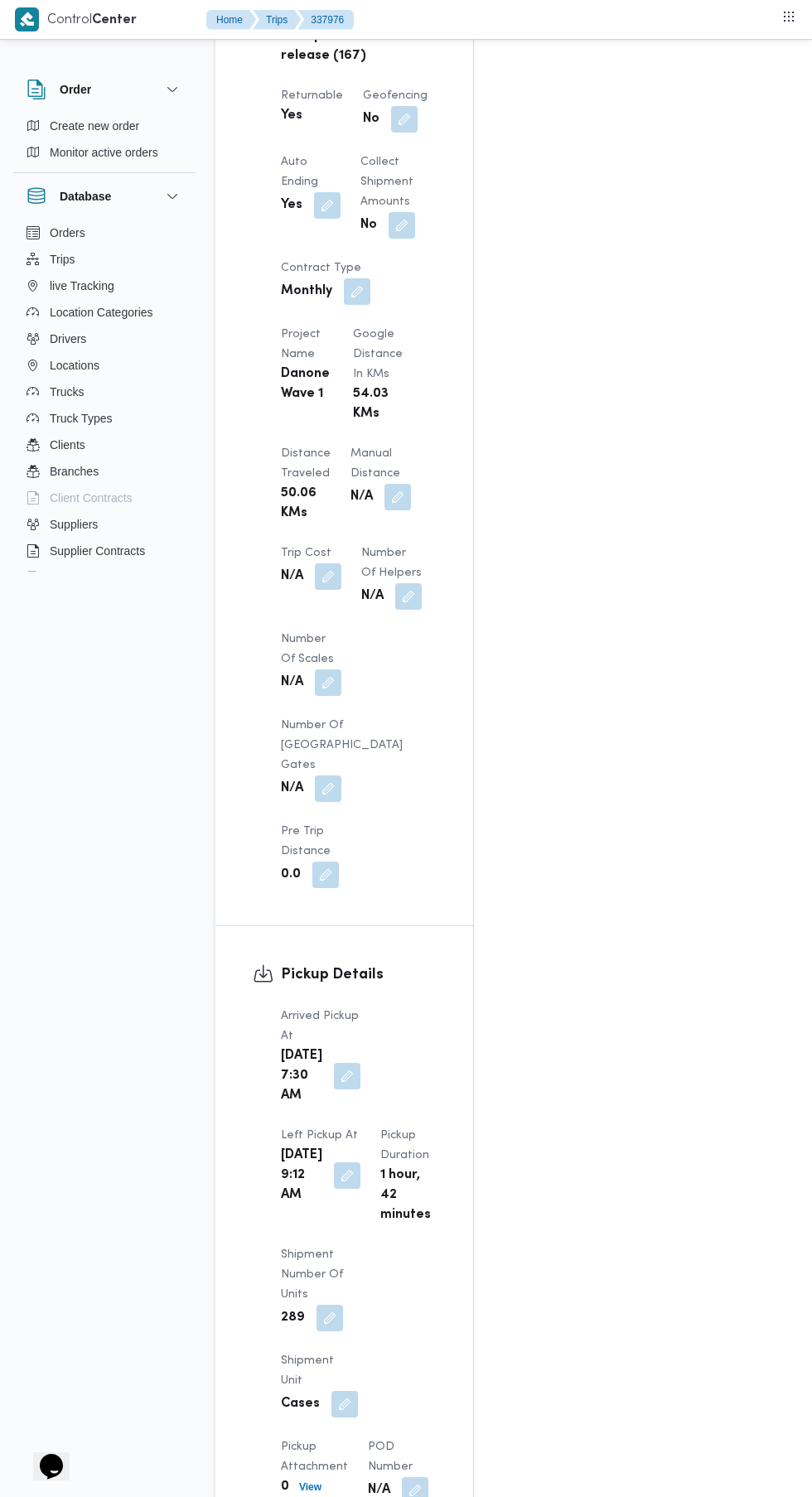
scroll to position [1370, 0]
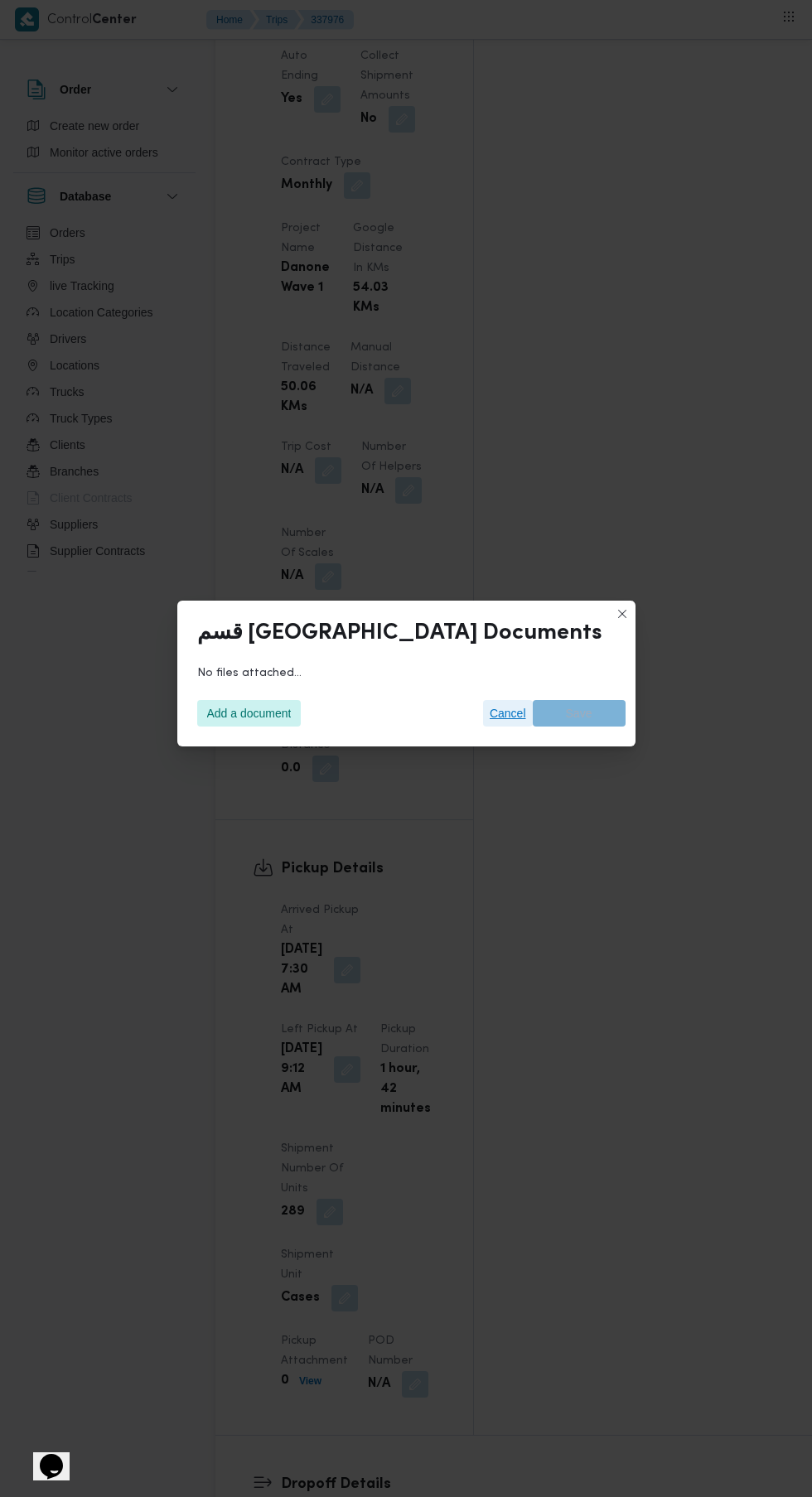
click at [490, 724] on span "Cancel" at bounding box center [508, 713] width 36 height 19
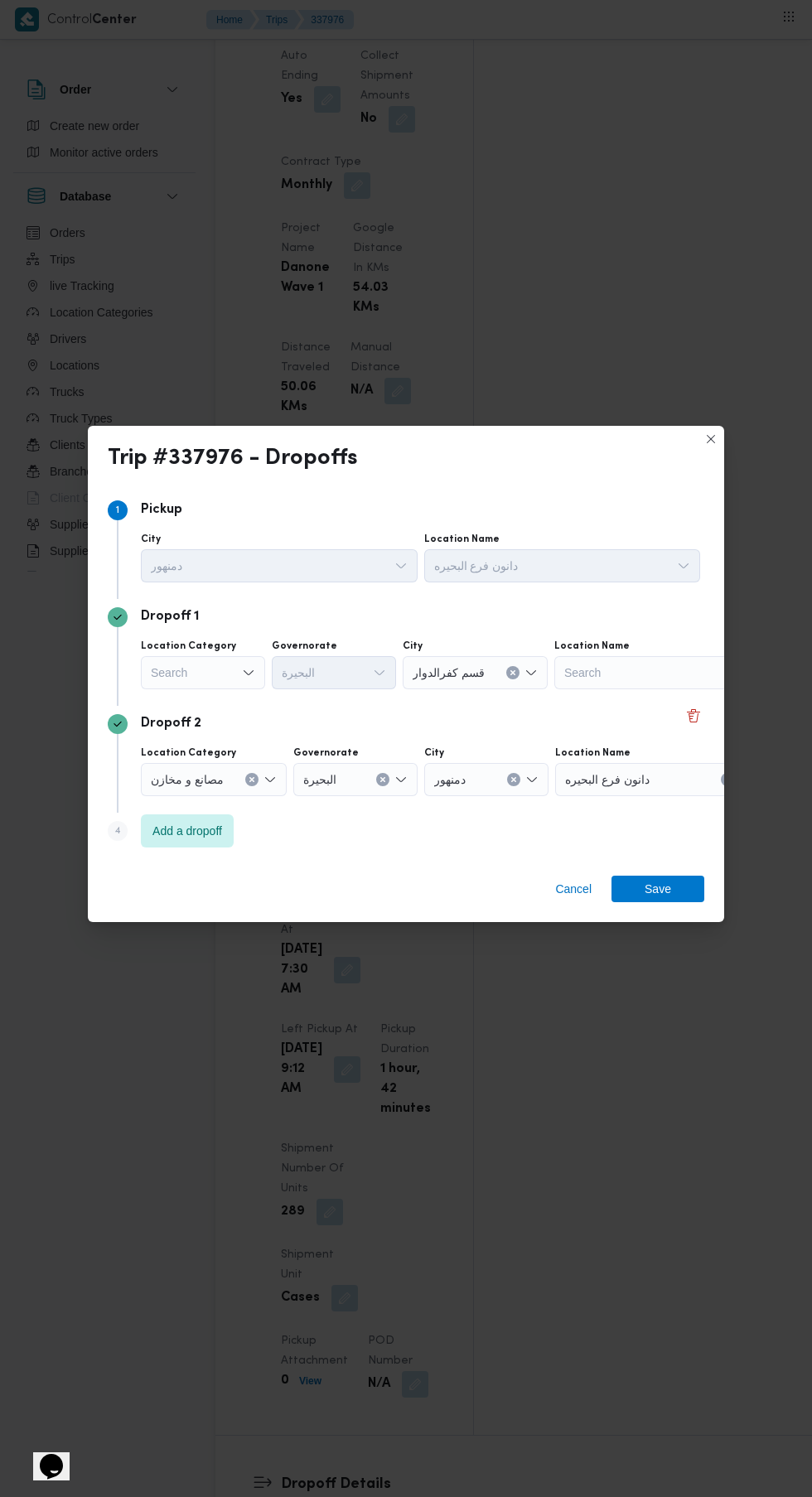
click at [211, 689] on div "Search" at bounding box center [203, 672] width 124 height 33
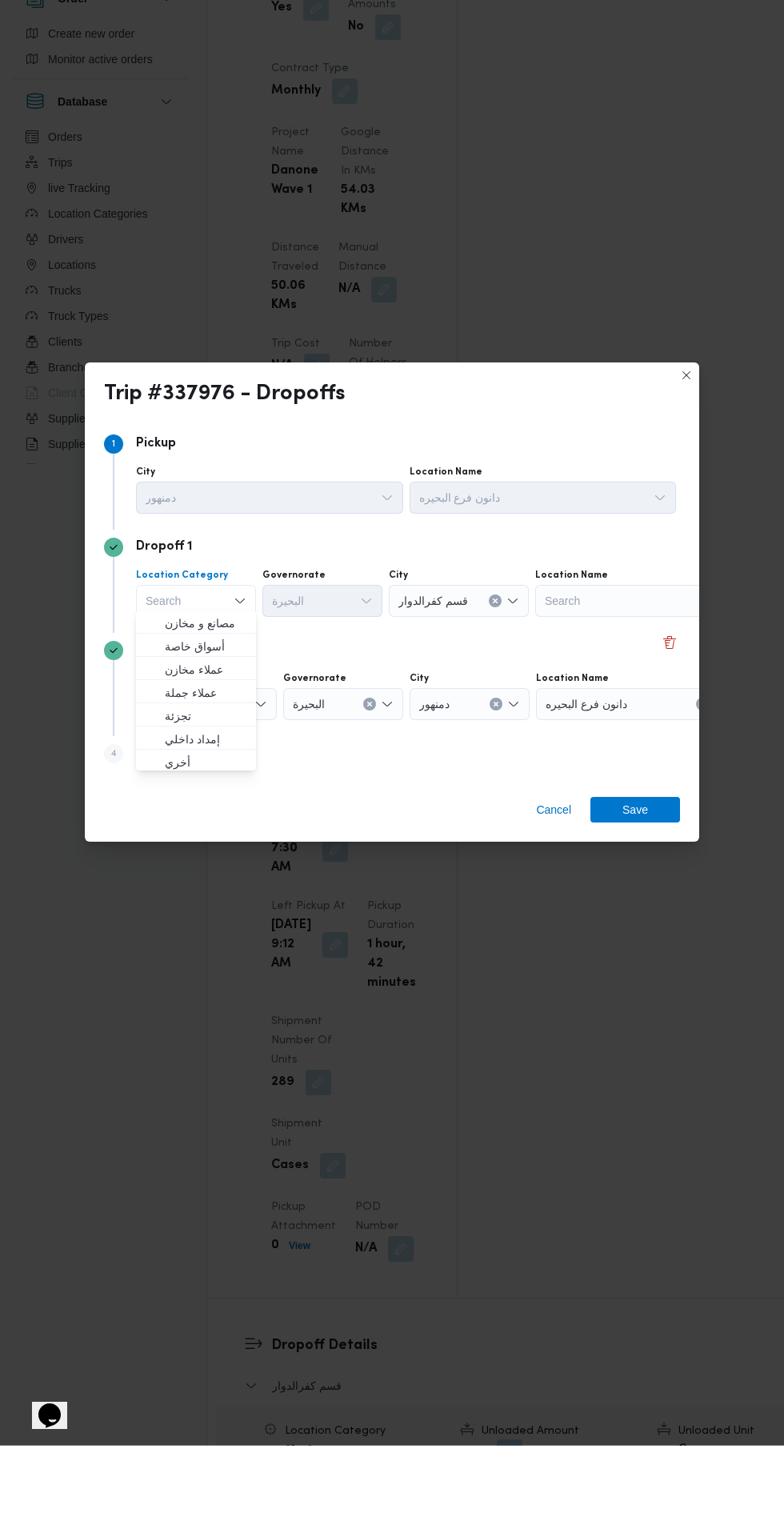
scroll to position [1322, 0]
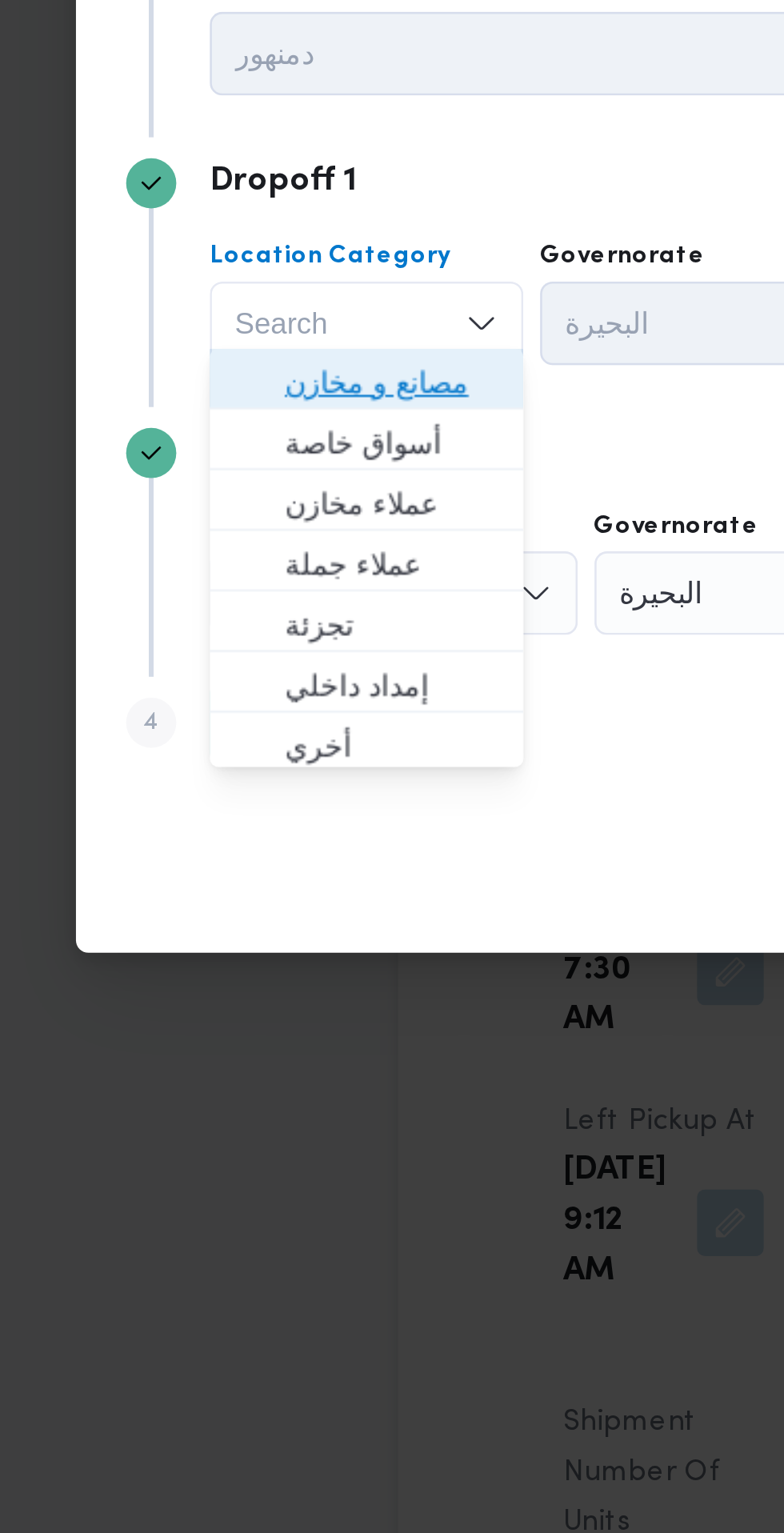
click at [224, 711] on span "مصانع و مخازن" at bounding box center [206, 711] width 82 height 19
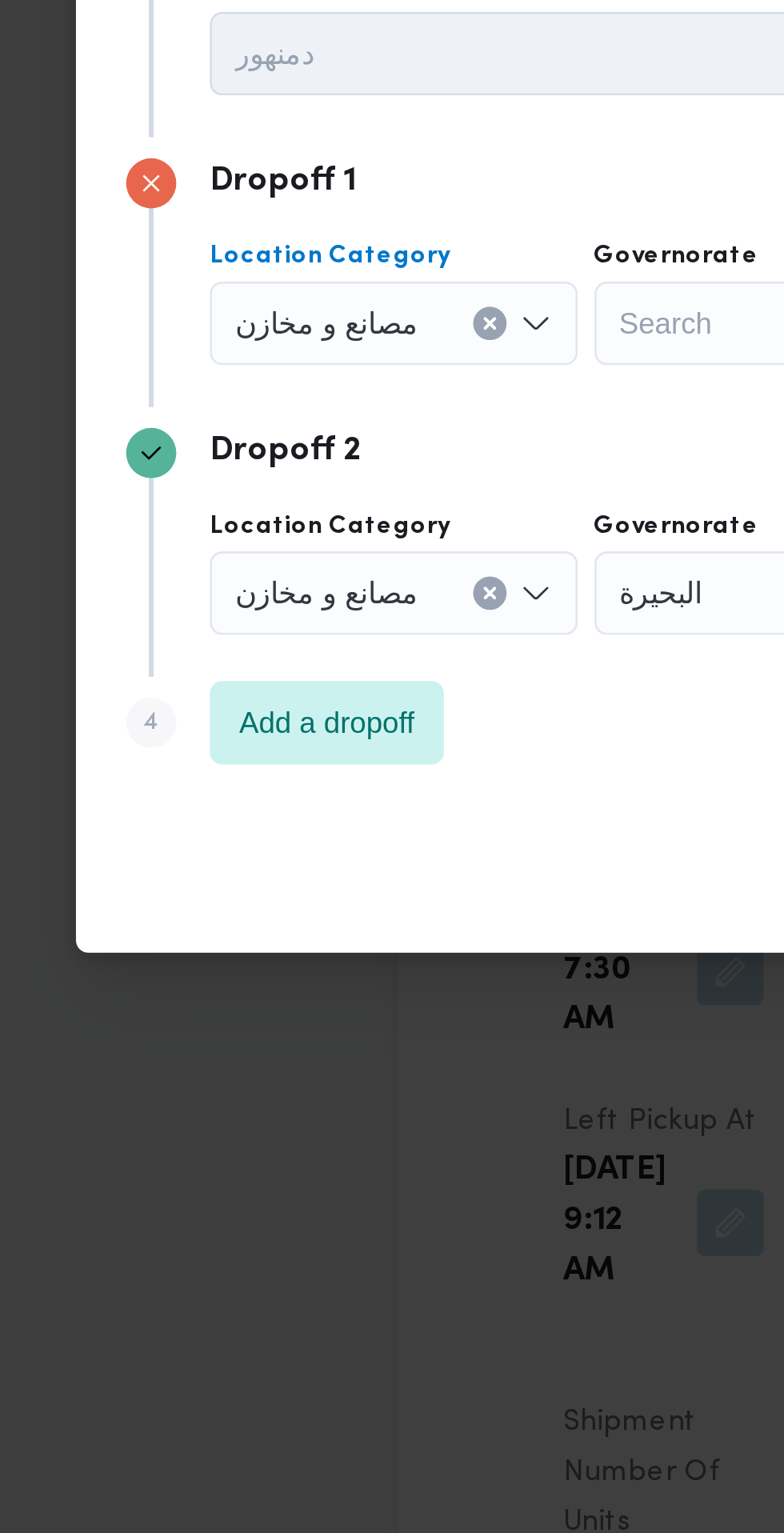
click at [222, 682] on input "Location Category" at bounding box center [223, 688] width 2 height 19
click at [241, 687] on icon "Clear input" at bounding box center [243, 688] width 4 height 4
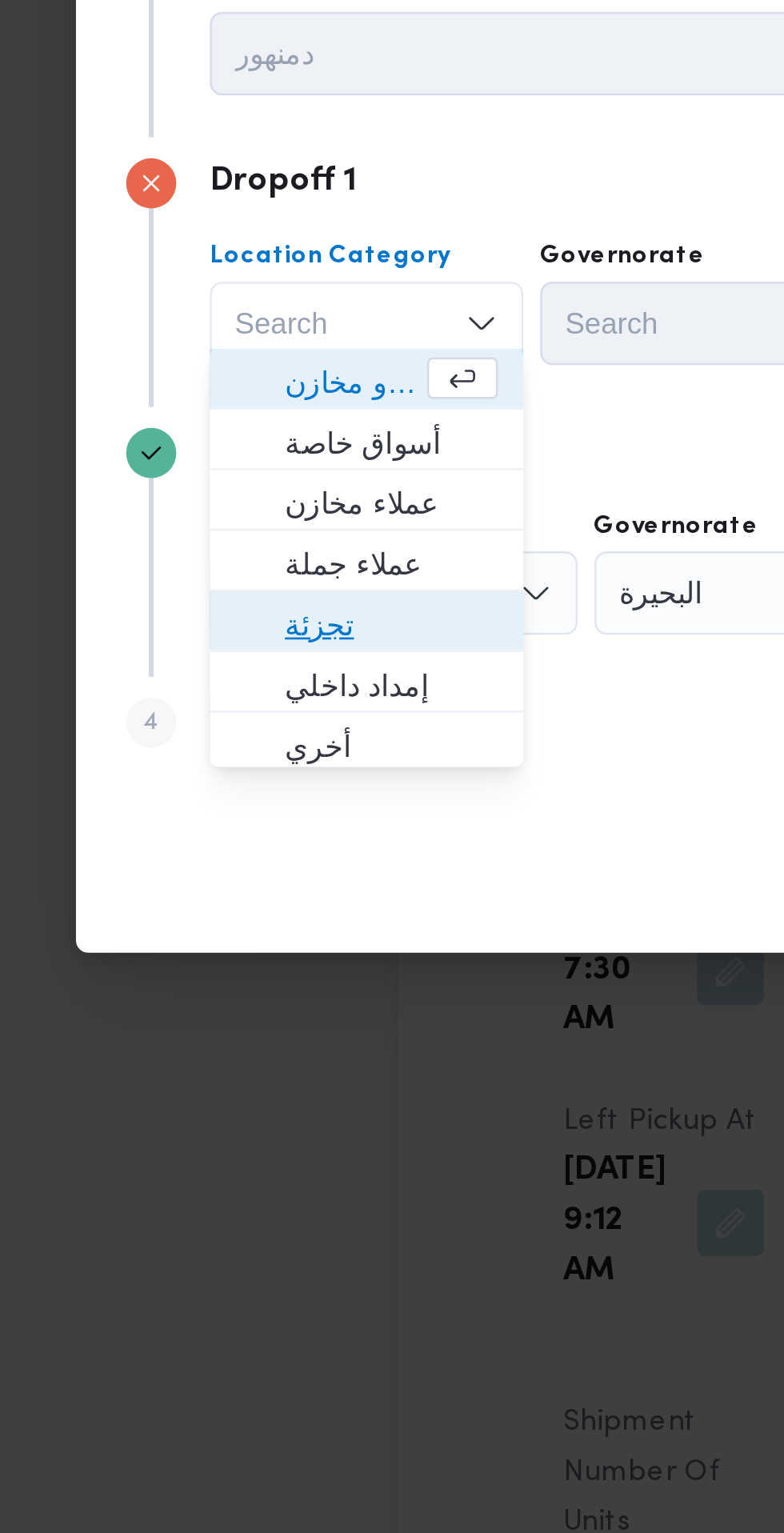
click at [202, 805] on span "تجزئة" at bounding box center [206, 804] width 82 height 19
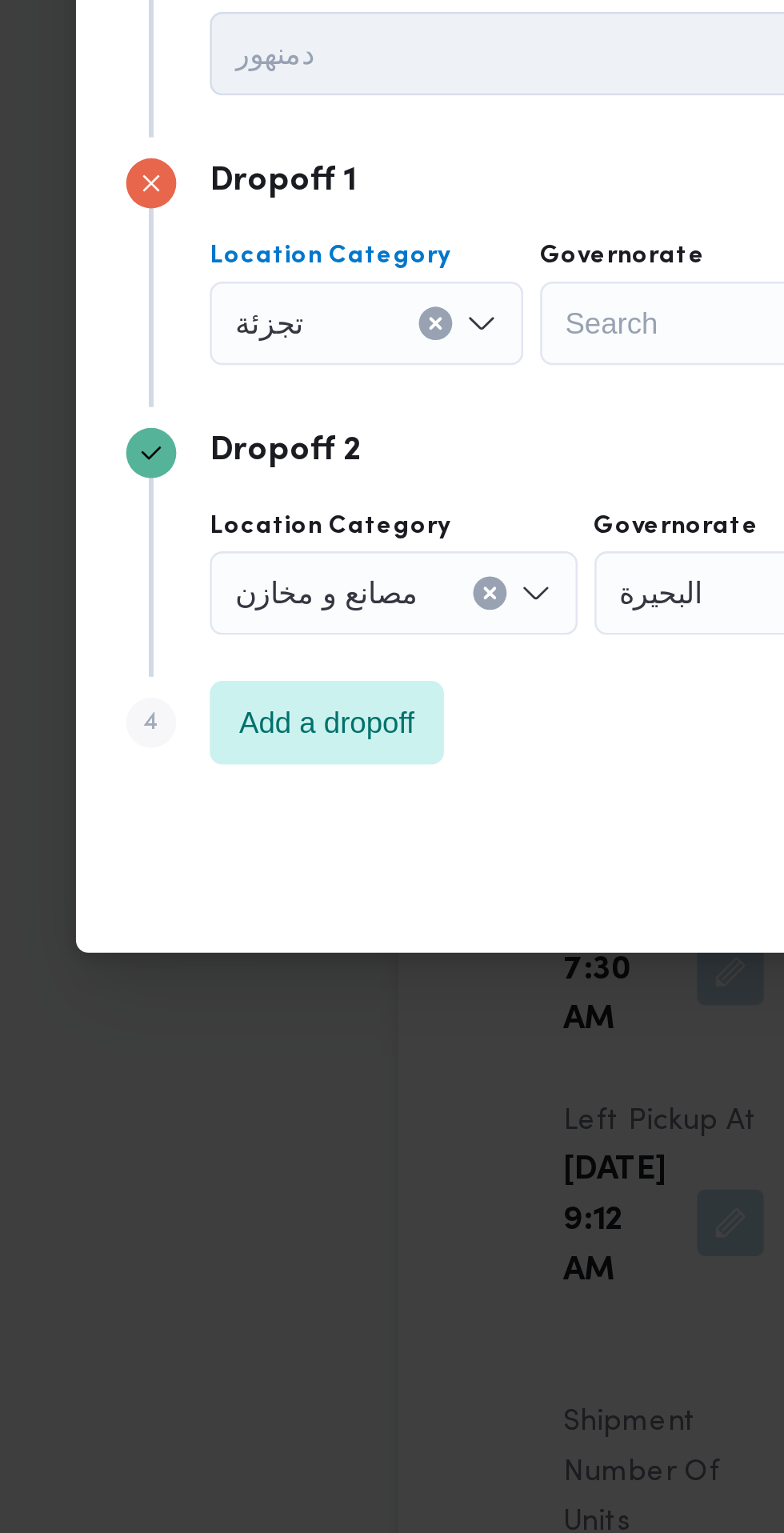
click at [314, 682] on div "Search" at bounding box center [322, 688] width 120 height 32
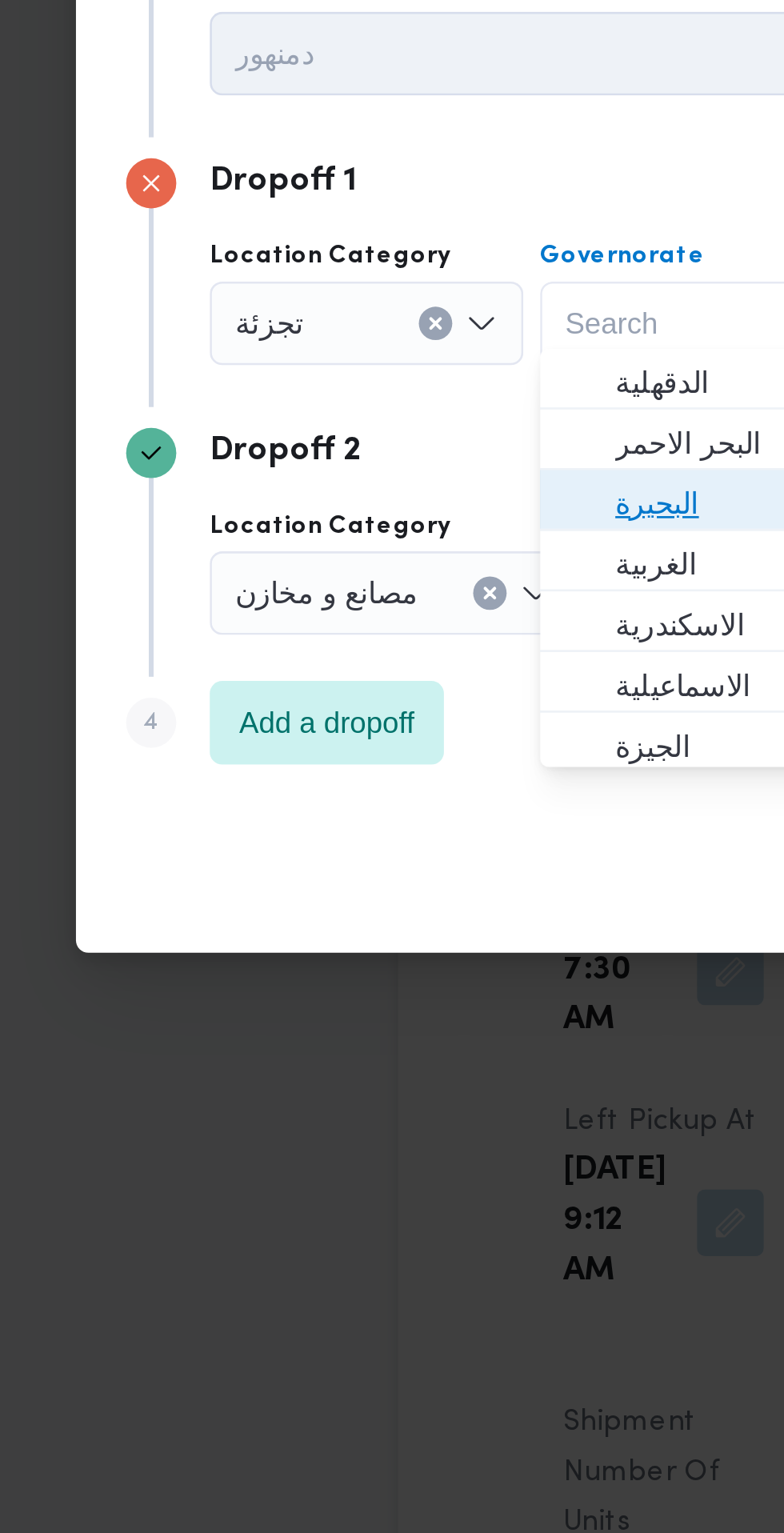
click at [317, 763] on span "البحيرة" at bounding box center [332, 758] width 82 height 19
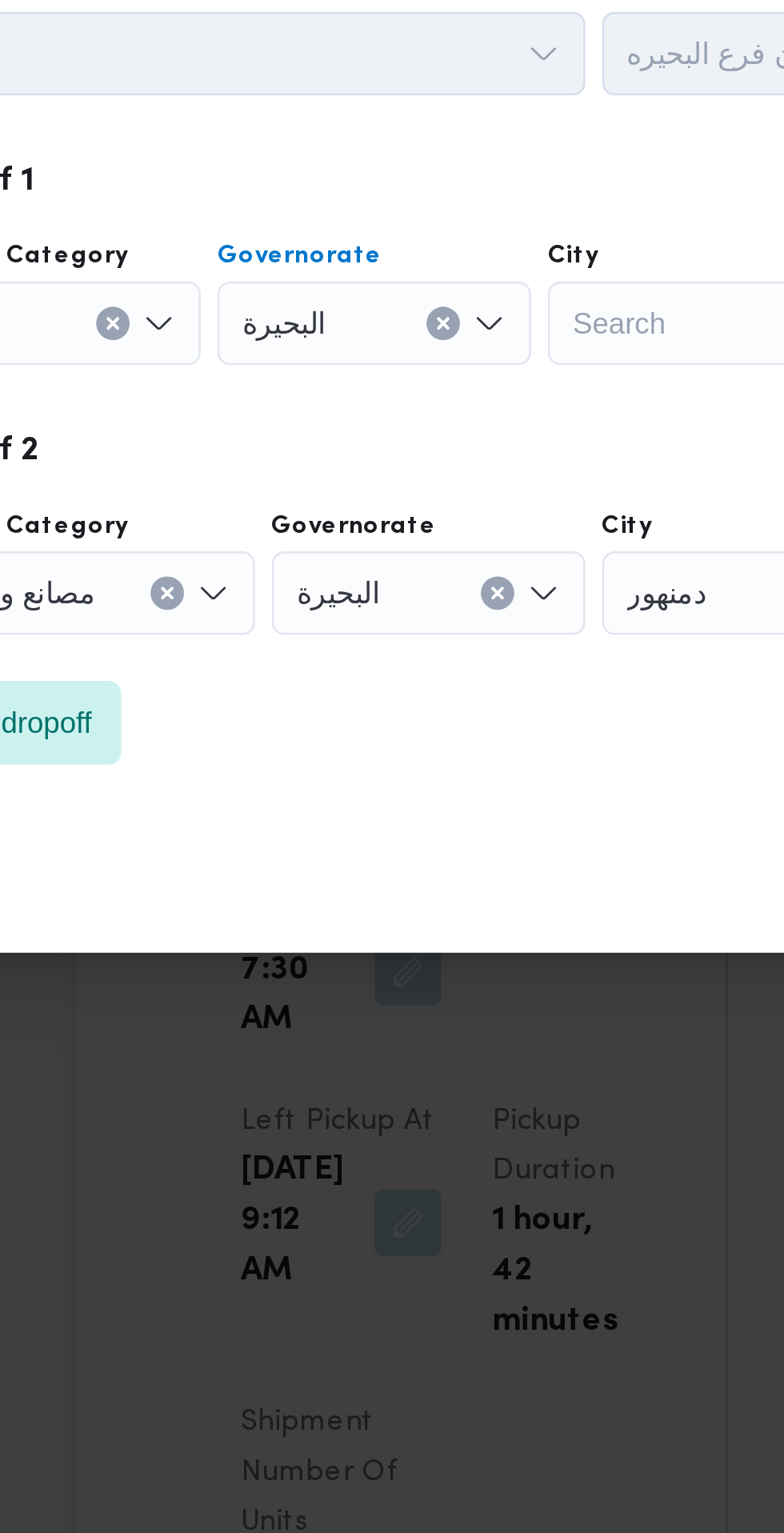
click at [430, 690] on div "Search" at bounding box center [448, 688] width 120 height 32
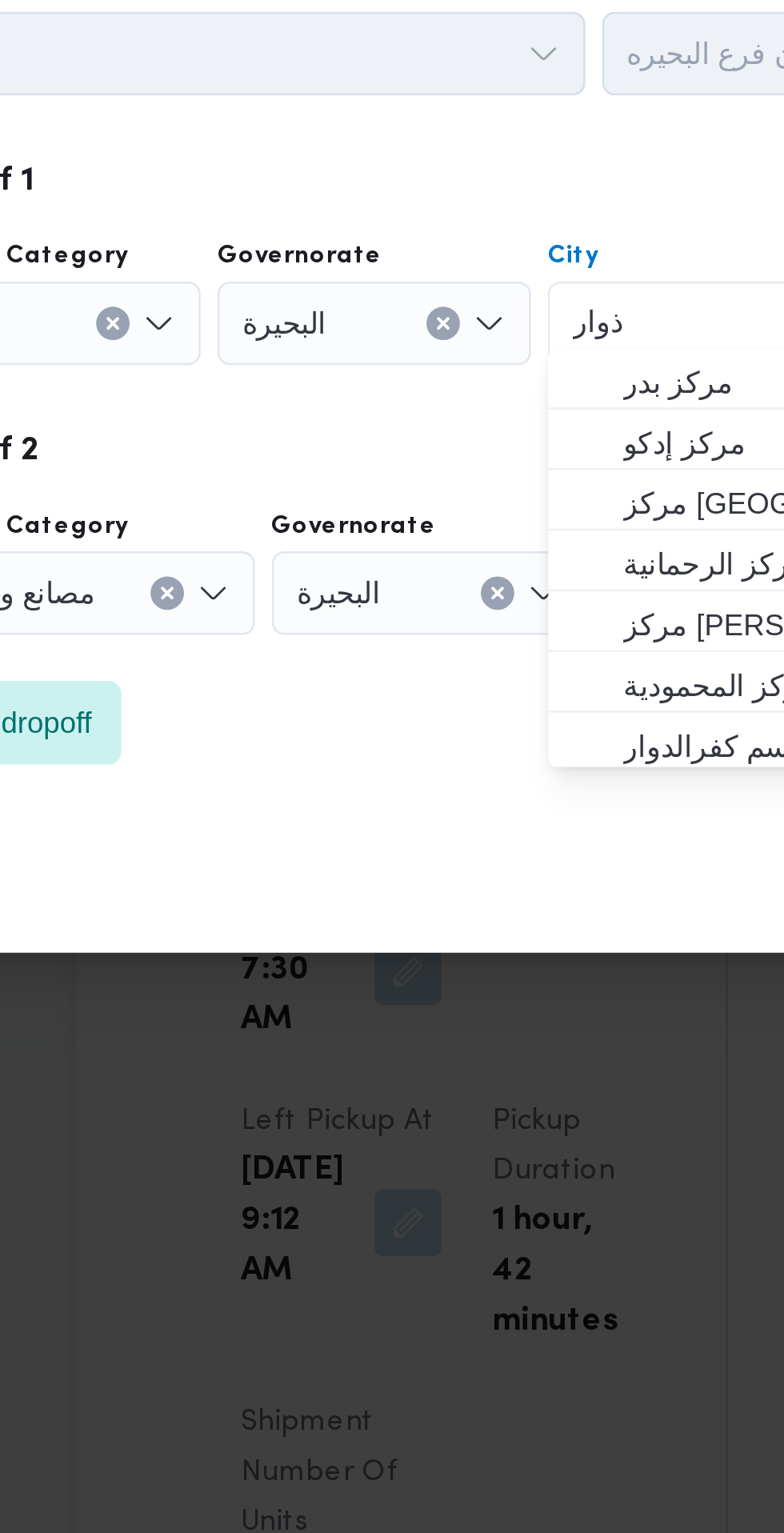
scroll to position [0, 0]
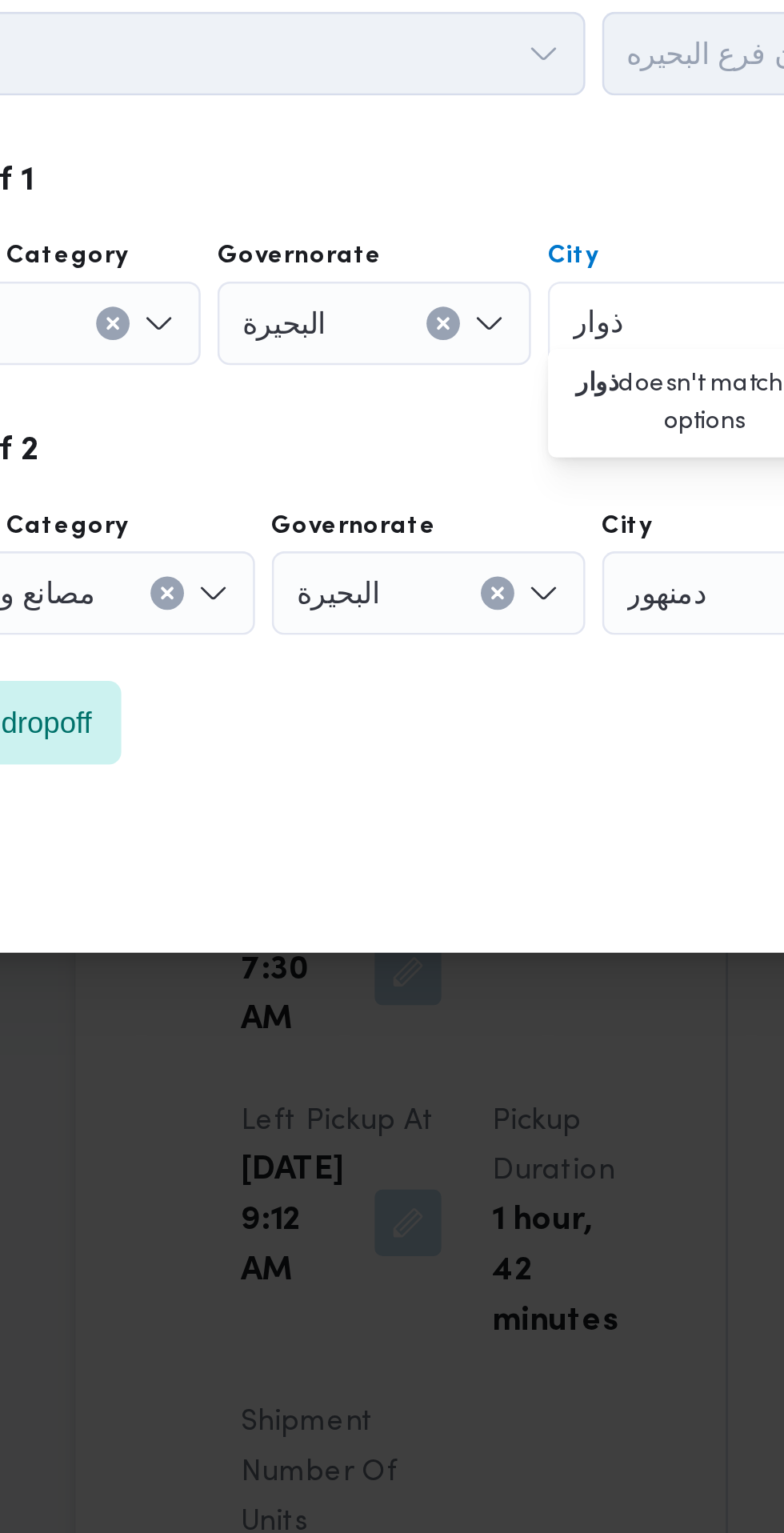
type input "ذوا"
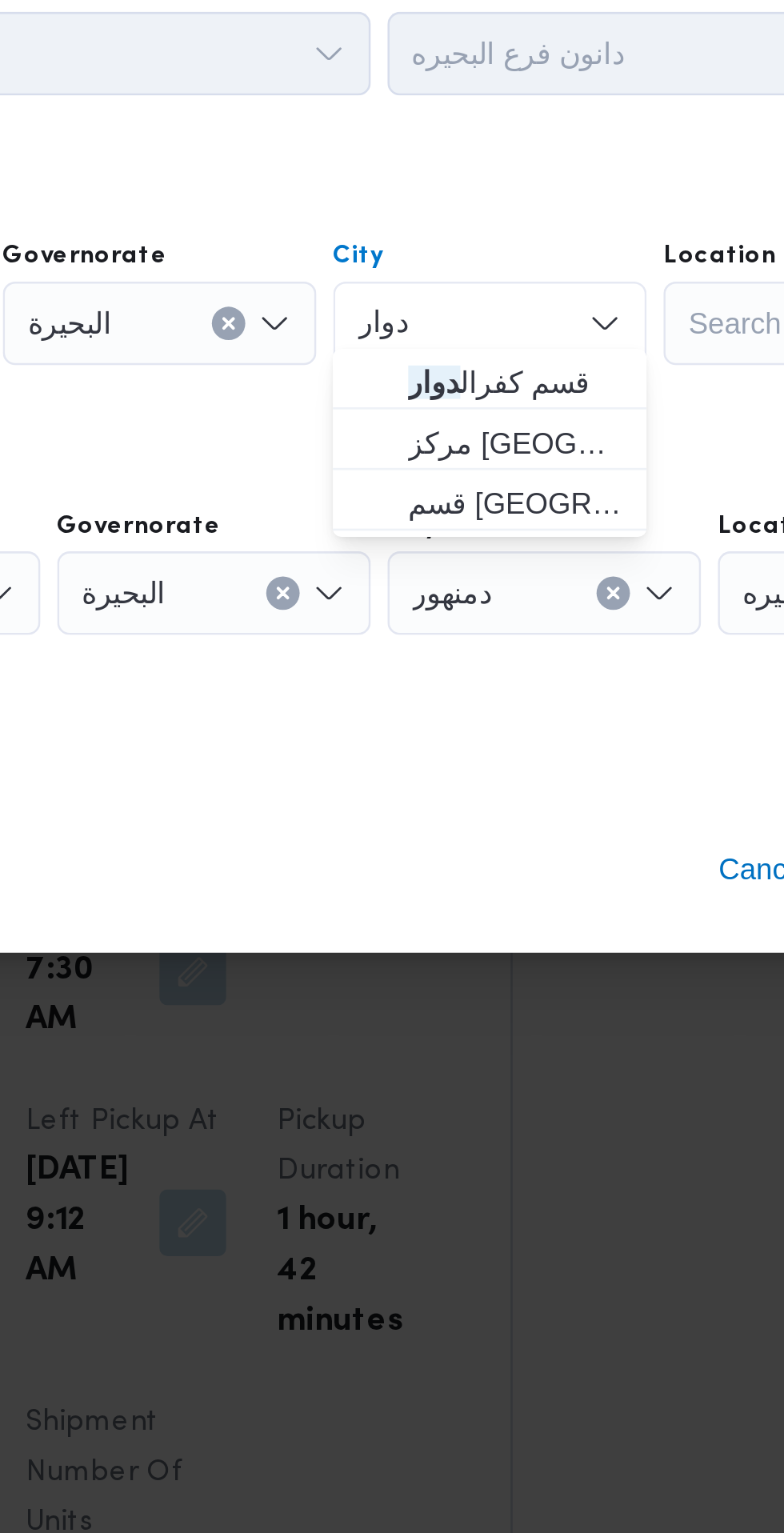
type input "دوار"
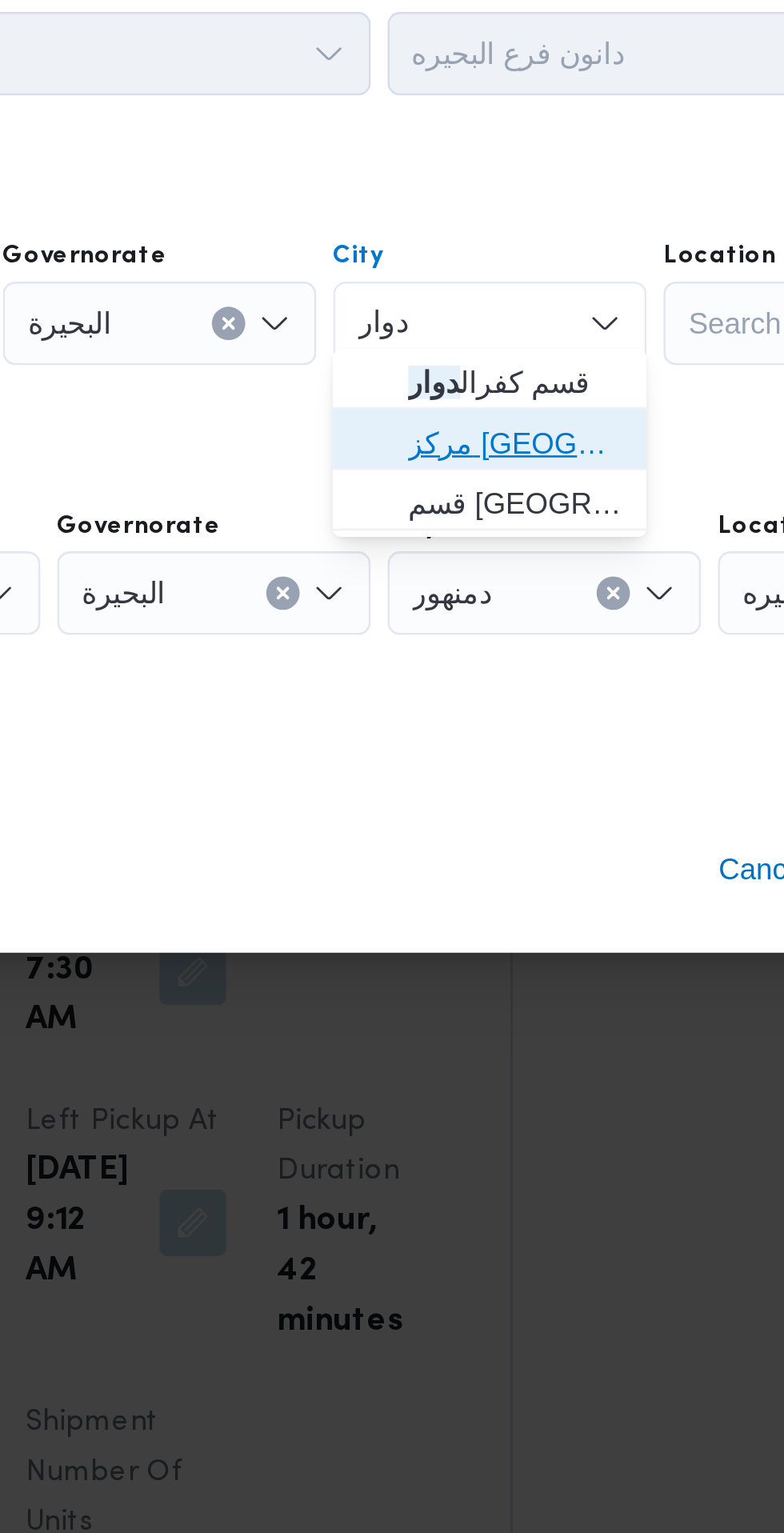
click at [483, 734] on span "مركز كفر ال دوار" at bounding box center [459, 734] width 82 height 19
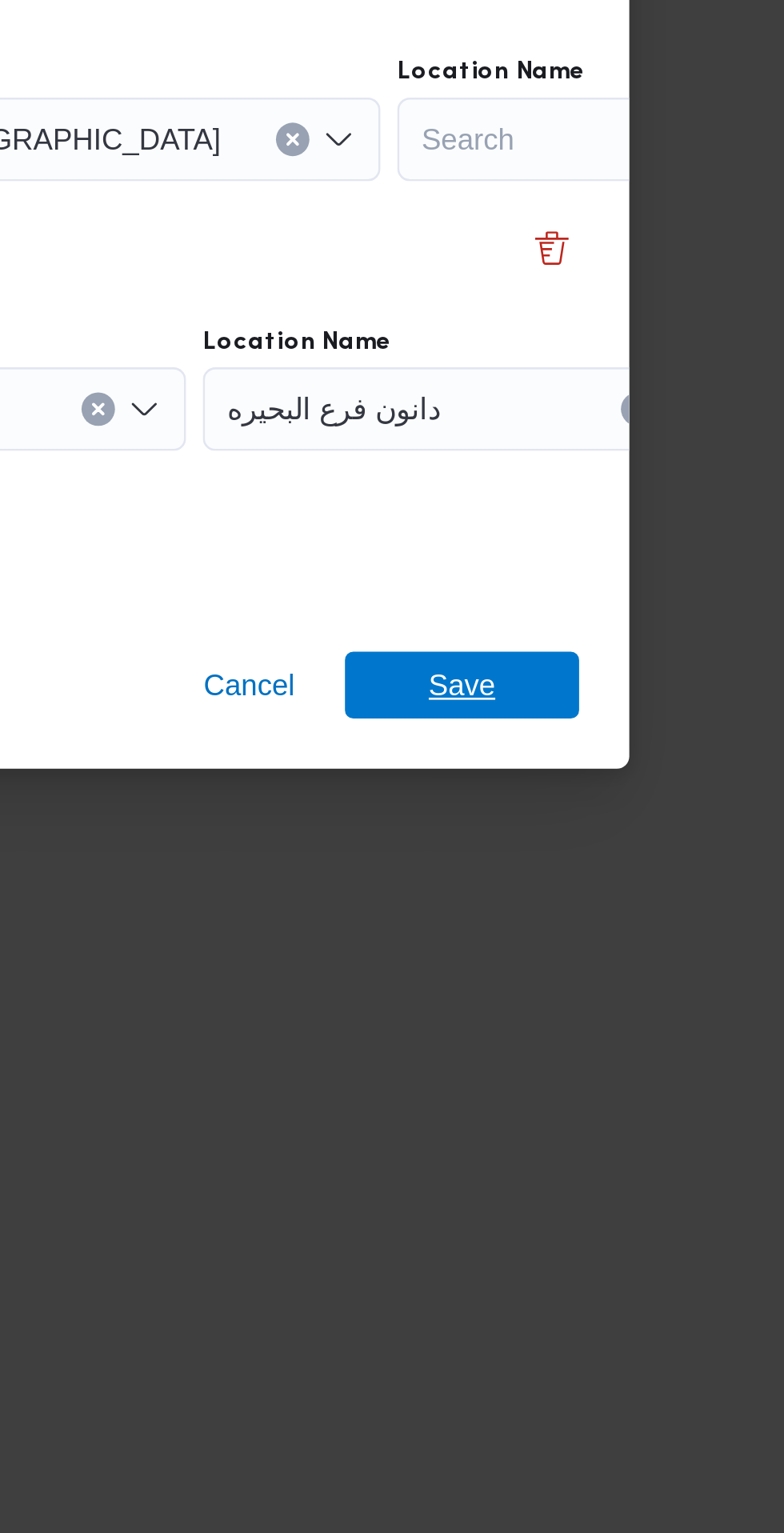
click at [650, 897] on span "Save" at bounding box center [635, 898] width 90 height 26
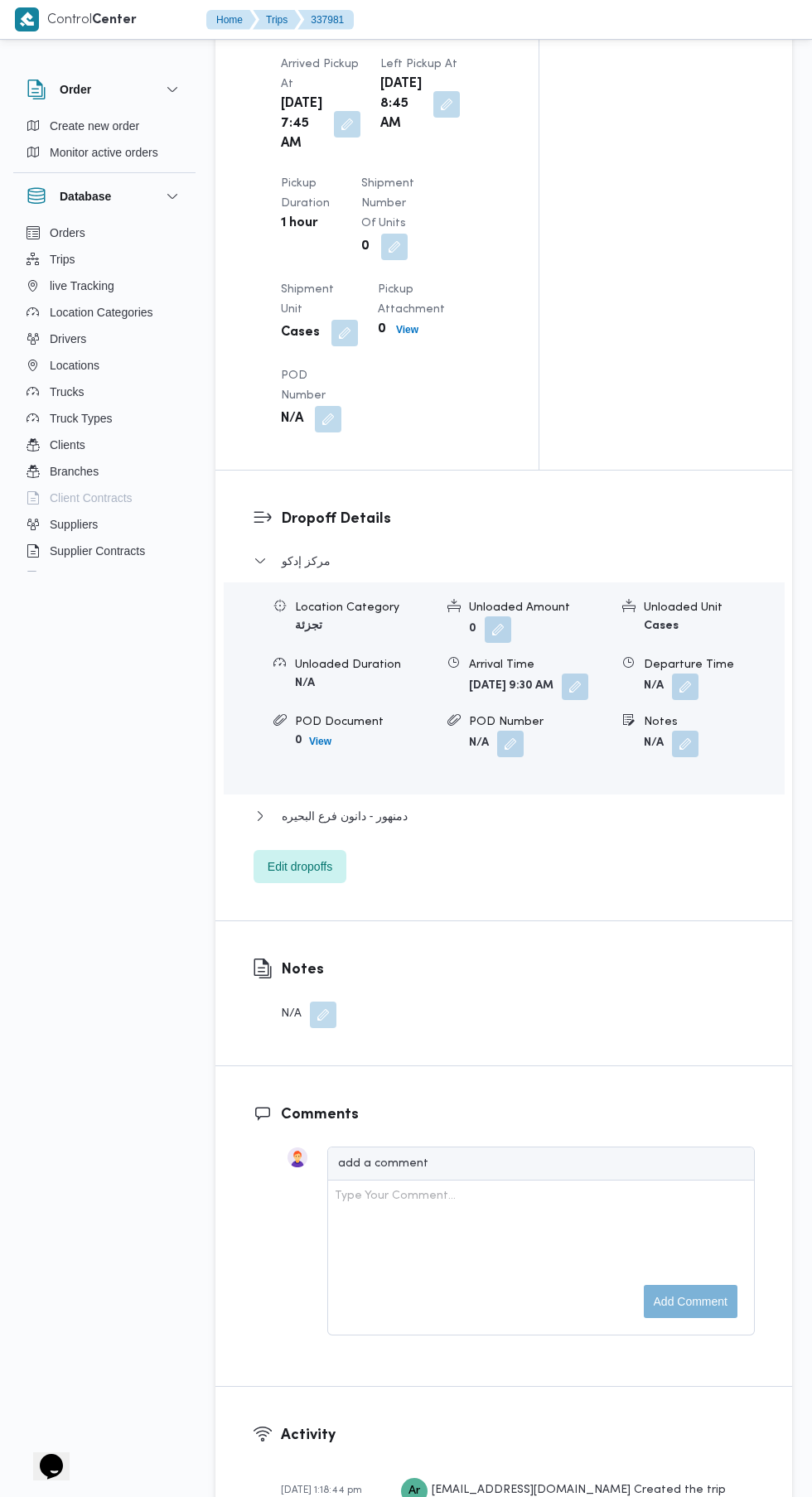
scroll to position [1713, 0]
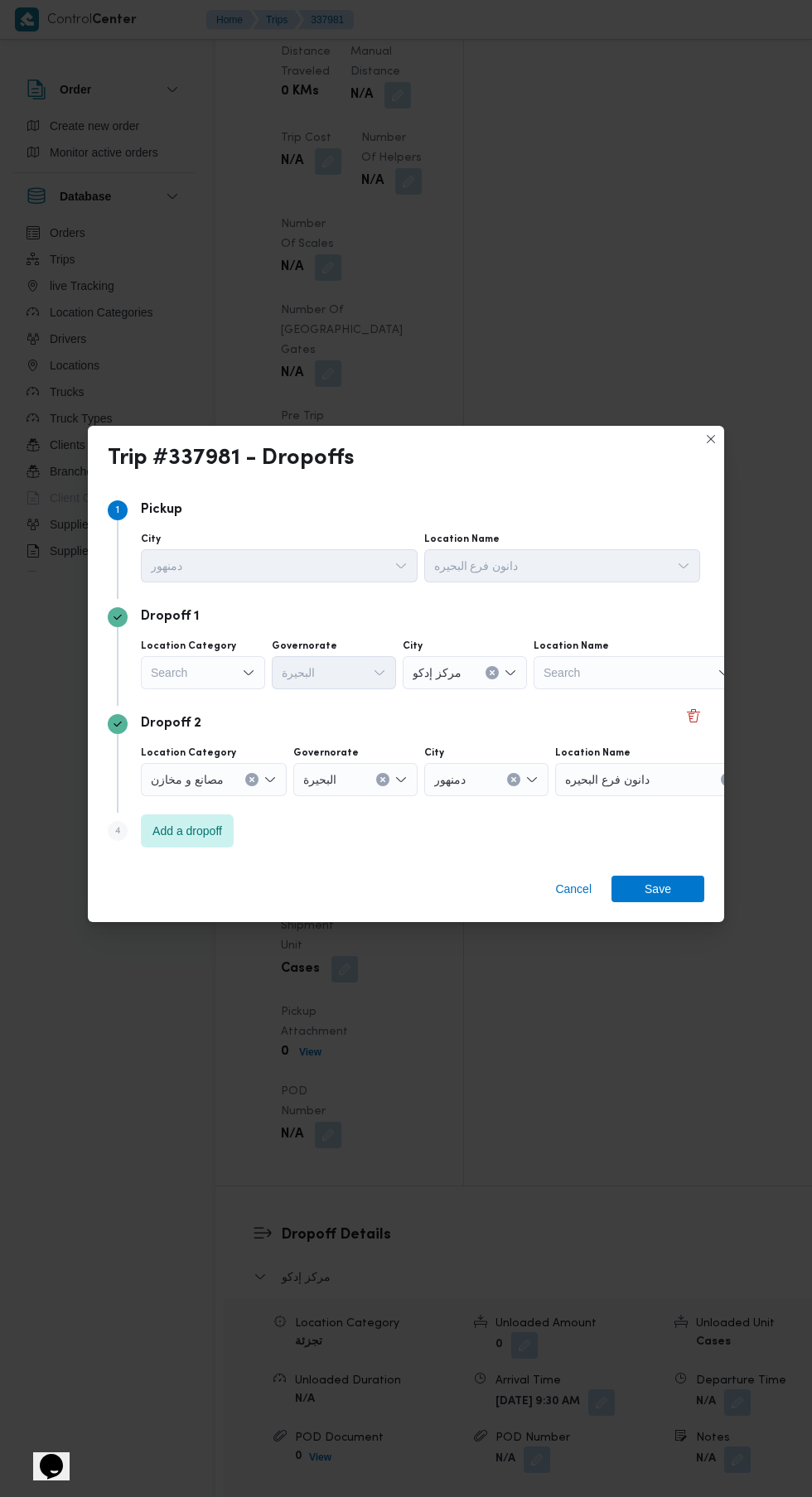
click at [198, 689] on div "Search" at bounding box center [203, 672] width 124 height 33
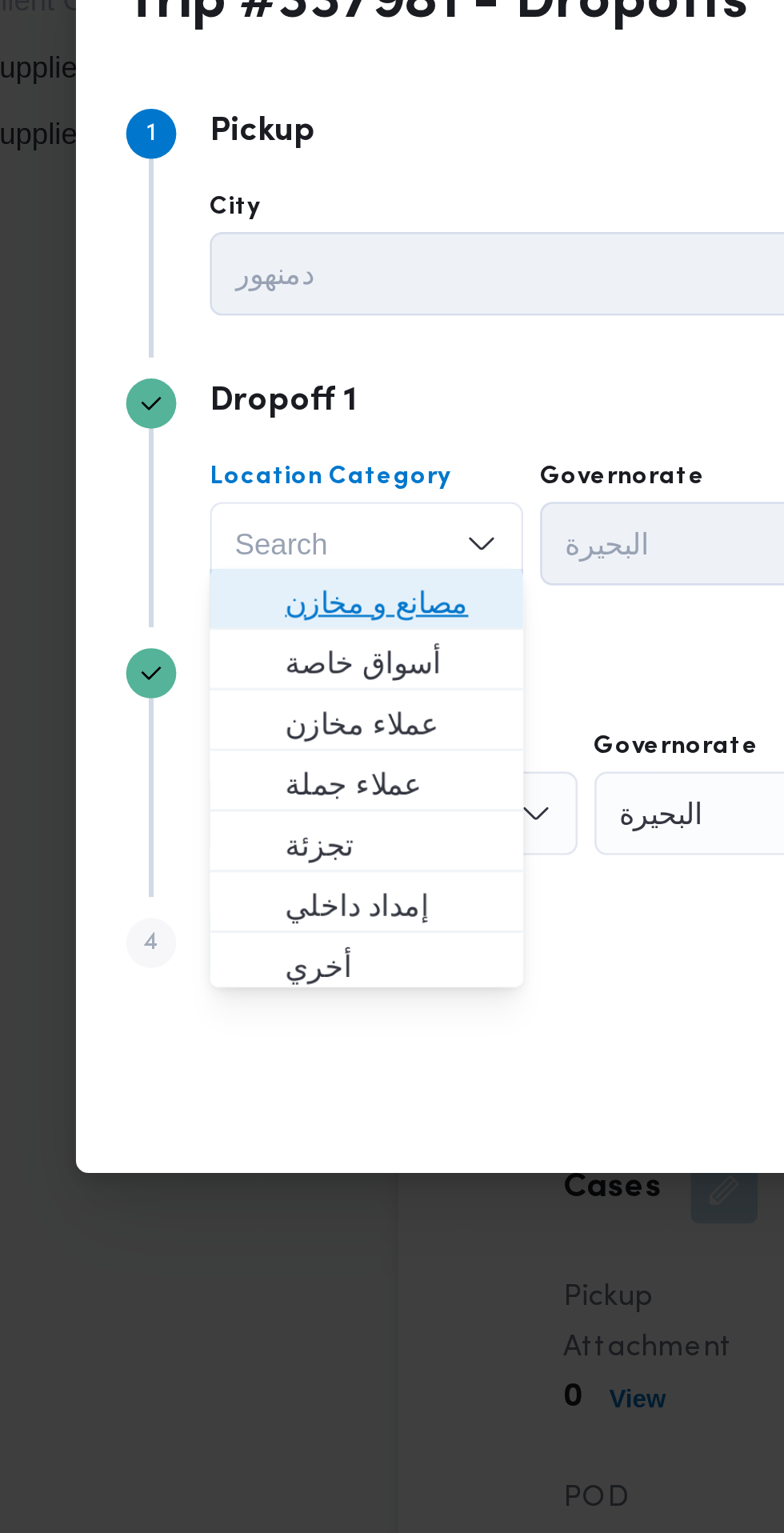
click at [166, 715] on span "مصانع و مخازن" at bounding box center [206, 711] width 82 height 19
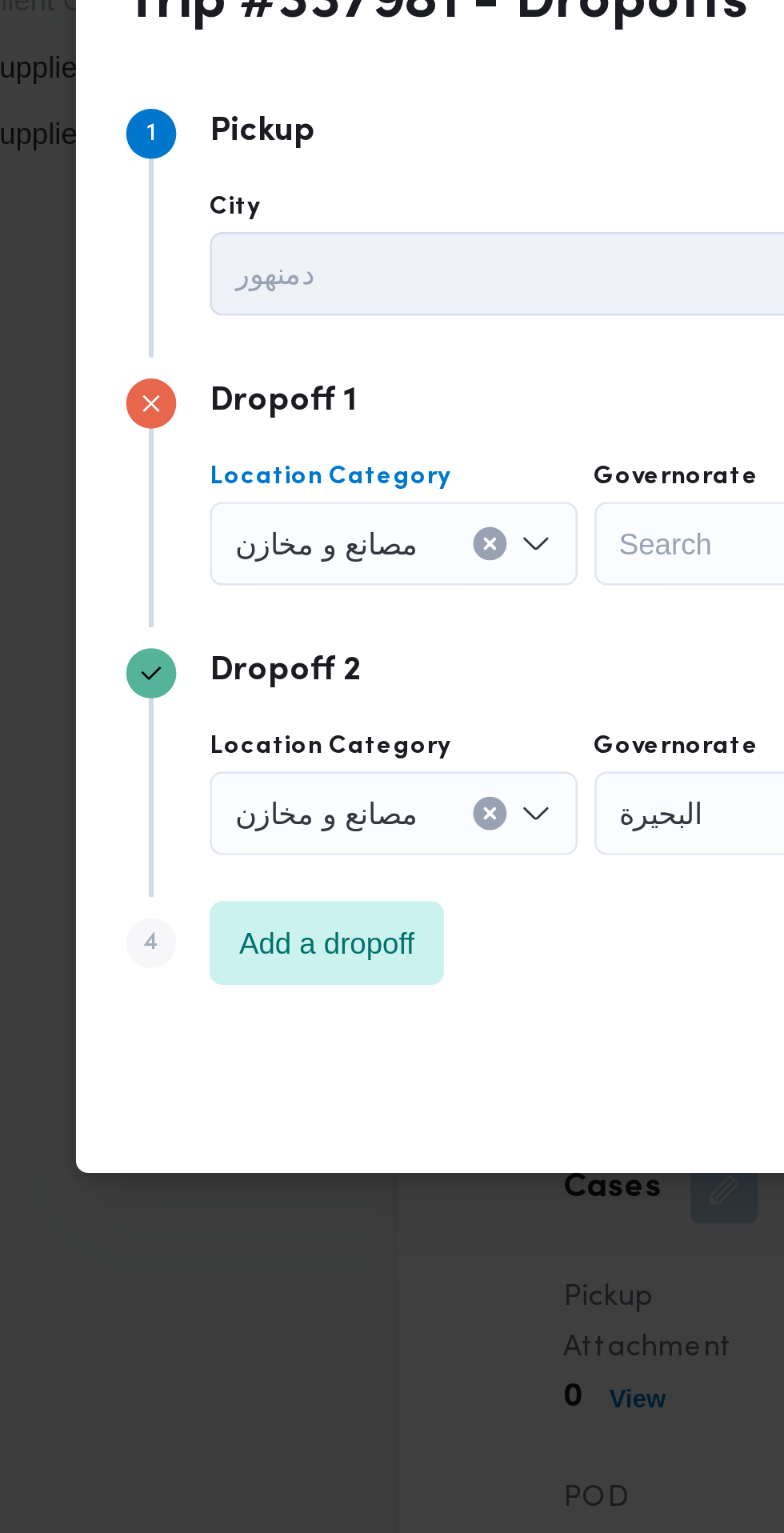
click at [164, 683] on span "مصانع و مخازن" at bounding box center [180, 688] width 70 height 18
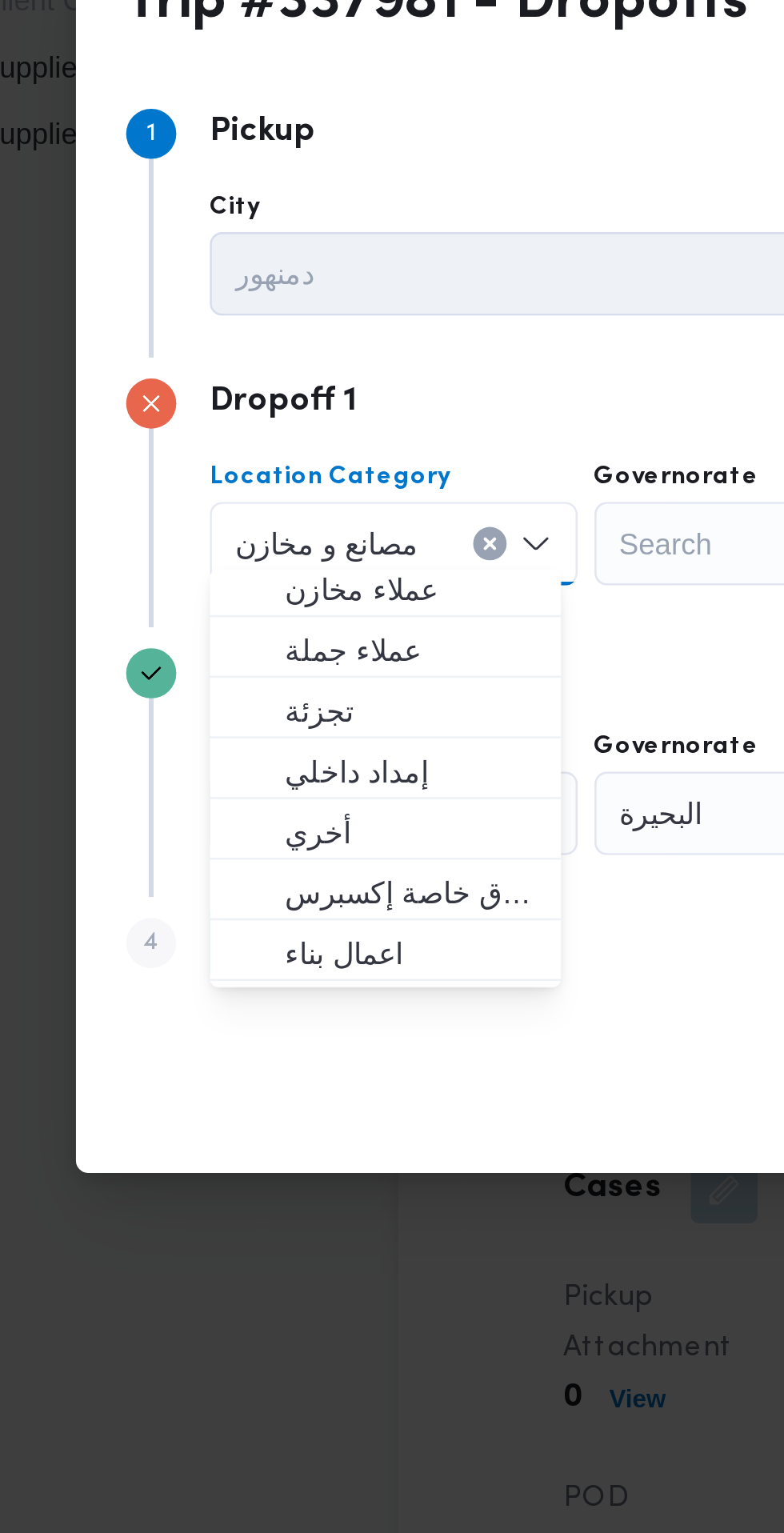
scroll to position [53, 0]
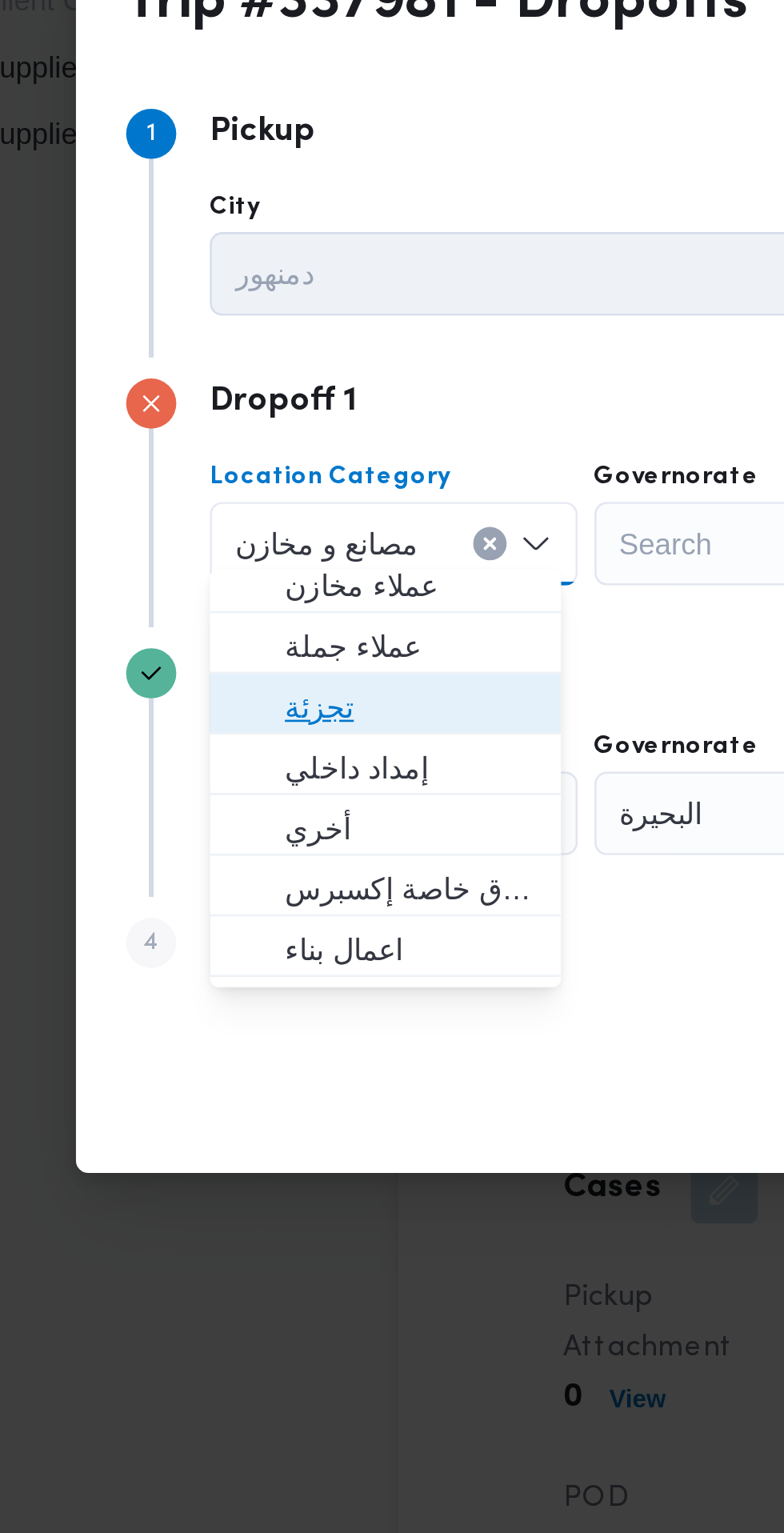
click at [169, 753] on span "تجزئة" at bounding box center [213, 751] width 96 height 19
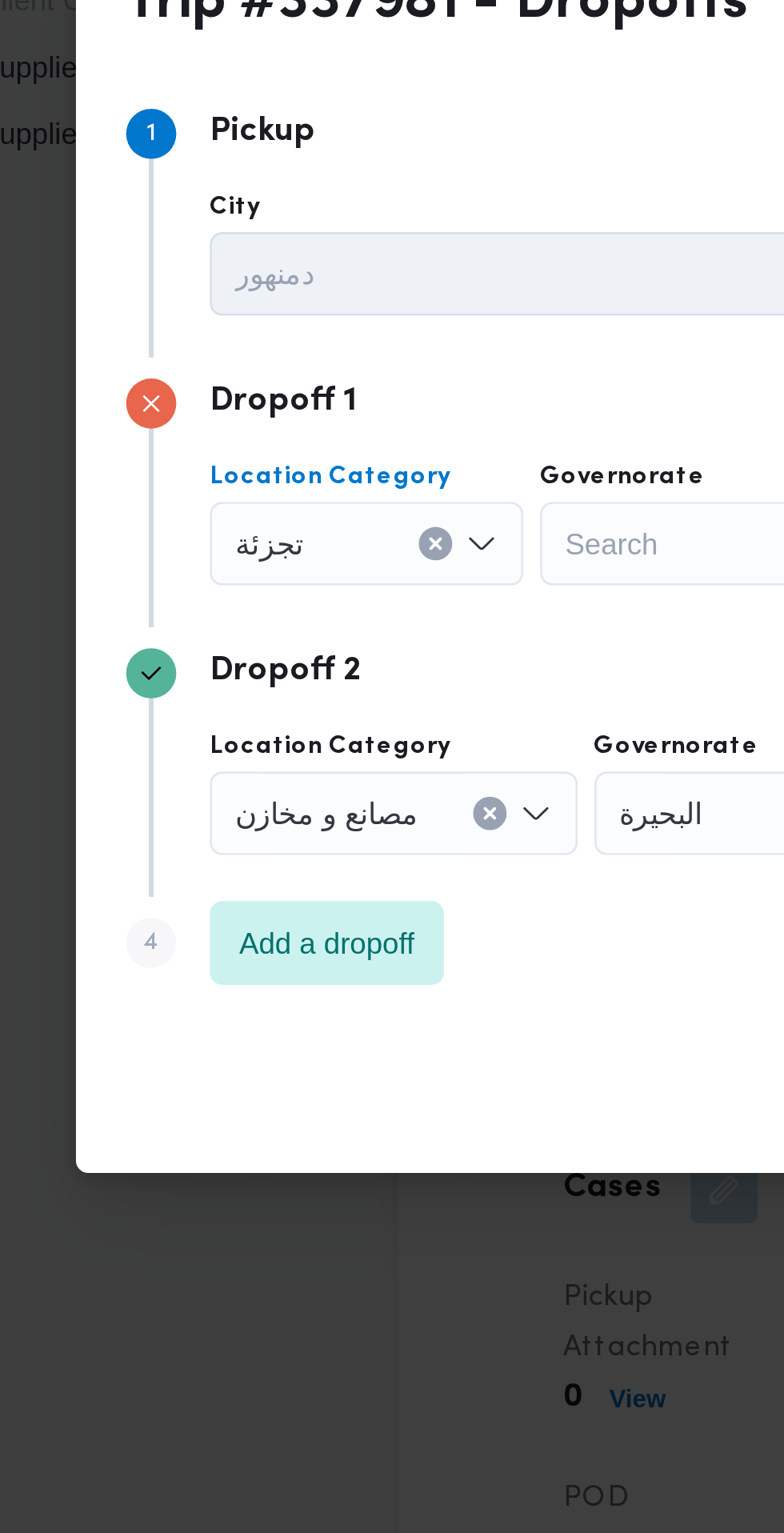
click at [315, 681] on div "Search" at bounding box center [322, 688] width 120 height 32
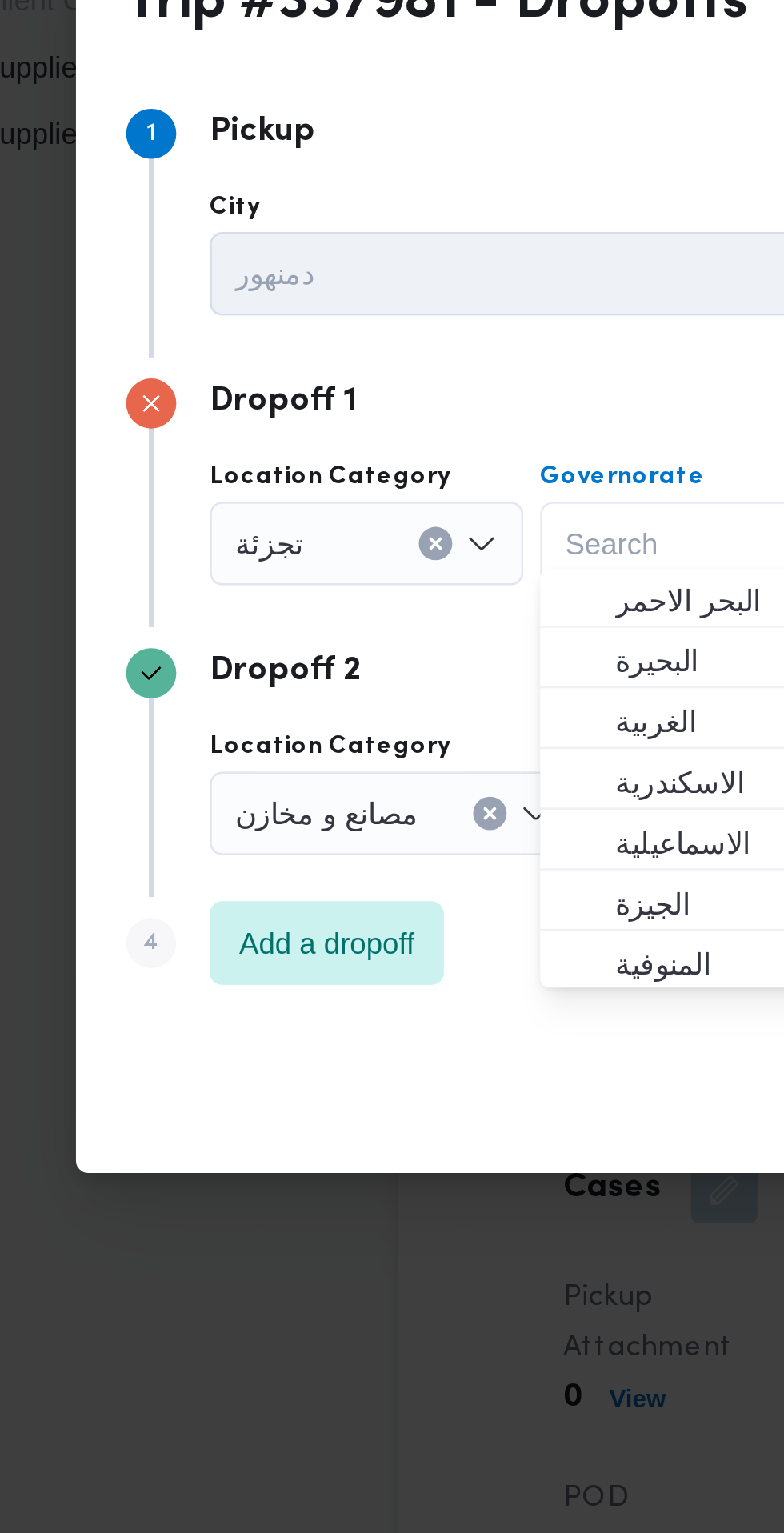
scroll to position [24, 0]
click at [319, 739] on span "البحيرة" at bounding box center [332, 734] width 82 height 19
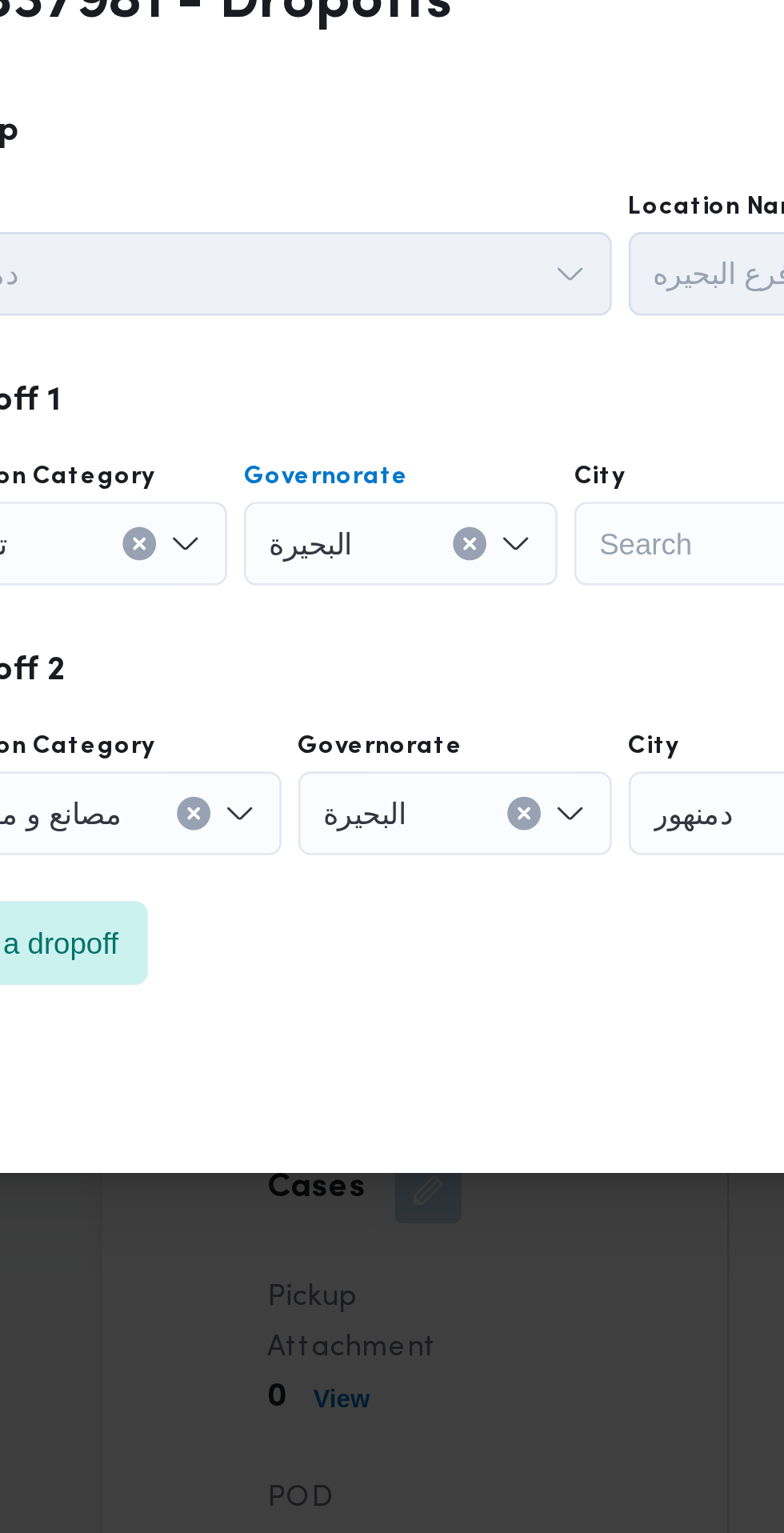
click at [430, 683] on div "Search" at bounding box center [448, 688] width 120 height 32
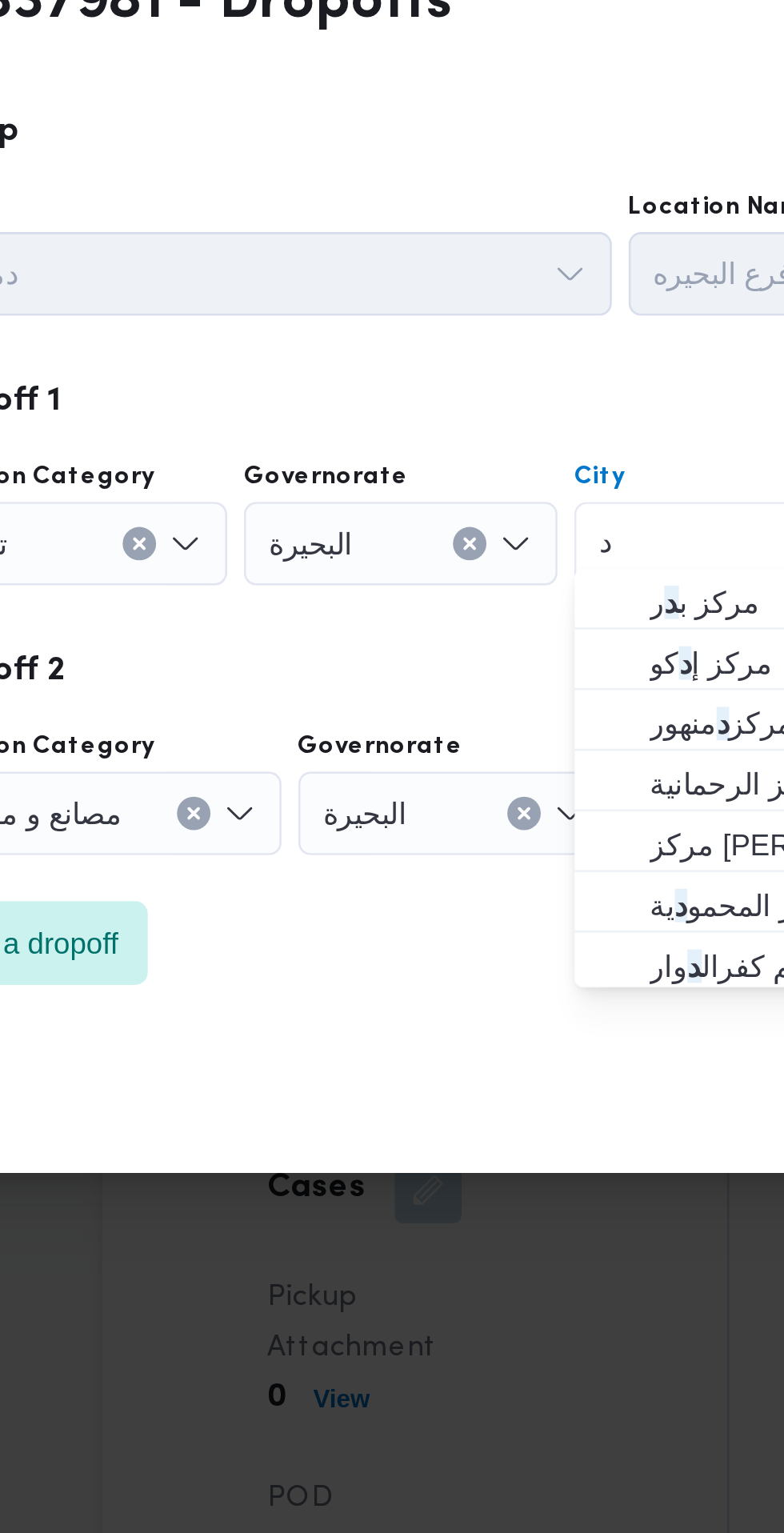
scroll to position [0, 0]
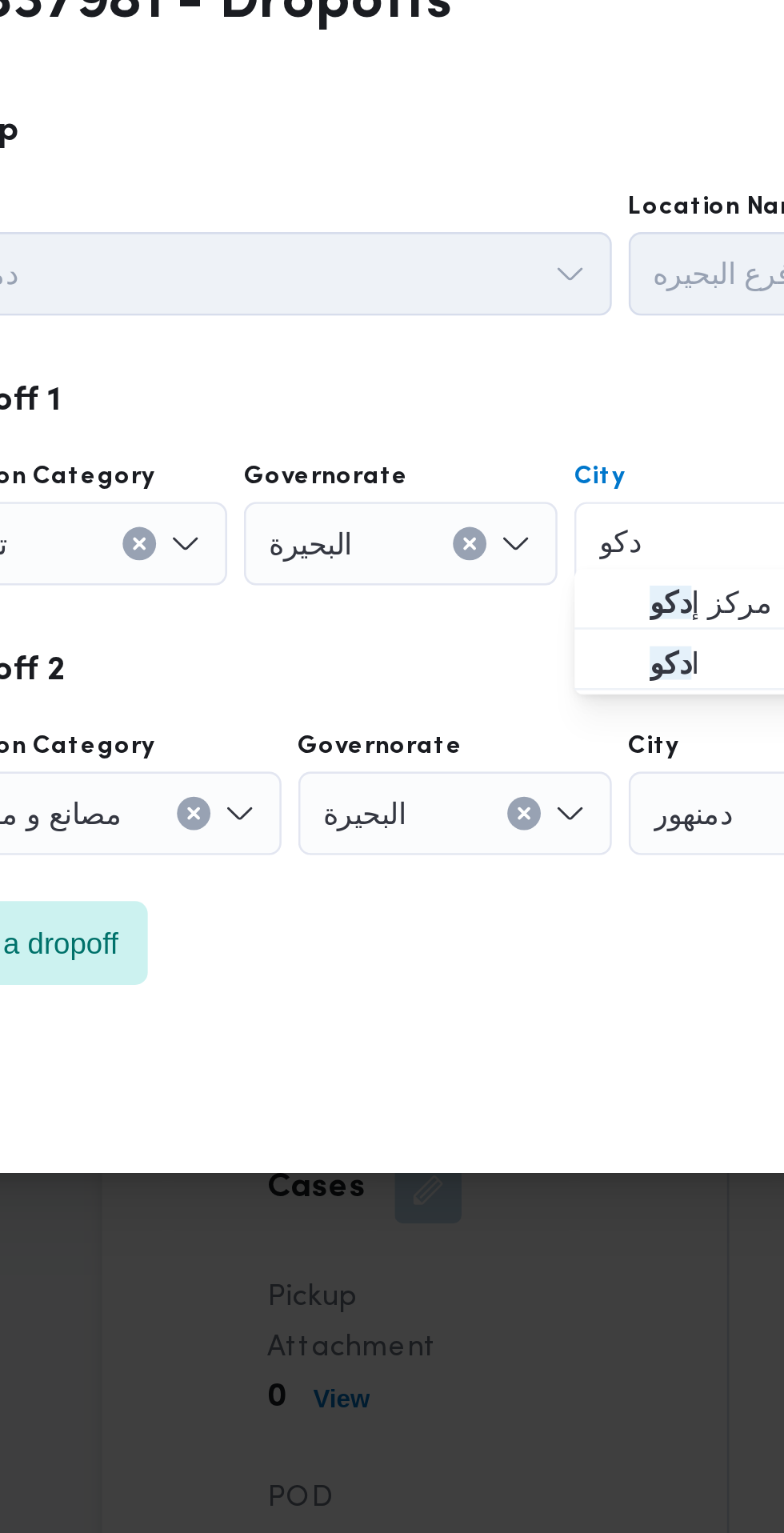
type input "دكو"
click at [439, 717] on span "مركز إ دكو" at bounding box center [459, 711] width 82 height 19
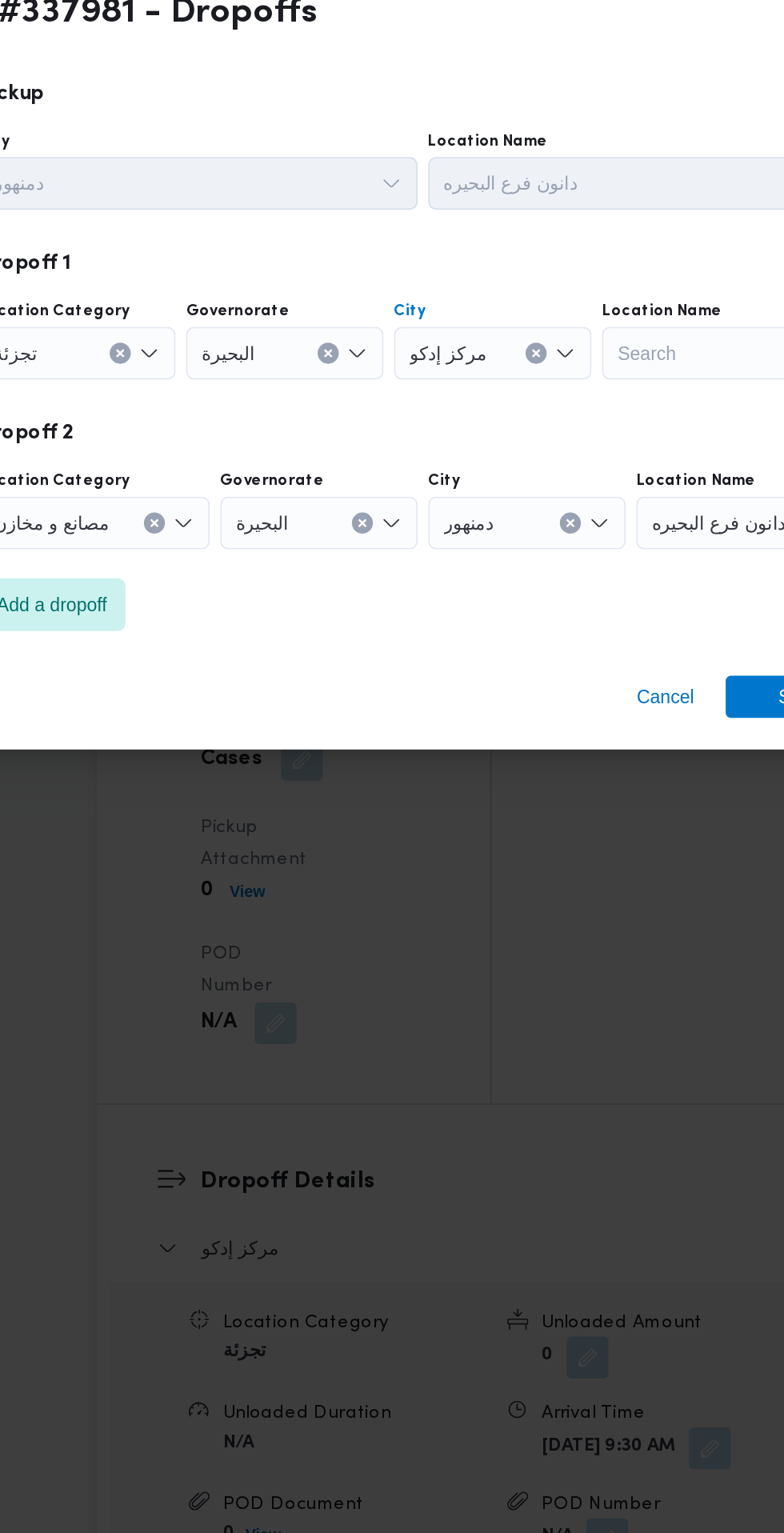
scroll to position [1653, 0]
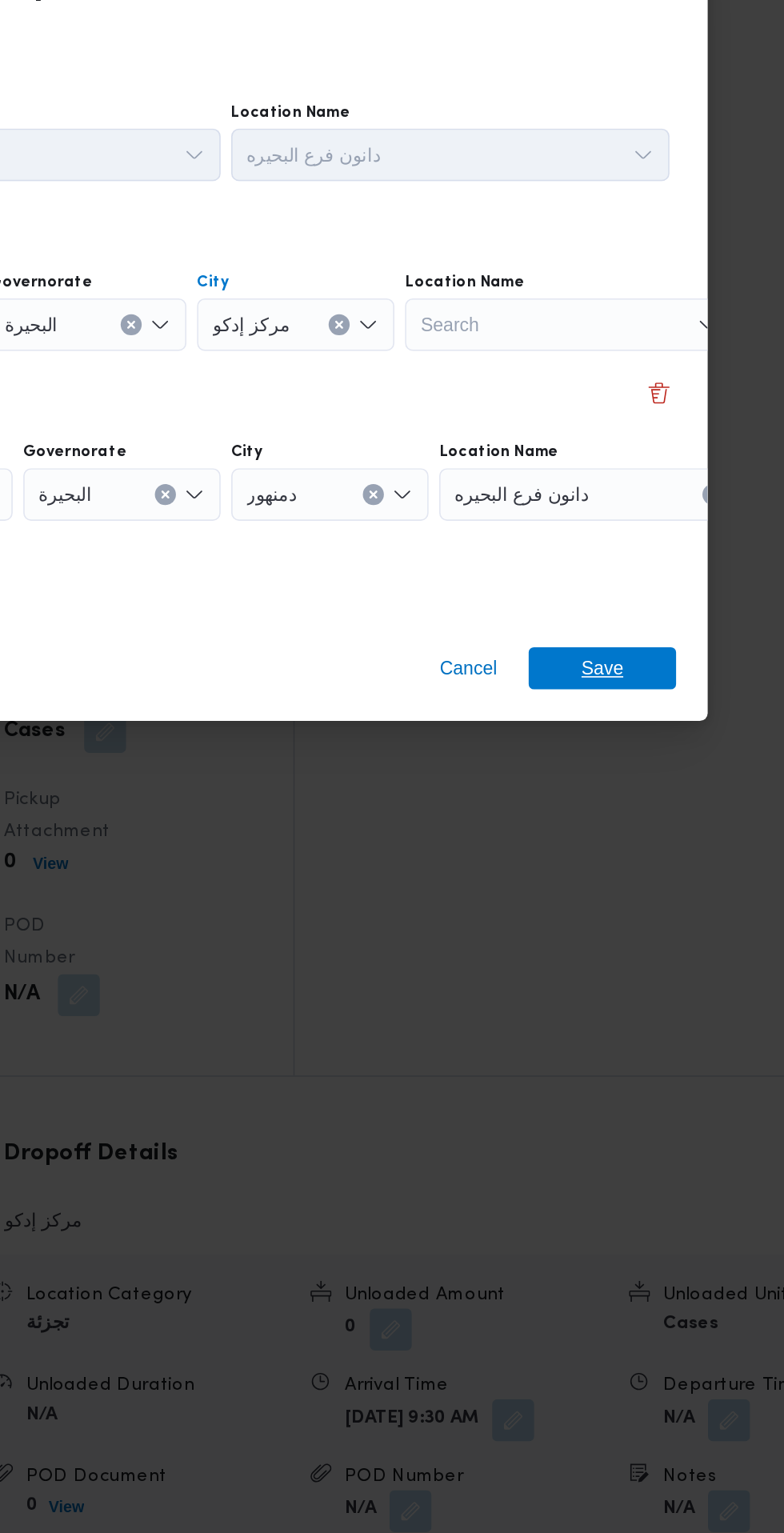
click at [635, 891] on span "Save" at bounding box center [635, 898] width 26 height 26
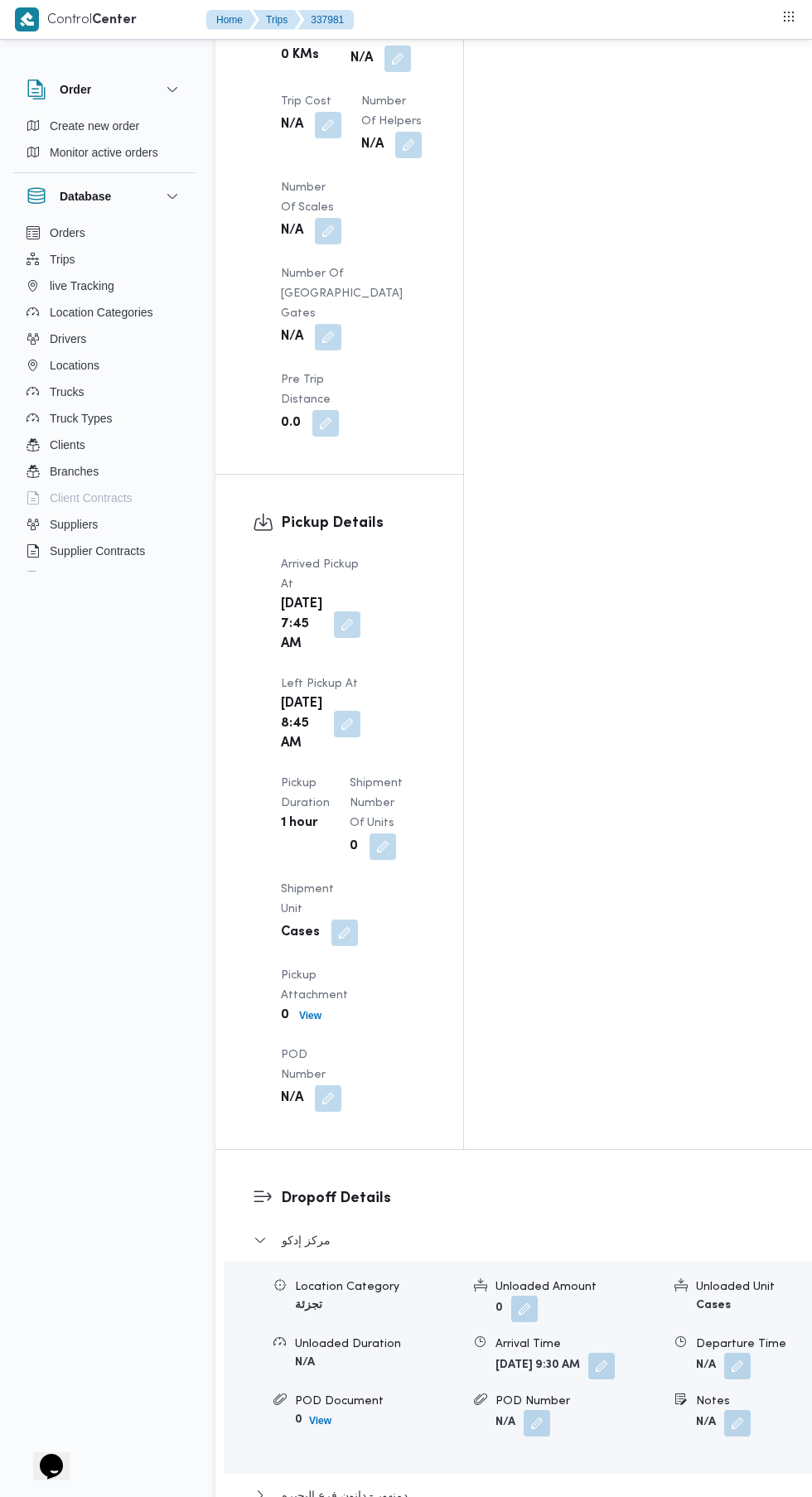
scroll to position [1736, 0]
